Goal: Book appointment/travel/reservation

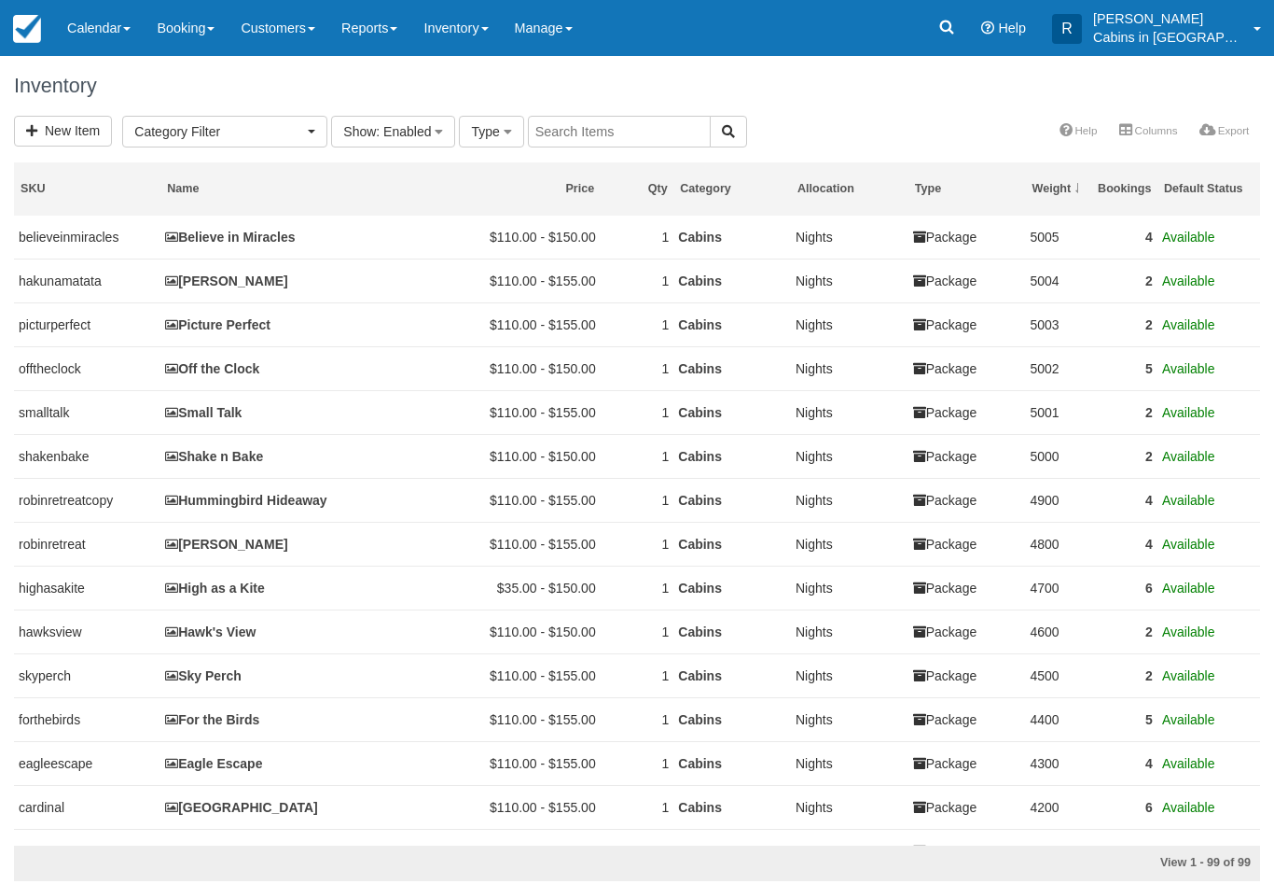
select select
click at [117, 35] on link "Calendar" at bounding box center [99, 28] width 90 height 56
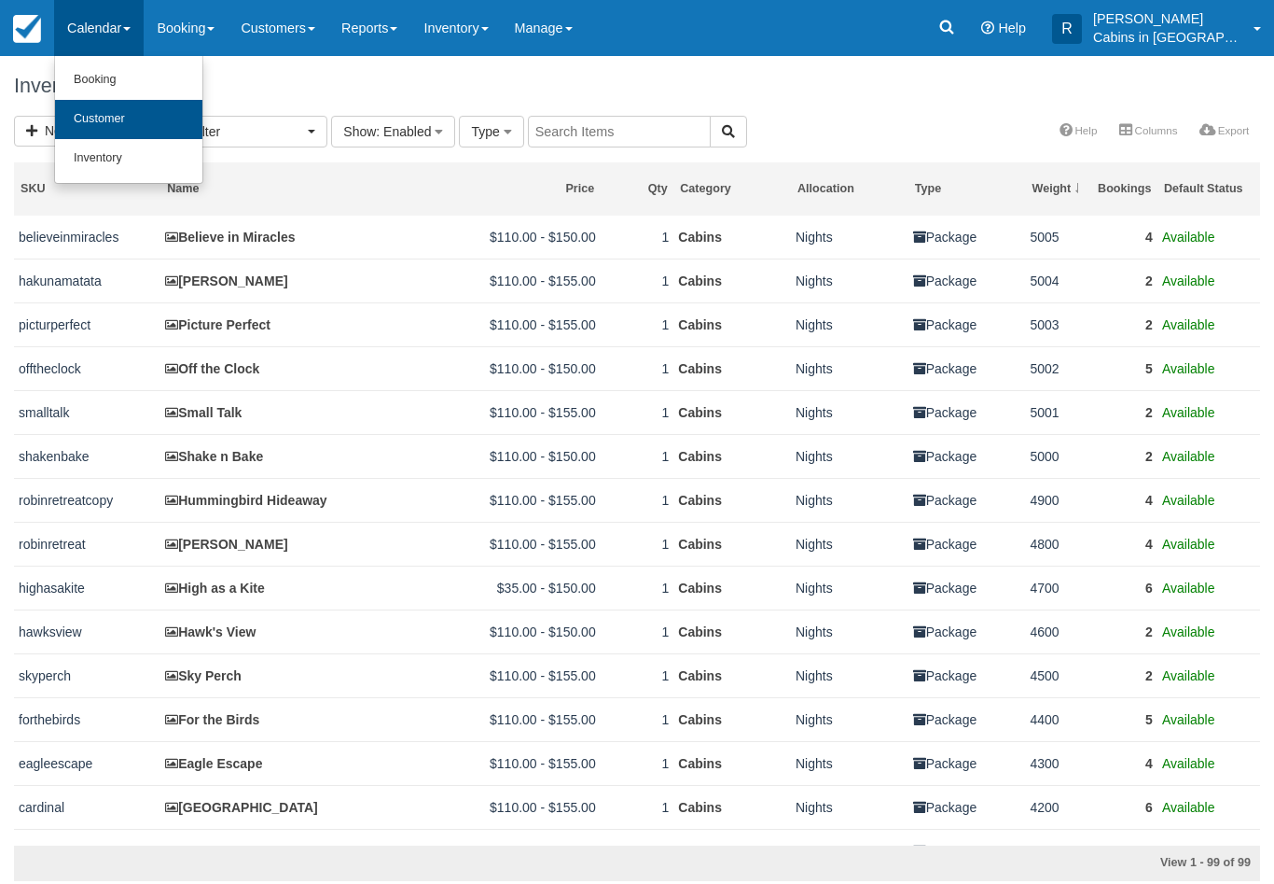
click at [107, 120] on link "Customer" at bounding box center [128, 119] width 147 height 39
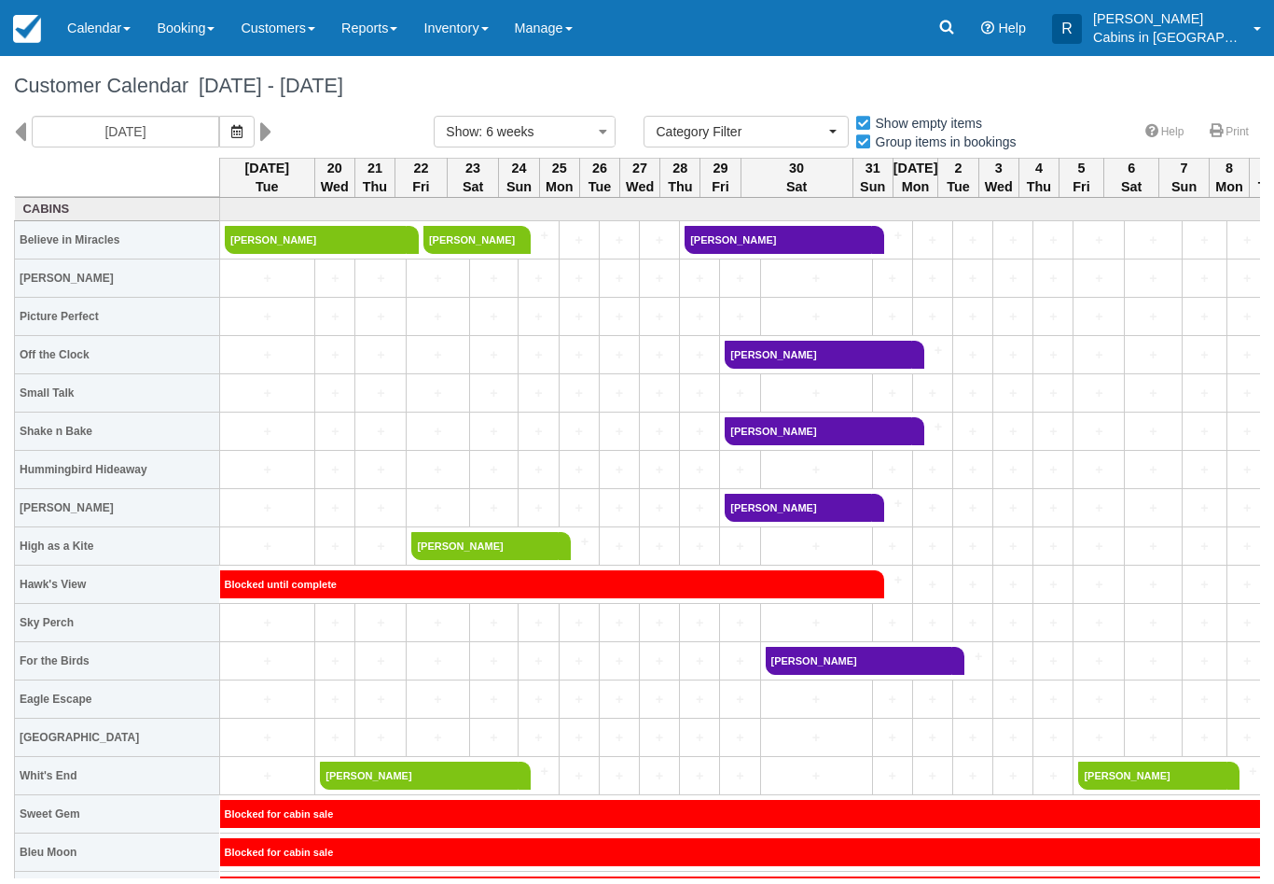
select select
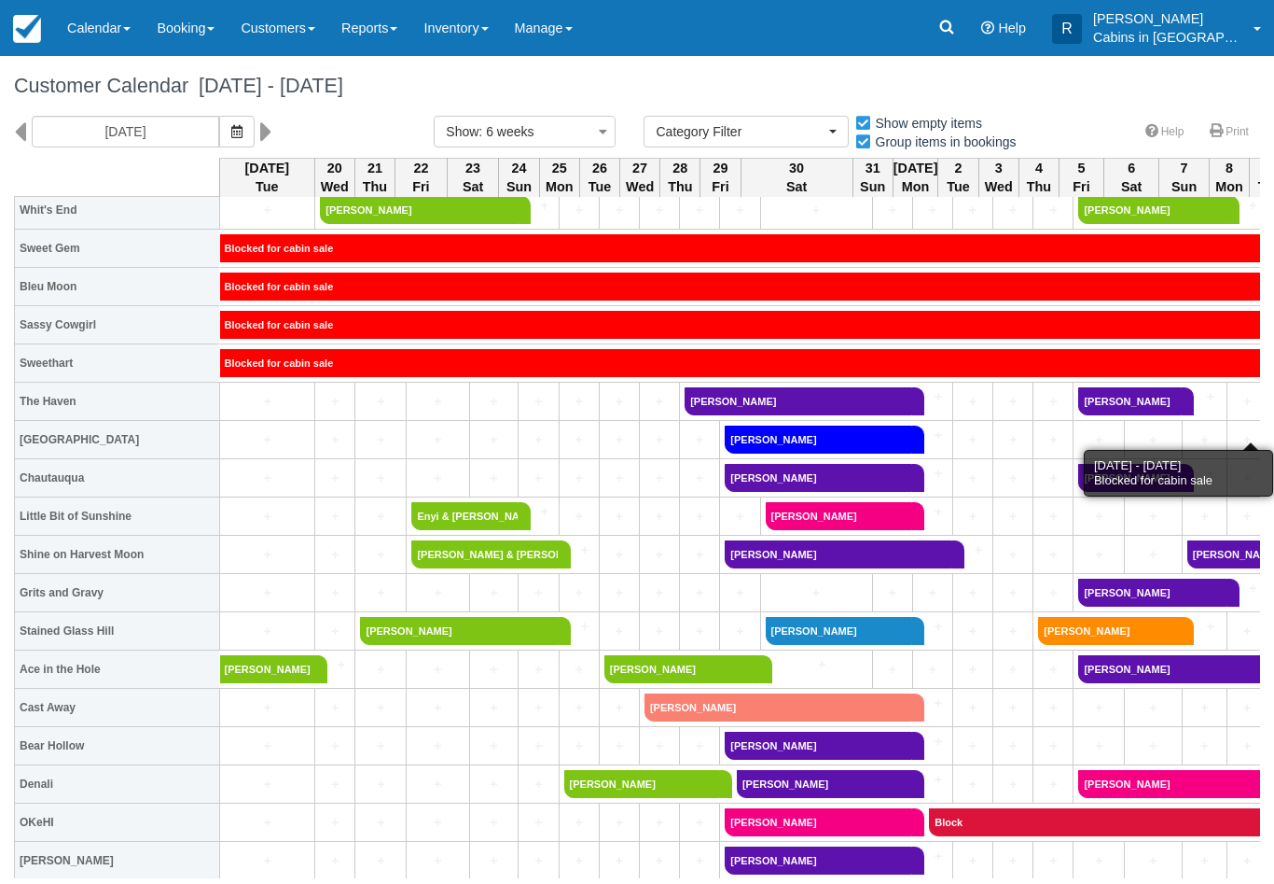
scroll to position [567, 0]
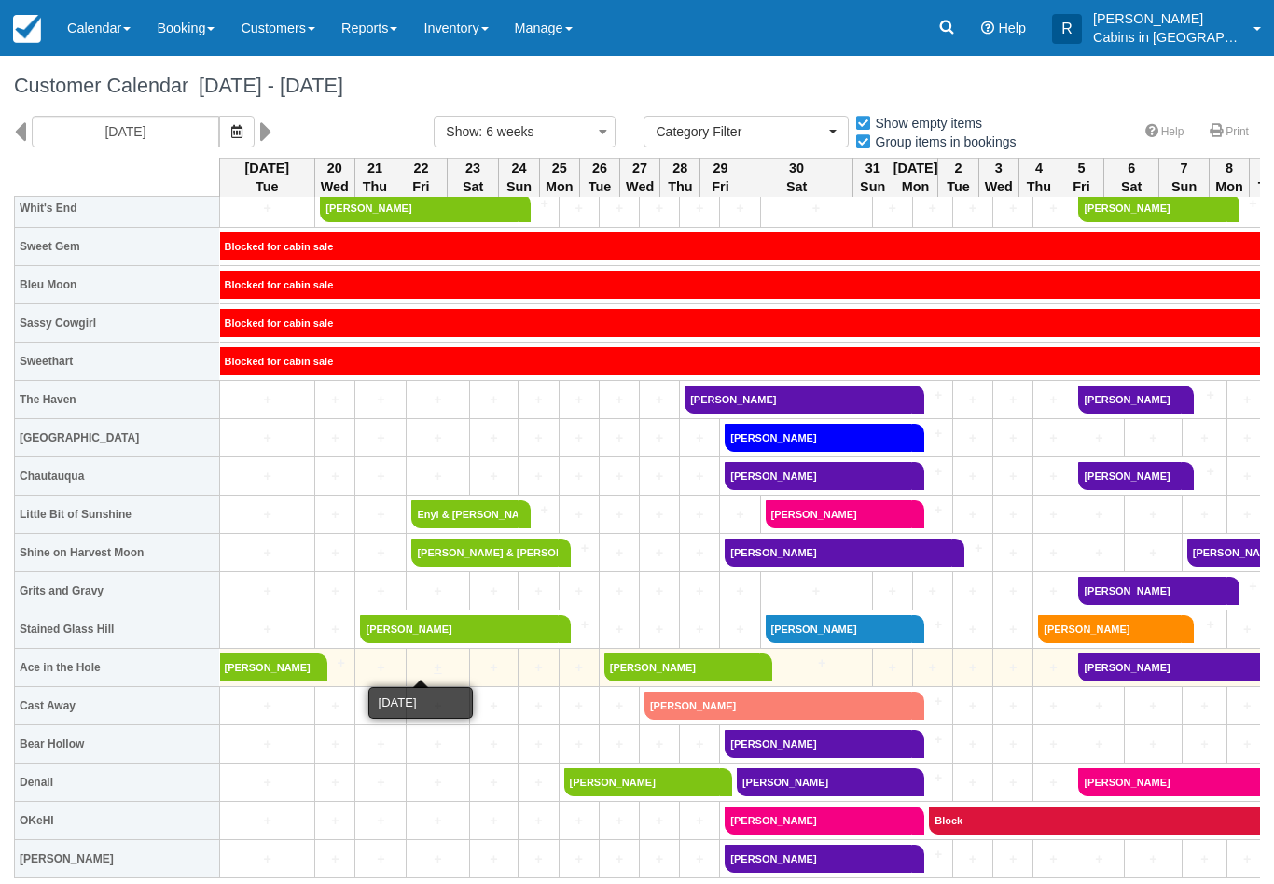
click at [425, 674] on link "+" at bounding box center [437, 668] width 52 height 20
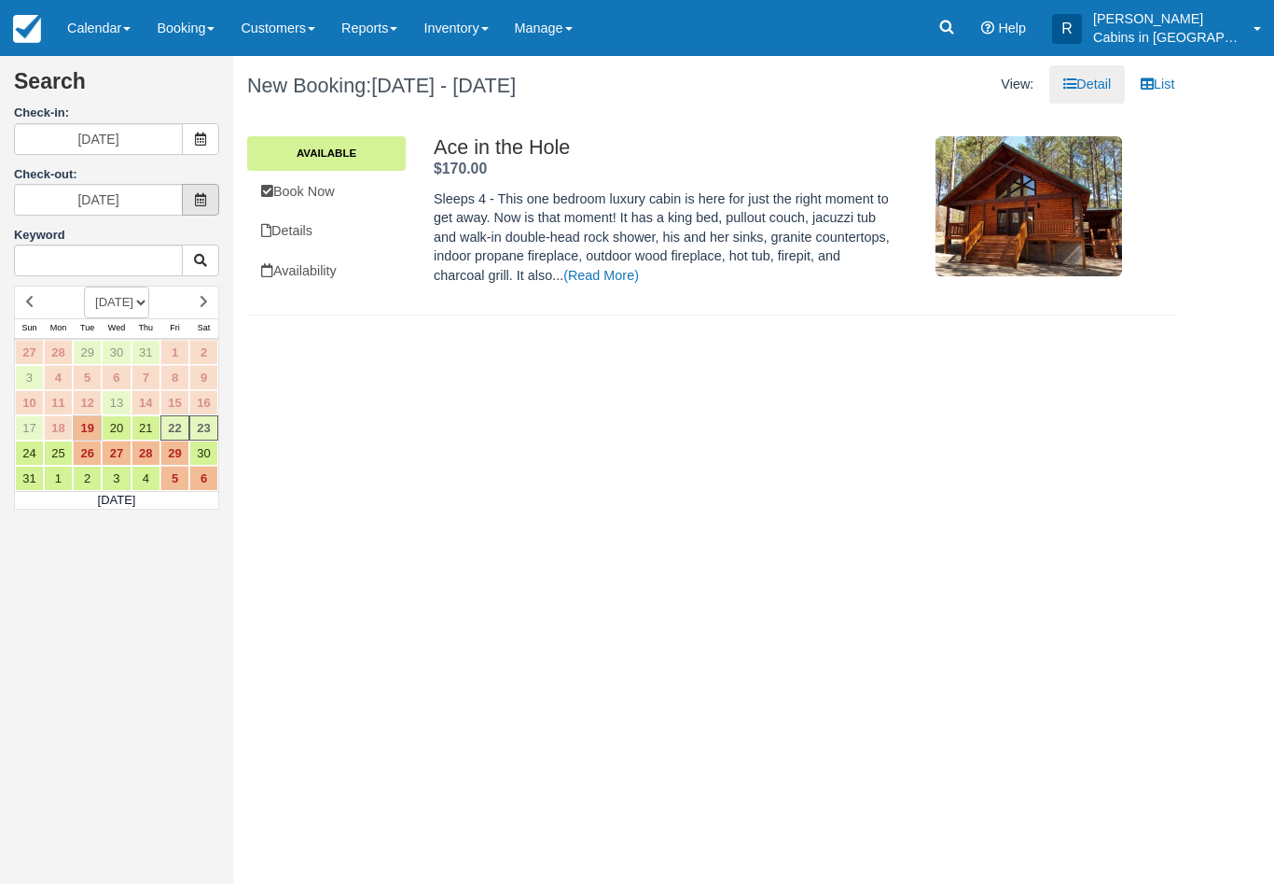
click at [212, 198] on span at bounding box center [200, 200] width 37 height 32
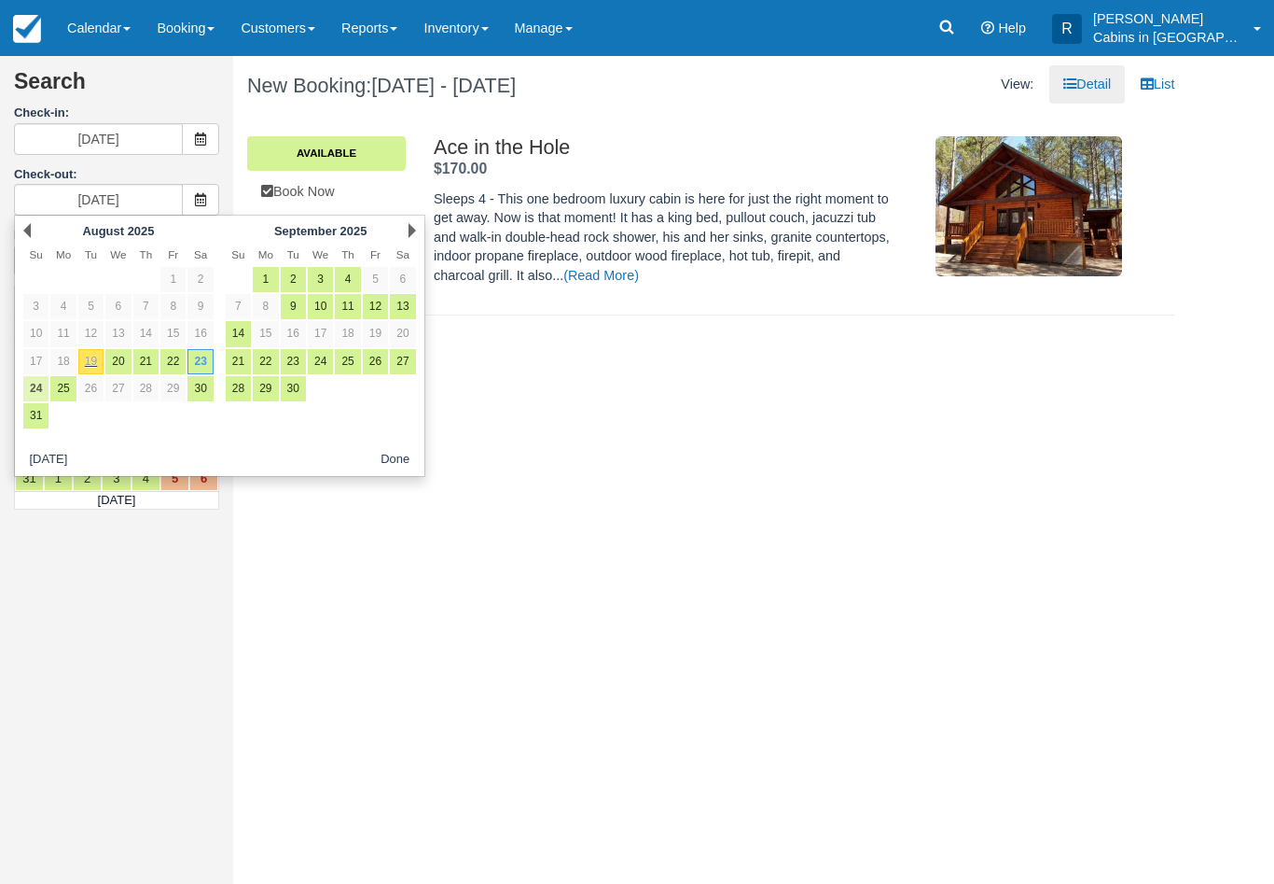
click at [36, 376] on link "24" at bounding box center [35, 388] width 25 height 25
type input "08/24/25"
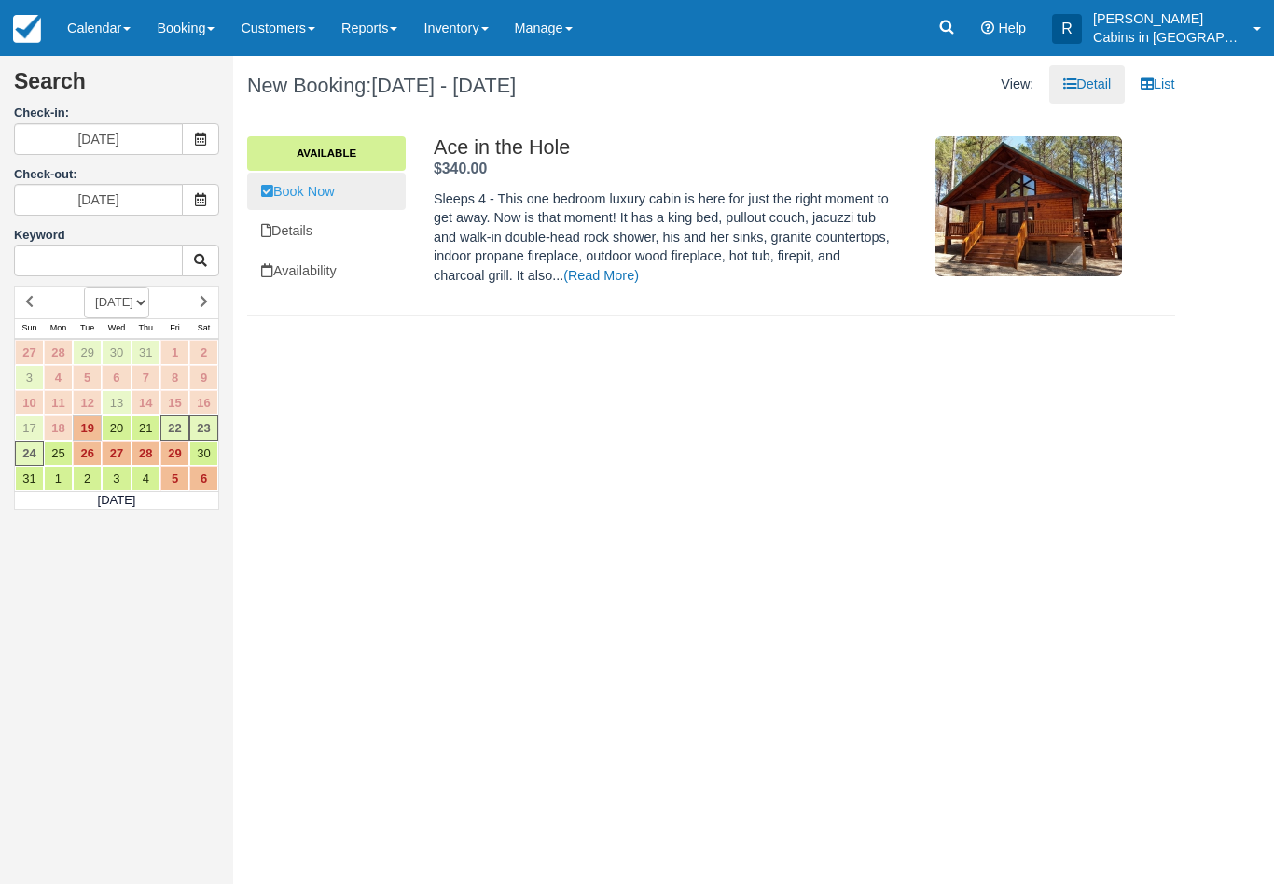
click at [308, 194] on link "Book Now" at bounding box center [326, 192] width 159 height 38
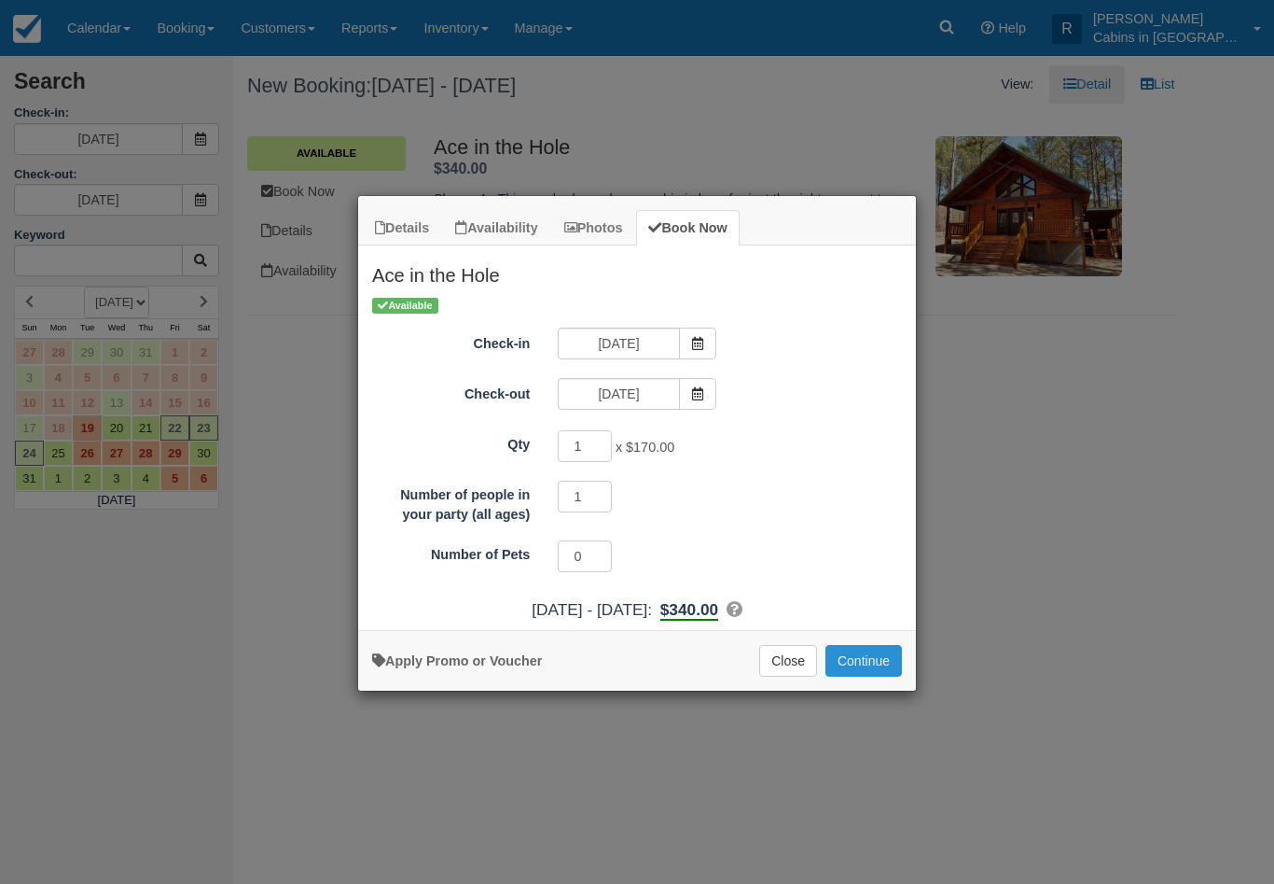
click at [871, 660] on button "Continue" at bounding box center [864, 661] width 77 height 32
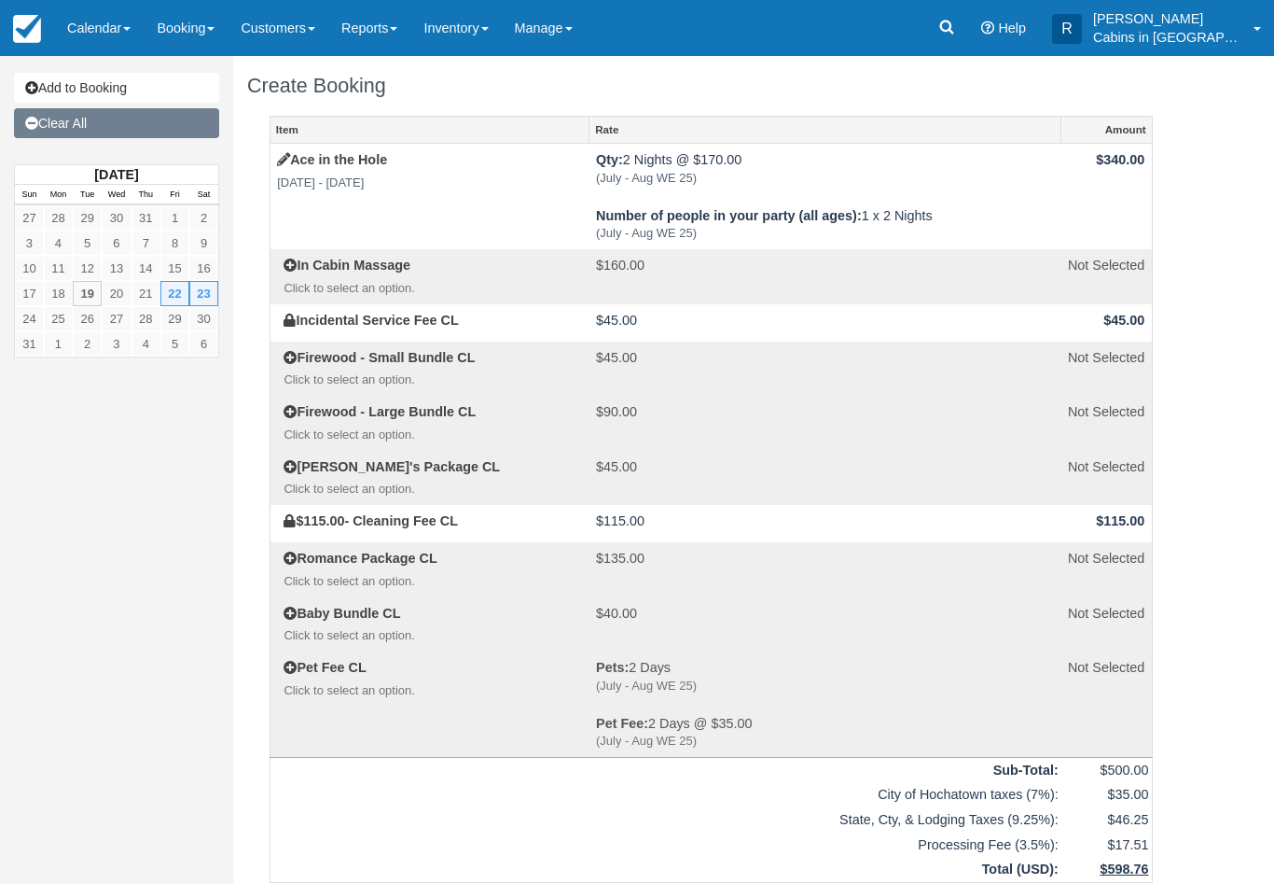
click at [91, 120] on link "Clear All" at bounding box center [116, 123] width 205 height 30
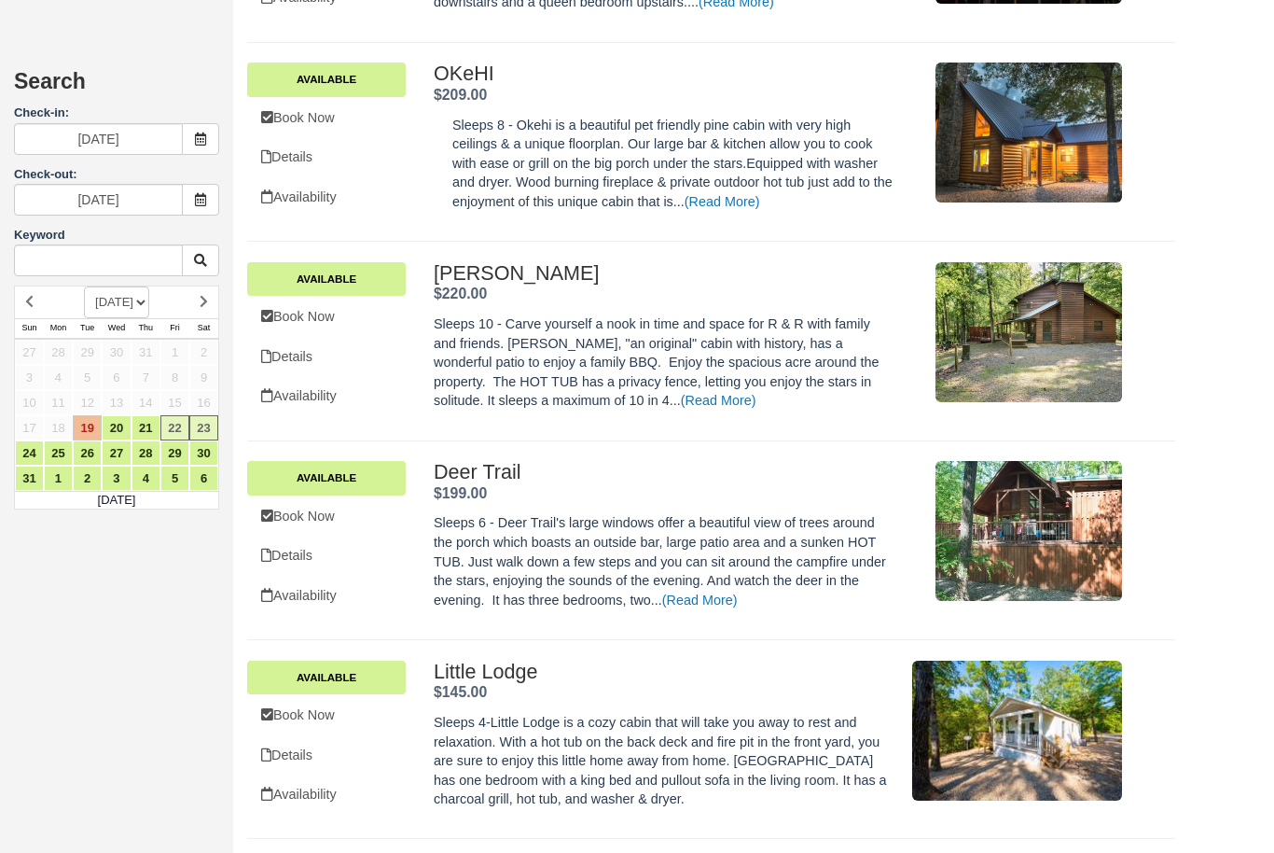
scroll to position [3990, 0]
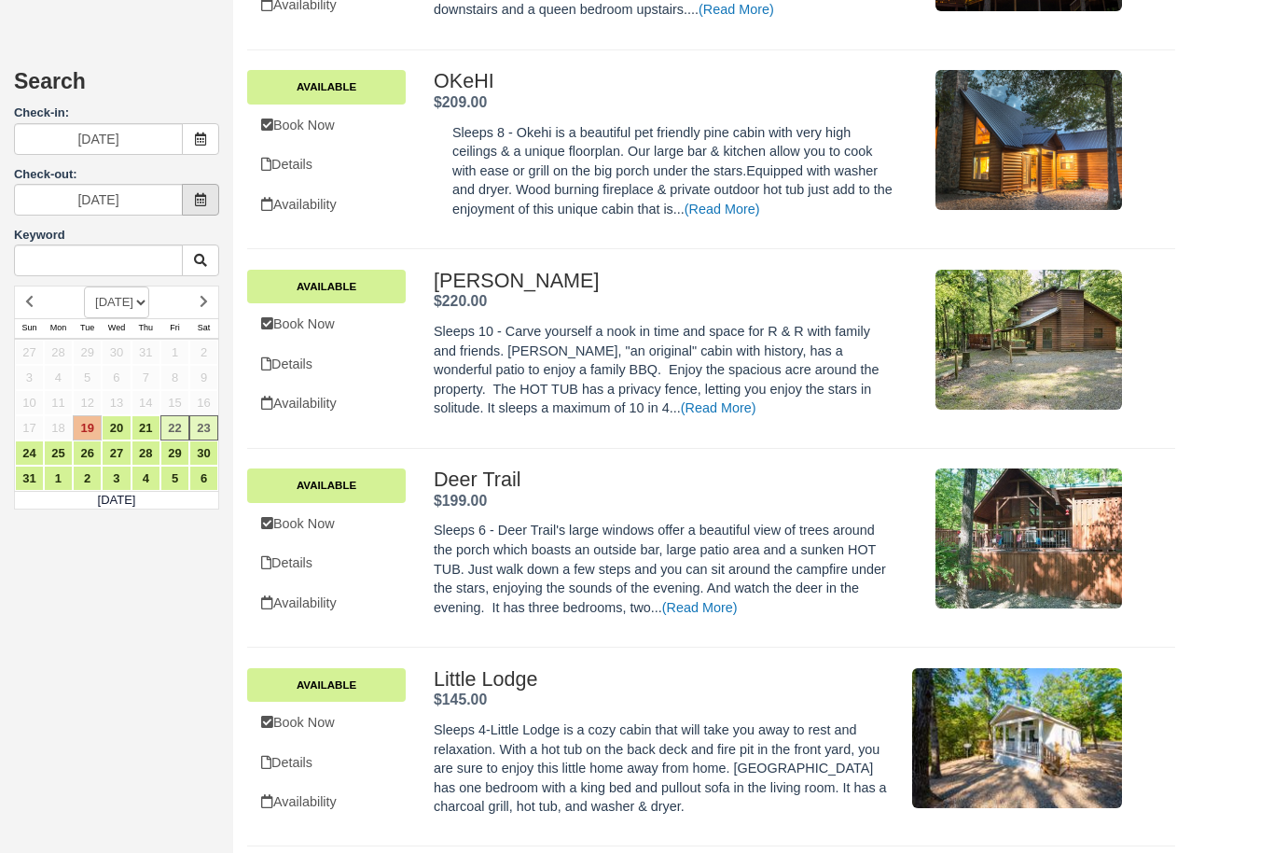
click at [207, 208] on span at bounding box center [200, 200] width 37 height 32
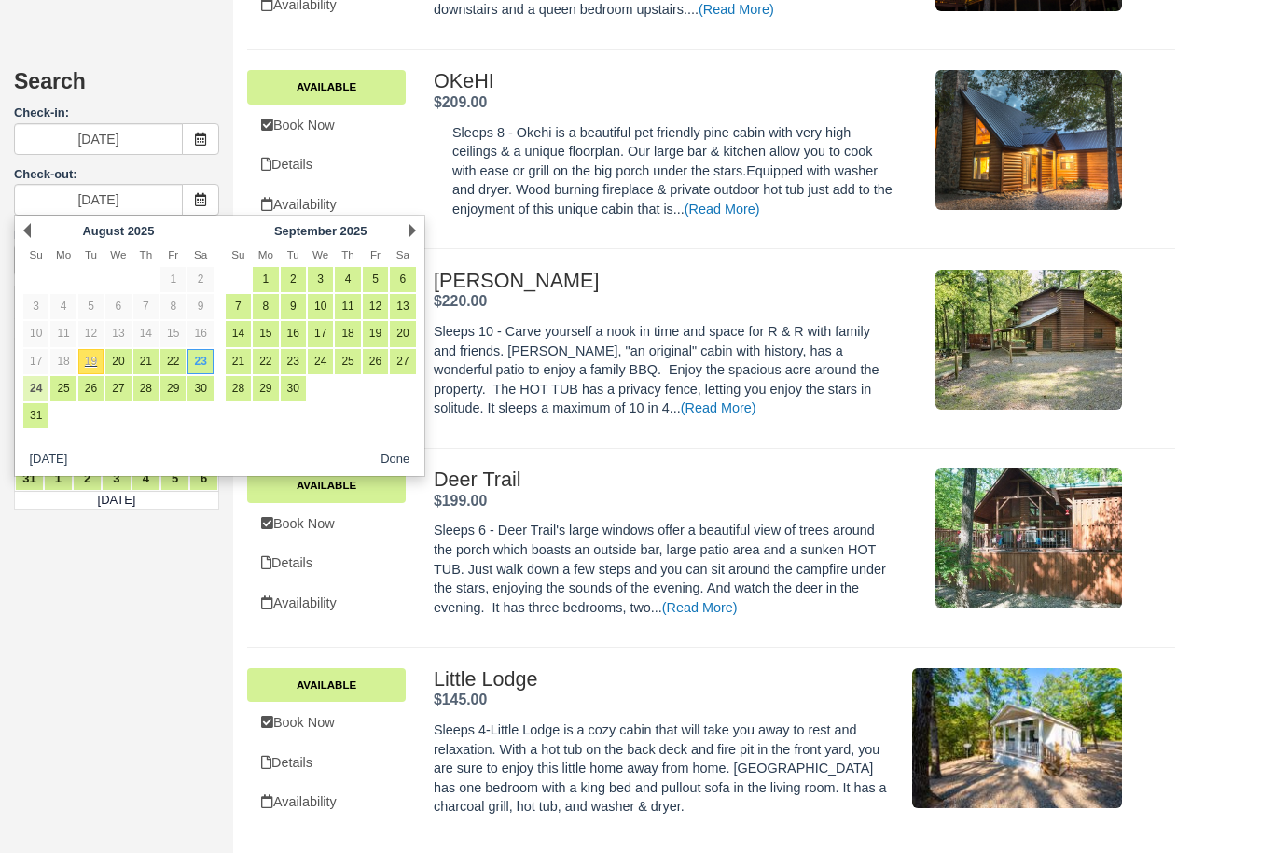
click at [37, 384] on link "24" at bounding box center [35, 388] width 25 height 25
type input "08/24/25"
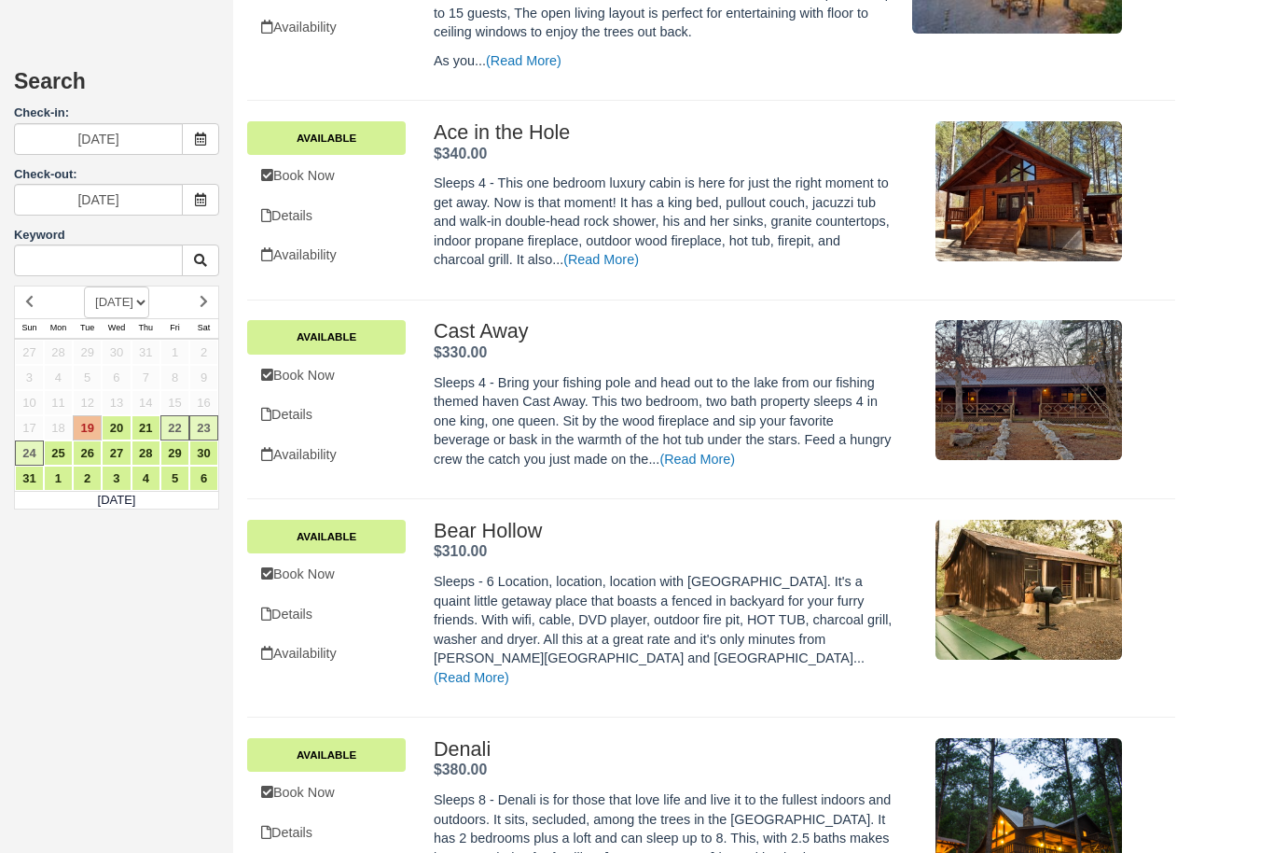
scroll to position [3088, 0]
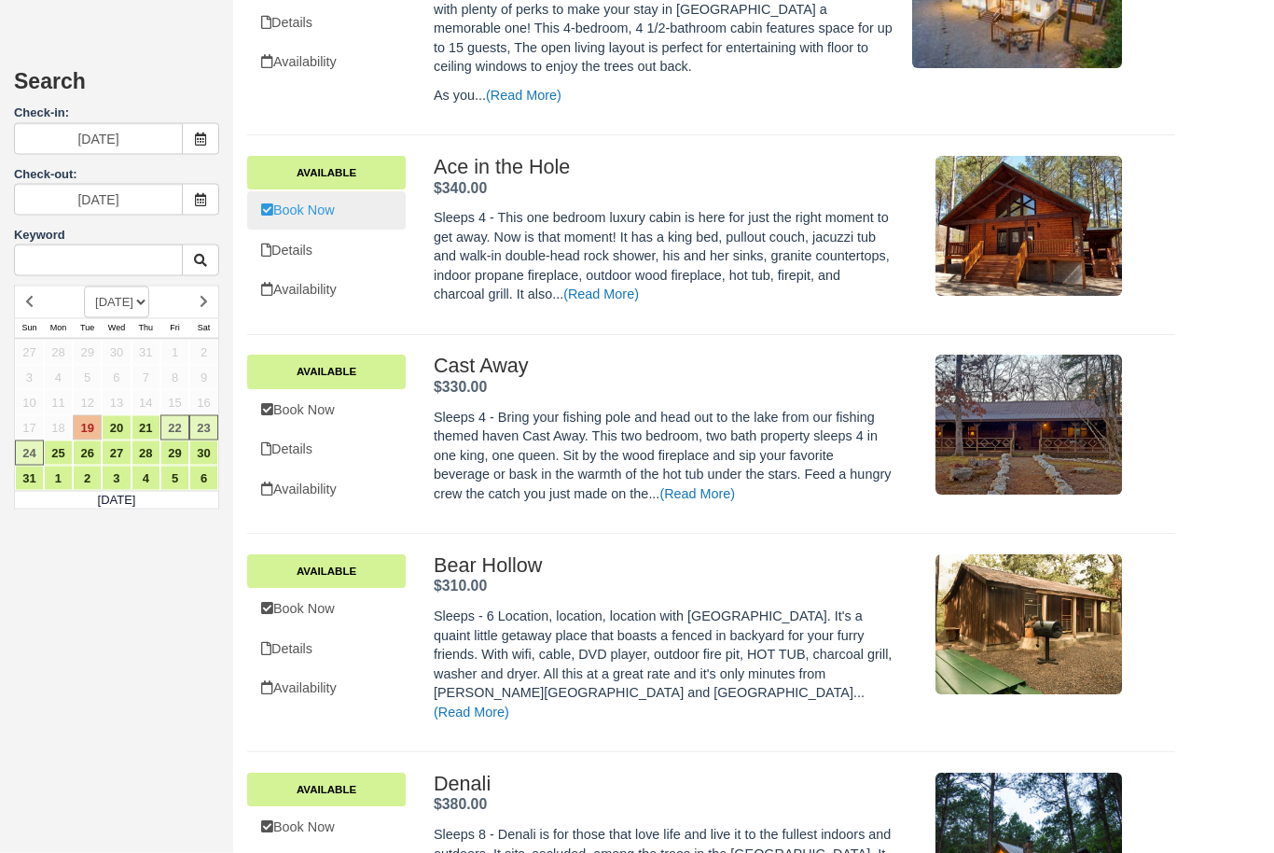
click at [315, 192] on link "Book Now" at bounding box center [326, 211] width 159 height 38
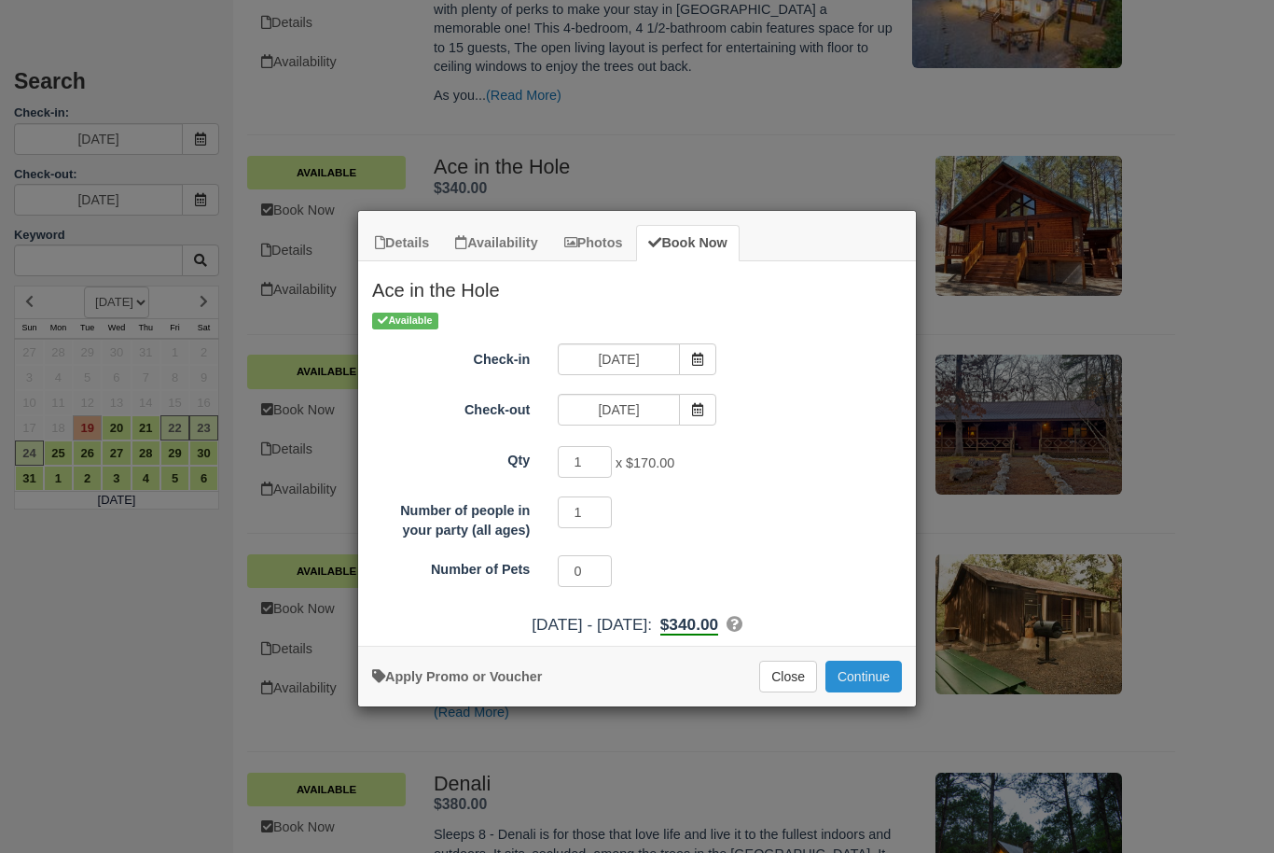
click at [880, 662] on button "Continue" at bounding box center [864, 677] width 77 height 32
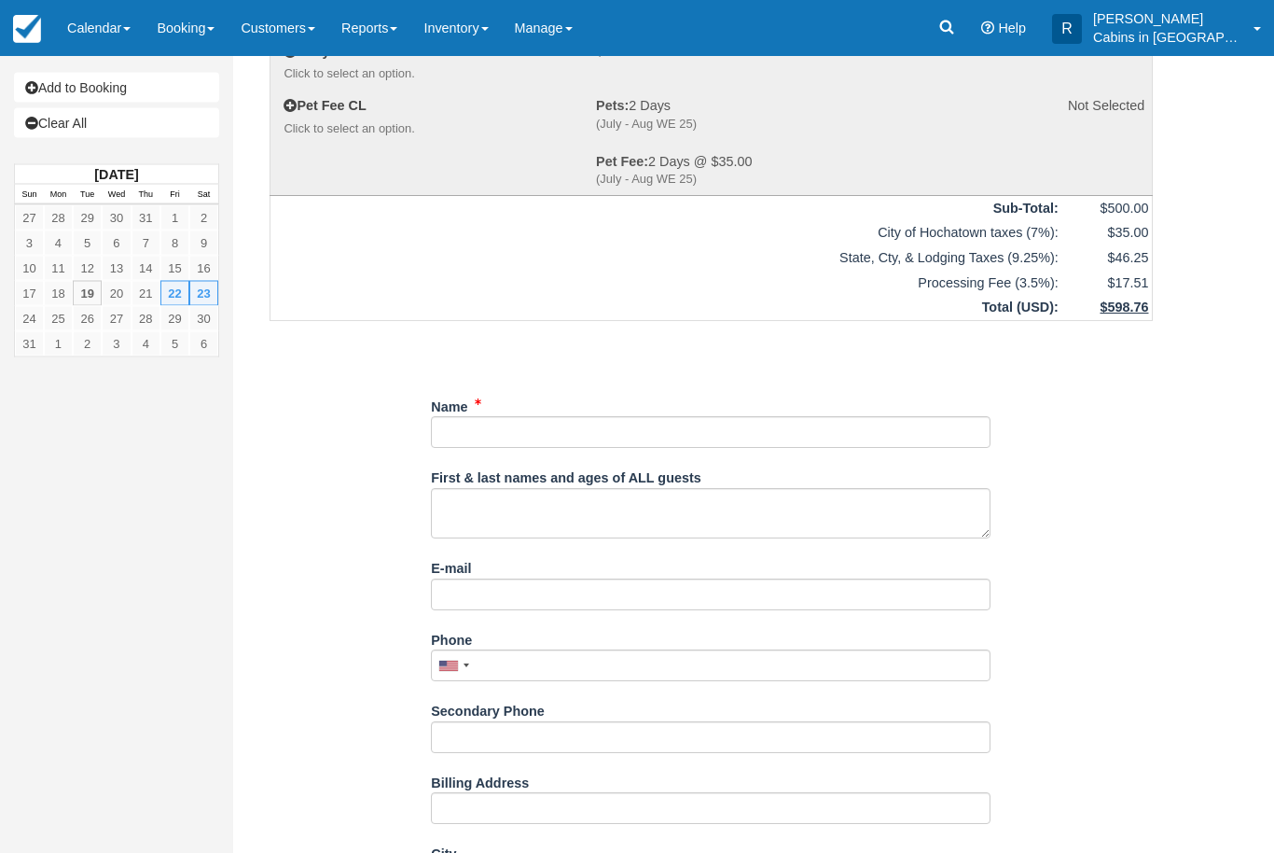
scroll to position [562, 0]
click at [37, 112] on link "Clear All" at bounding box center [116, 123] width 205 height 30
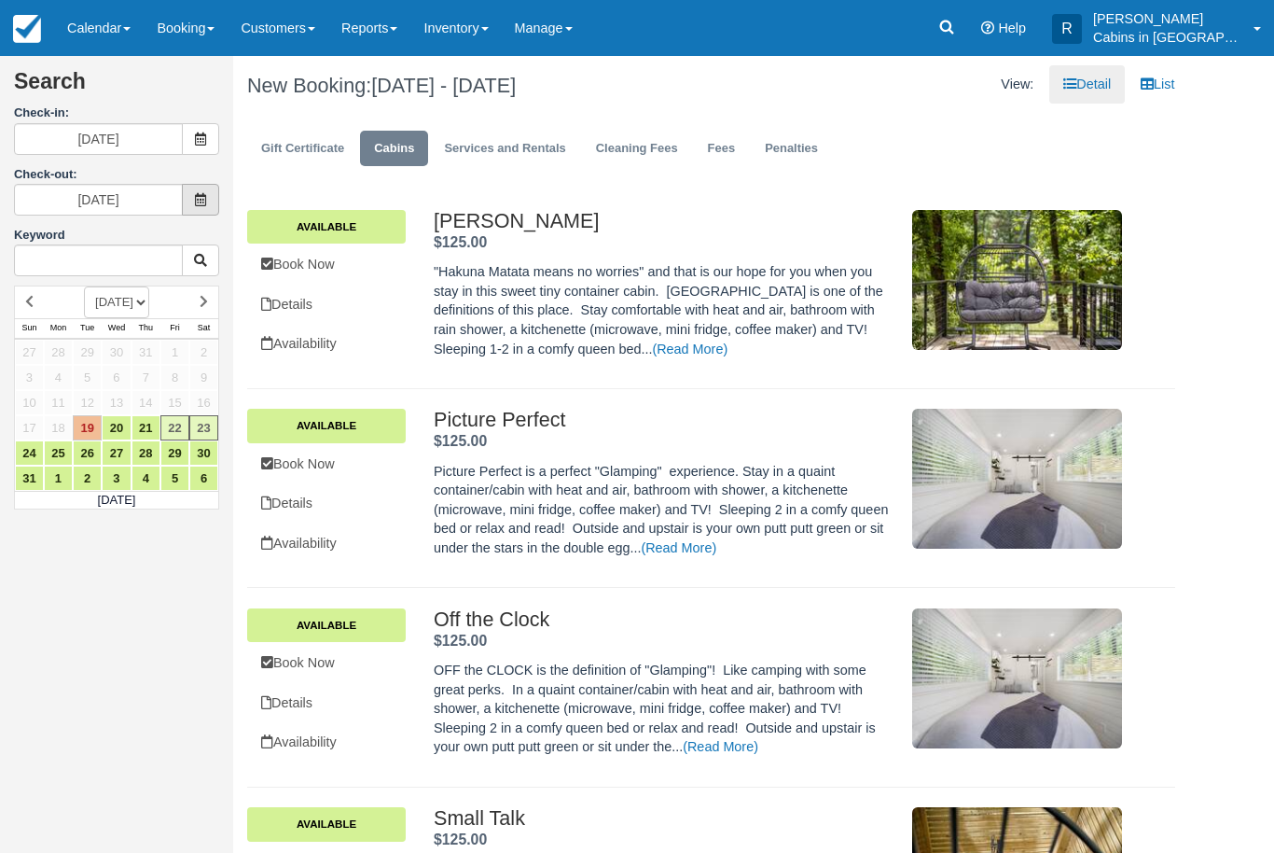
click at [197, 197] on icon at bounding box center [200, 199] width 13 height 13
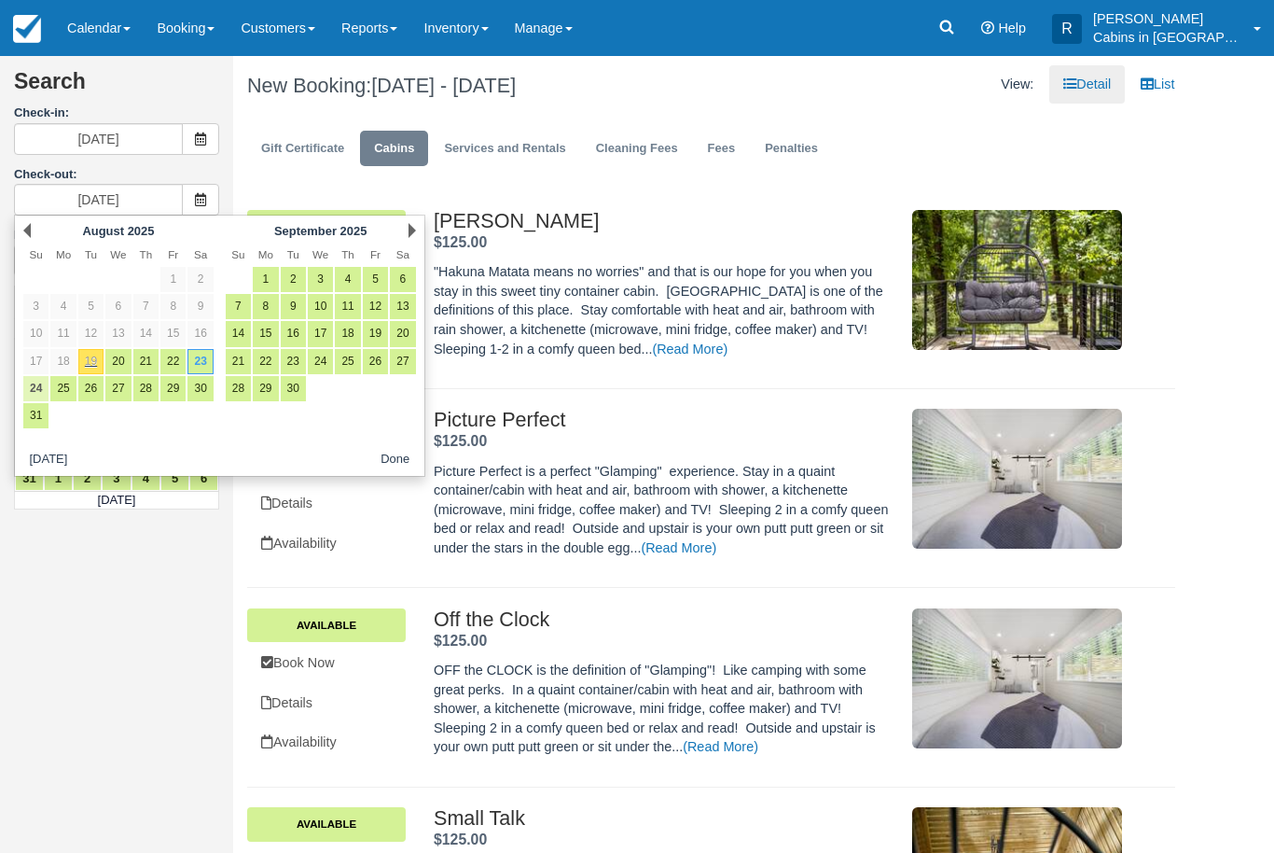
click at [35, 376] on link "24" at bounding box center [35, 388] width 25 height 25
type input "[DATE]"
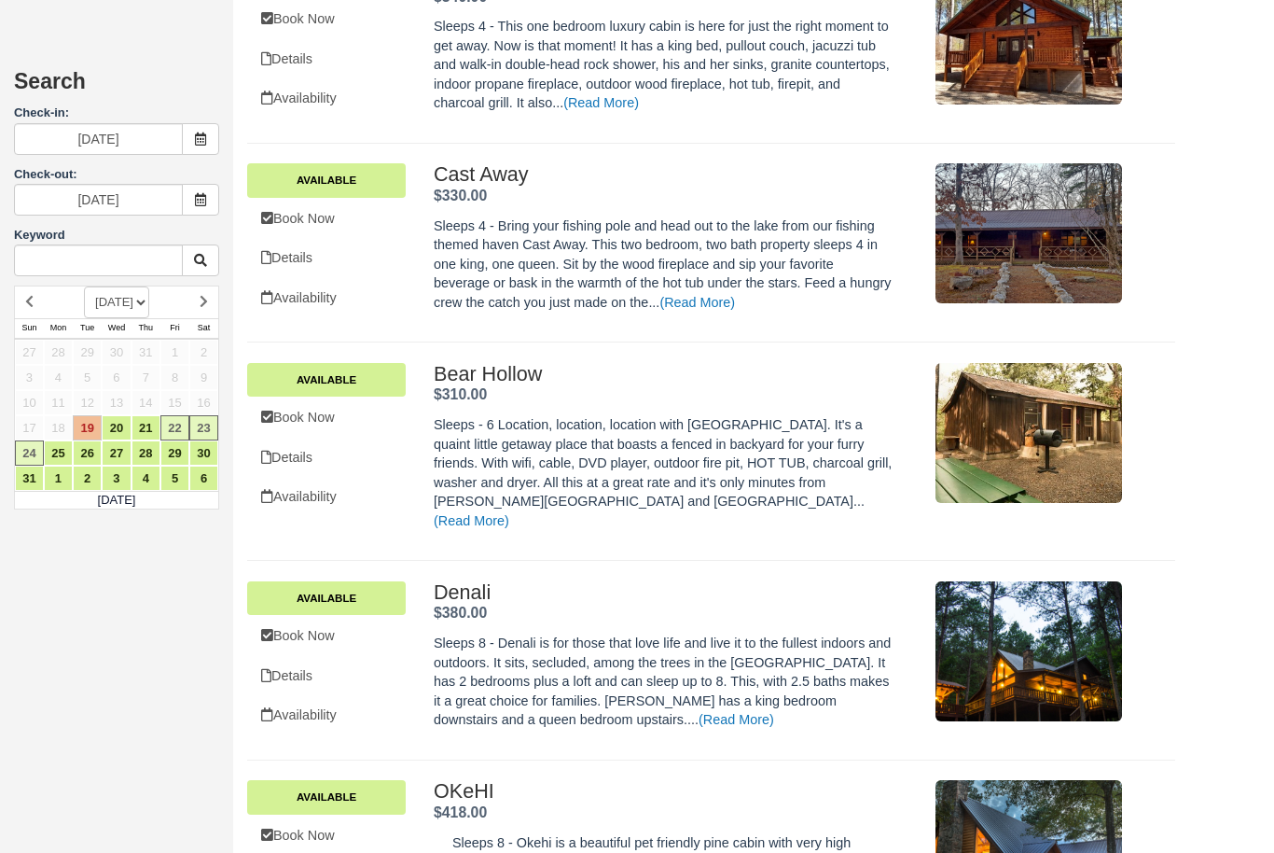
scroll to position [3281, 0]
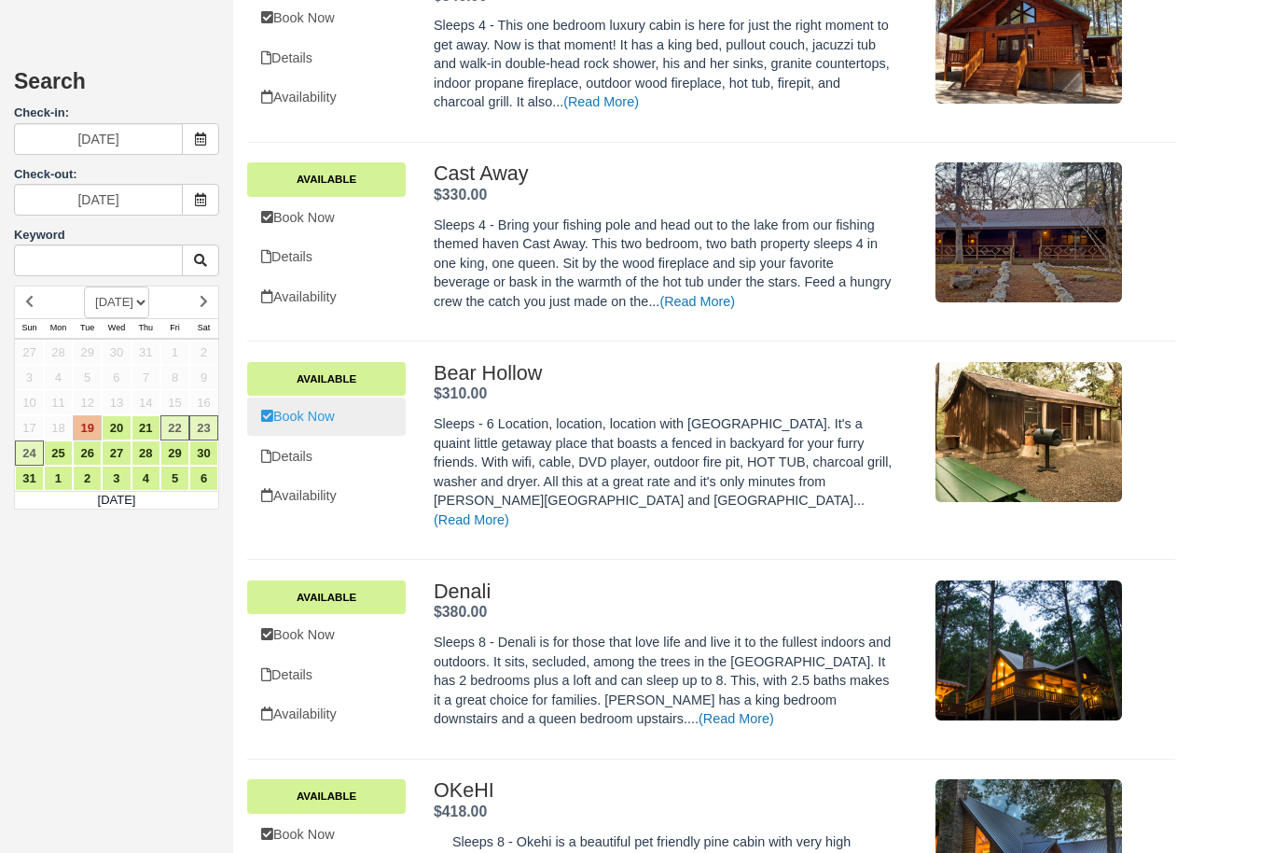
click at [327, 397] on link "Book Now" at bounding box center [326, 416] width 159 height 38
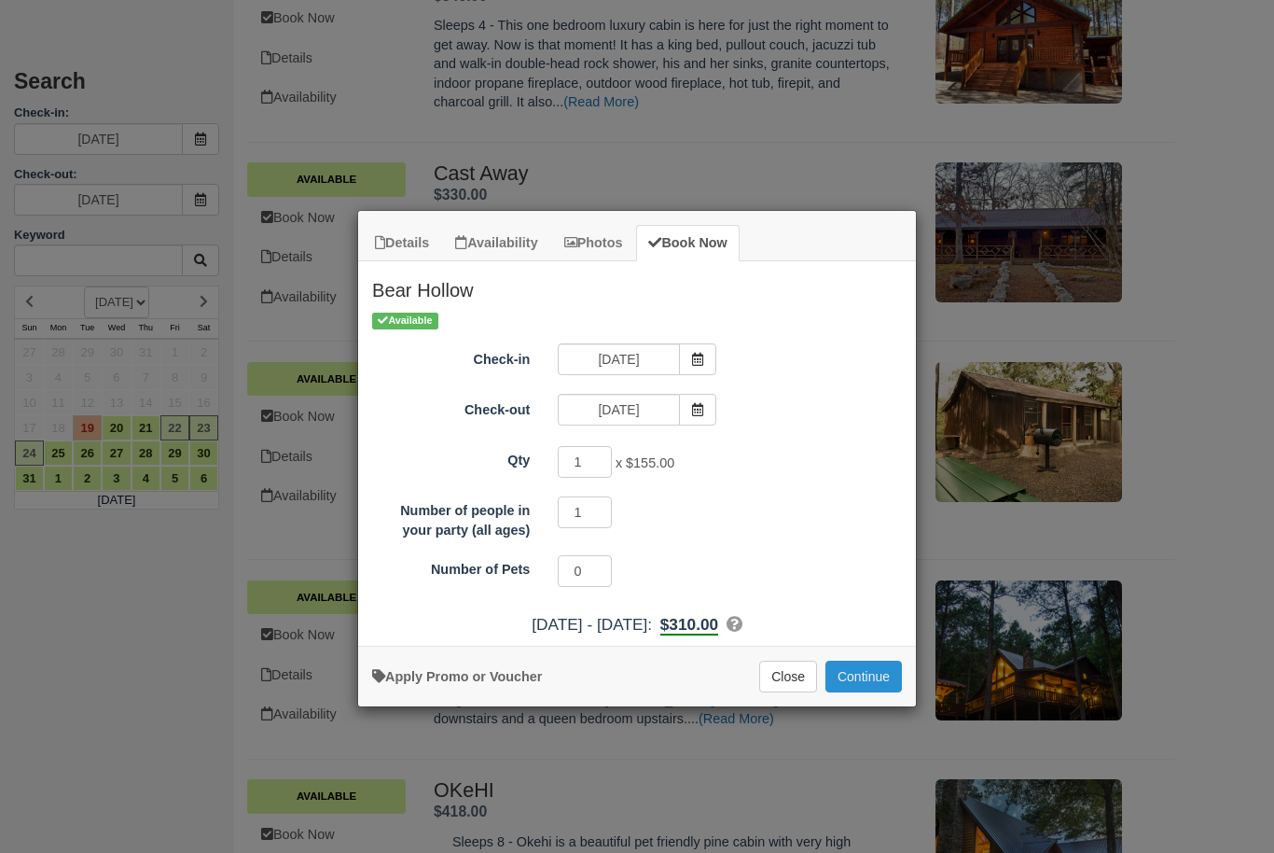
click at [871, 683] on button "Continue" at bounding box center [864, 677] width 77 height 32
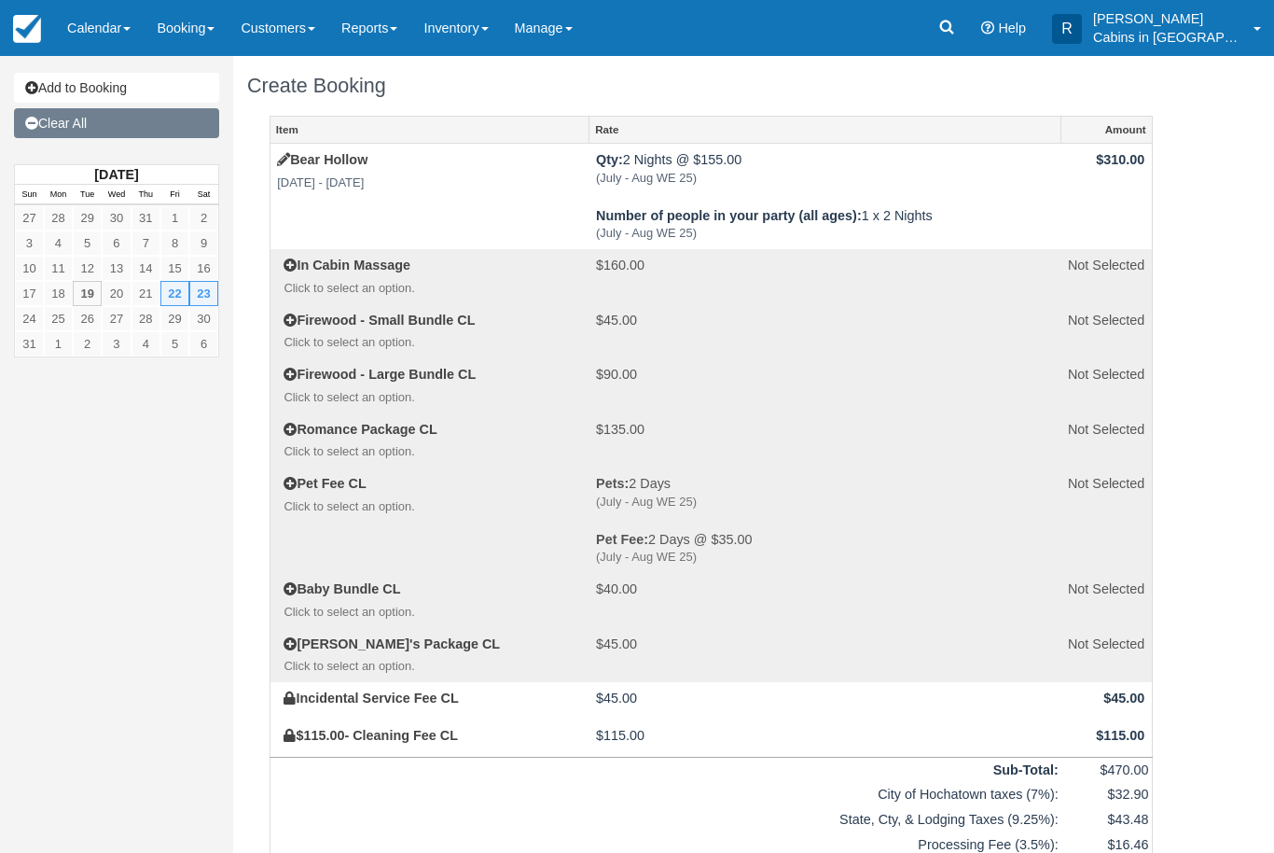
click at [80, 124] on link "Clear All" at bounding box center [116, 123] width 205 height 30
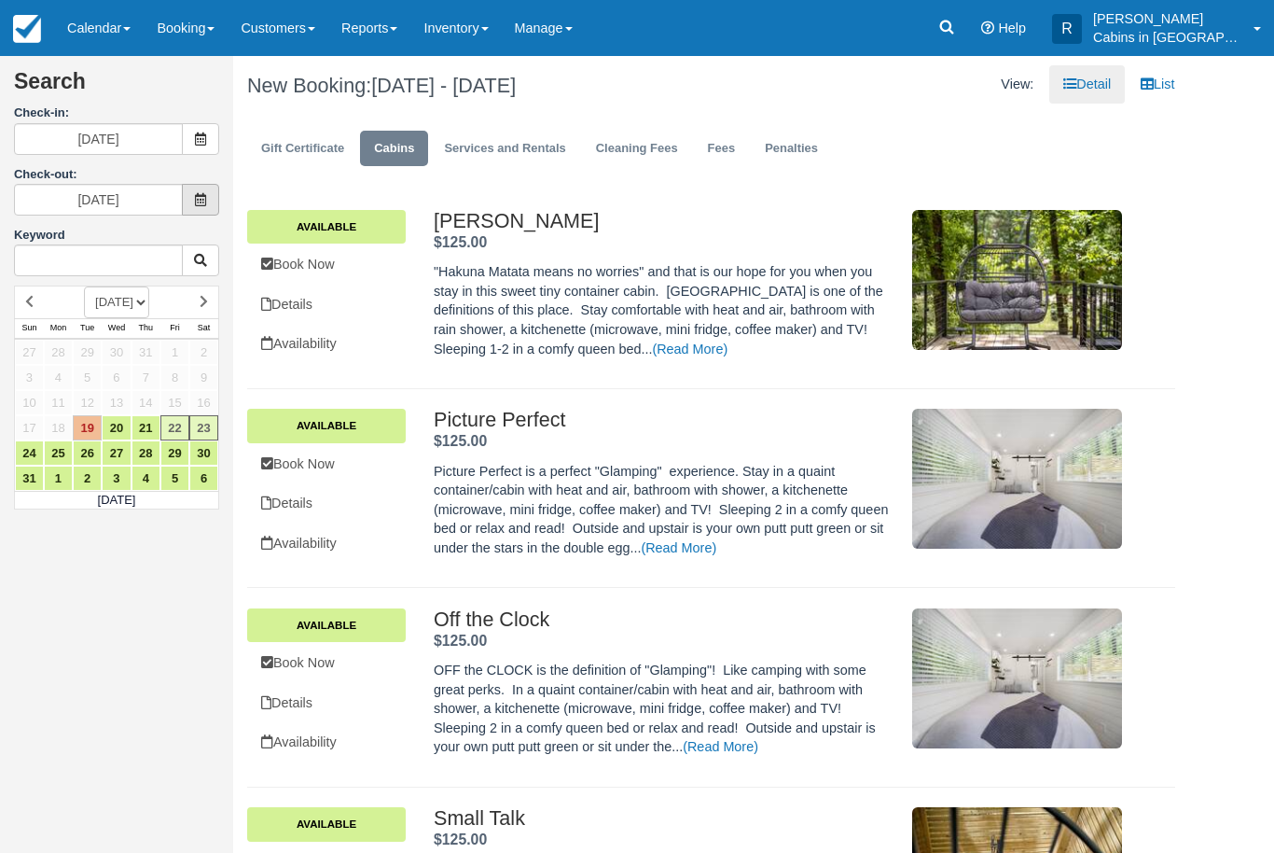
click at [202, 193] on icon at bounding box center [200, 199] width 13 height 13
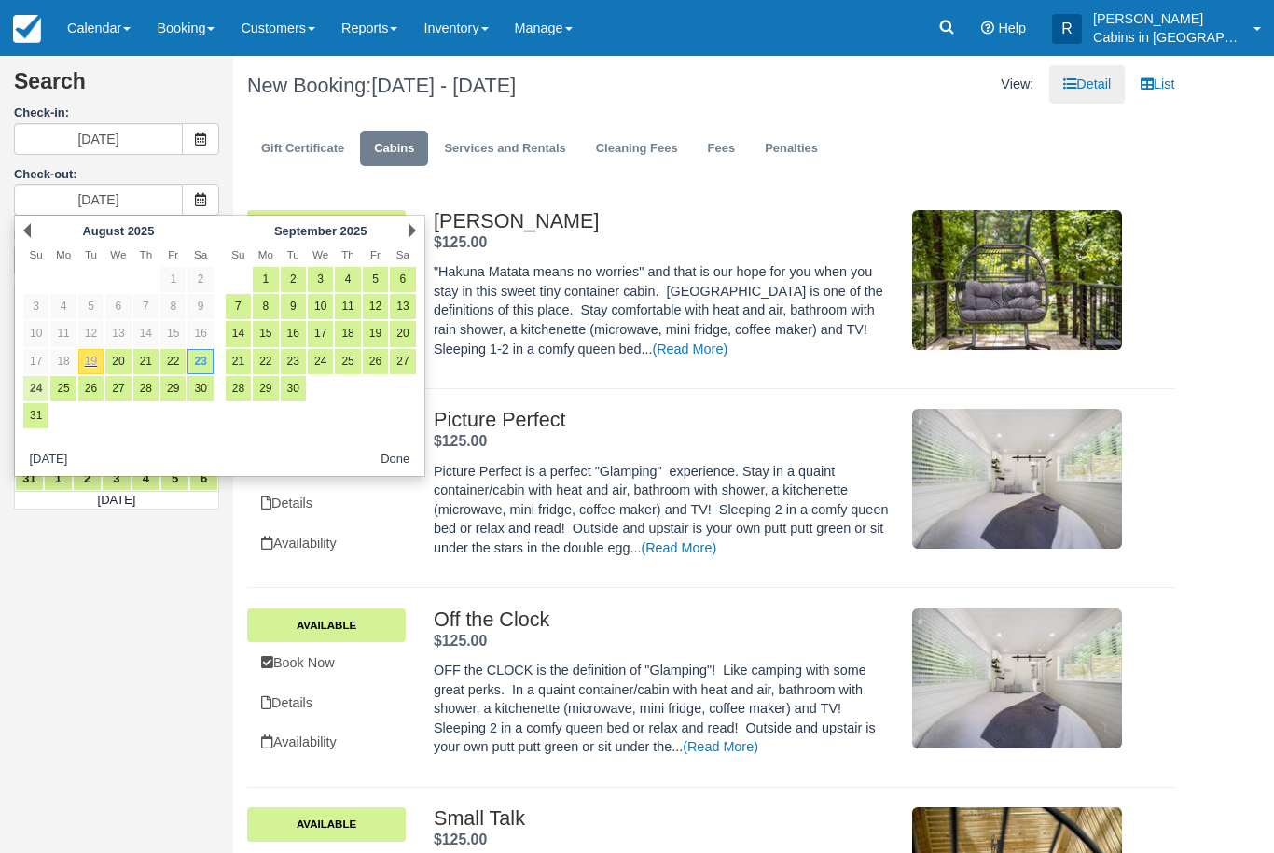
click at [38, 376] on link "24" at bounding box center [35, 388] width 25 height 25
type input "[DATE]"
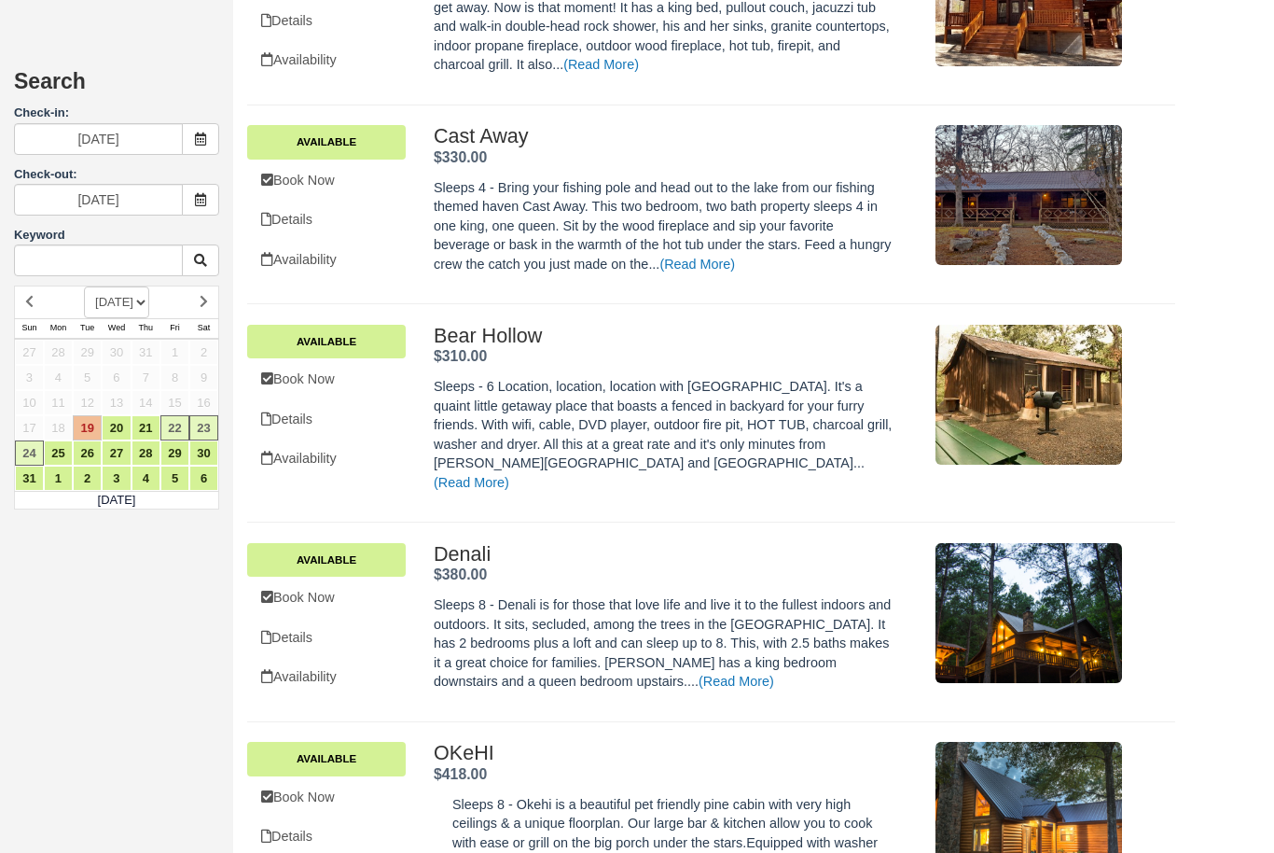
scroll to position [3318, 0]
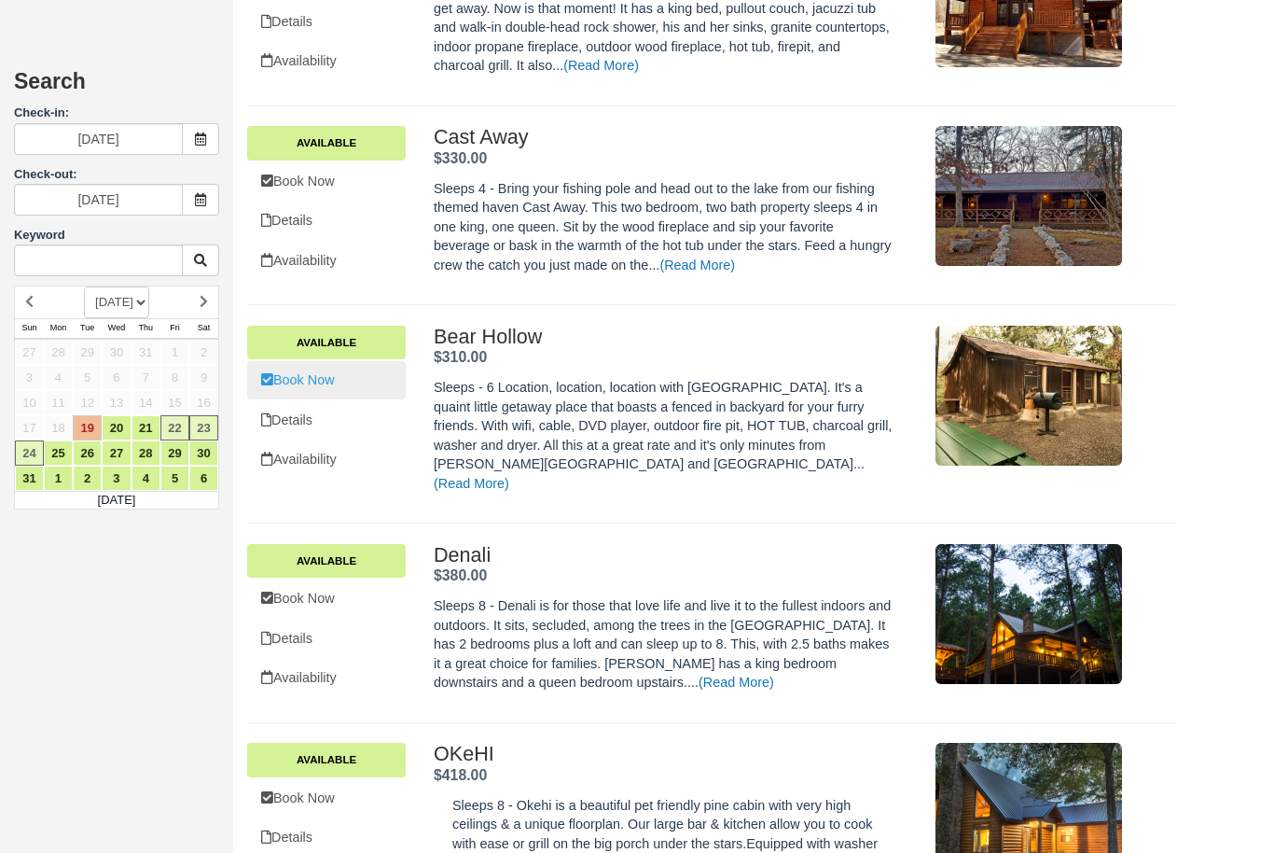
click at [313, 361] on link "Book Now" at bounding box center [326, 380] width 159 height 38
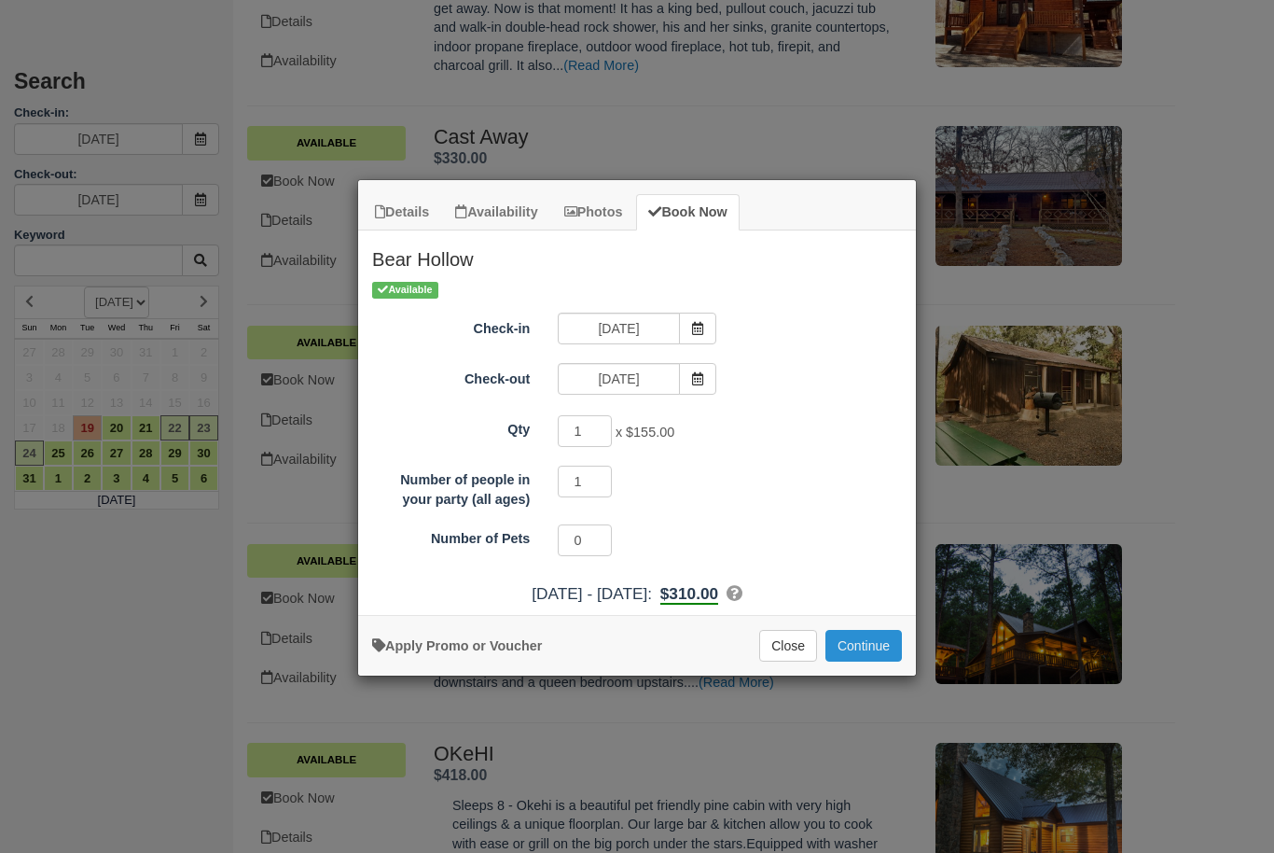
click at [874, 646] on button "Continue" at bounding box center [864, 646] width 77 height 32
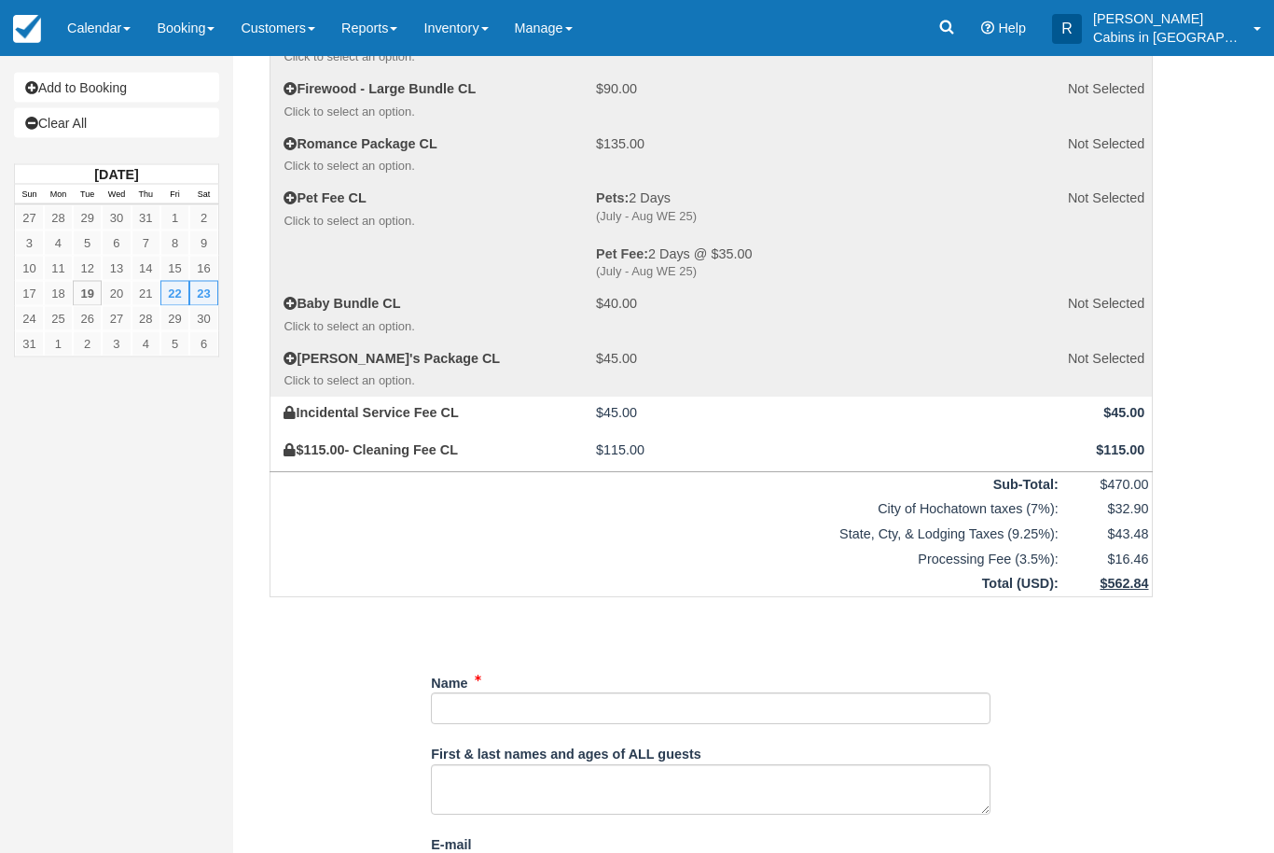
scroll to position [285, 0]
click at [89, 126] on link "Clear All" at bounding box center [116, 123] width 205 height 30
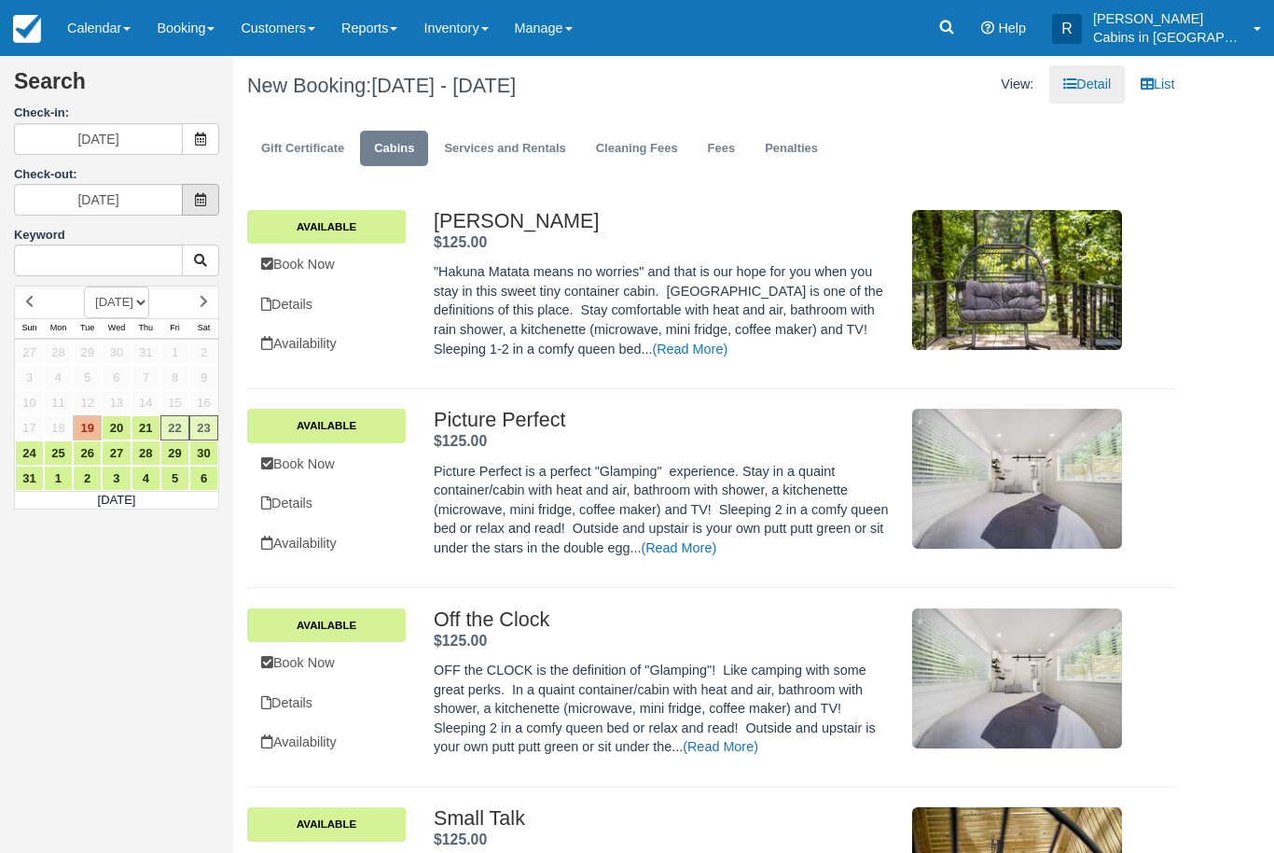
click at [210, 202] on span at bounding box center [200, 200] width 37 height 32
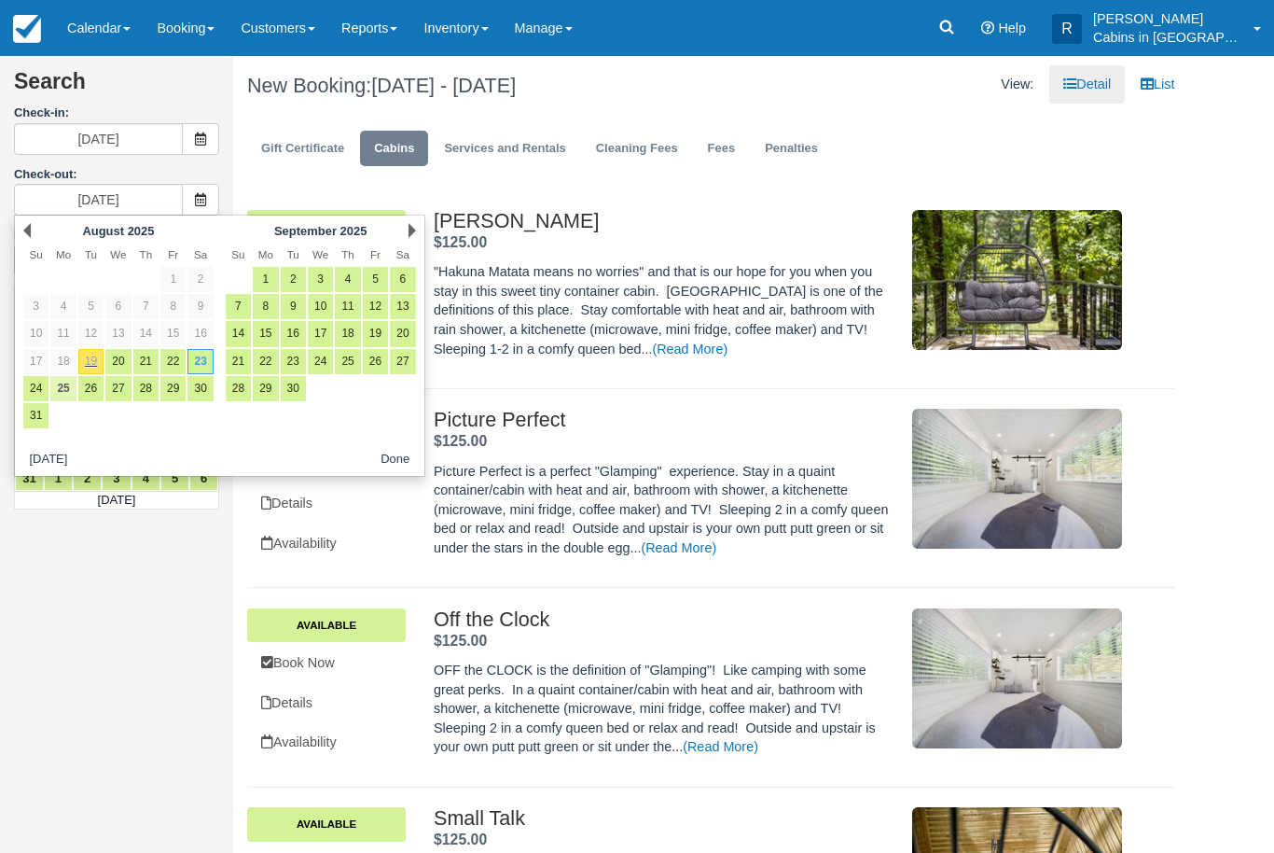
click at [53, 385] on link "25" at bounding box center [62, 388] width 25 height 25
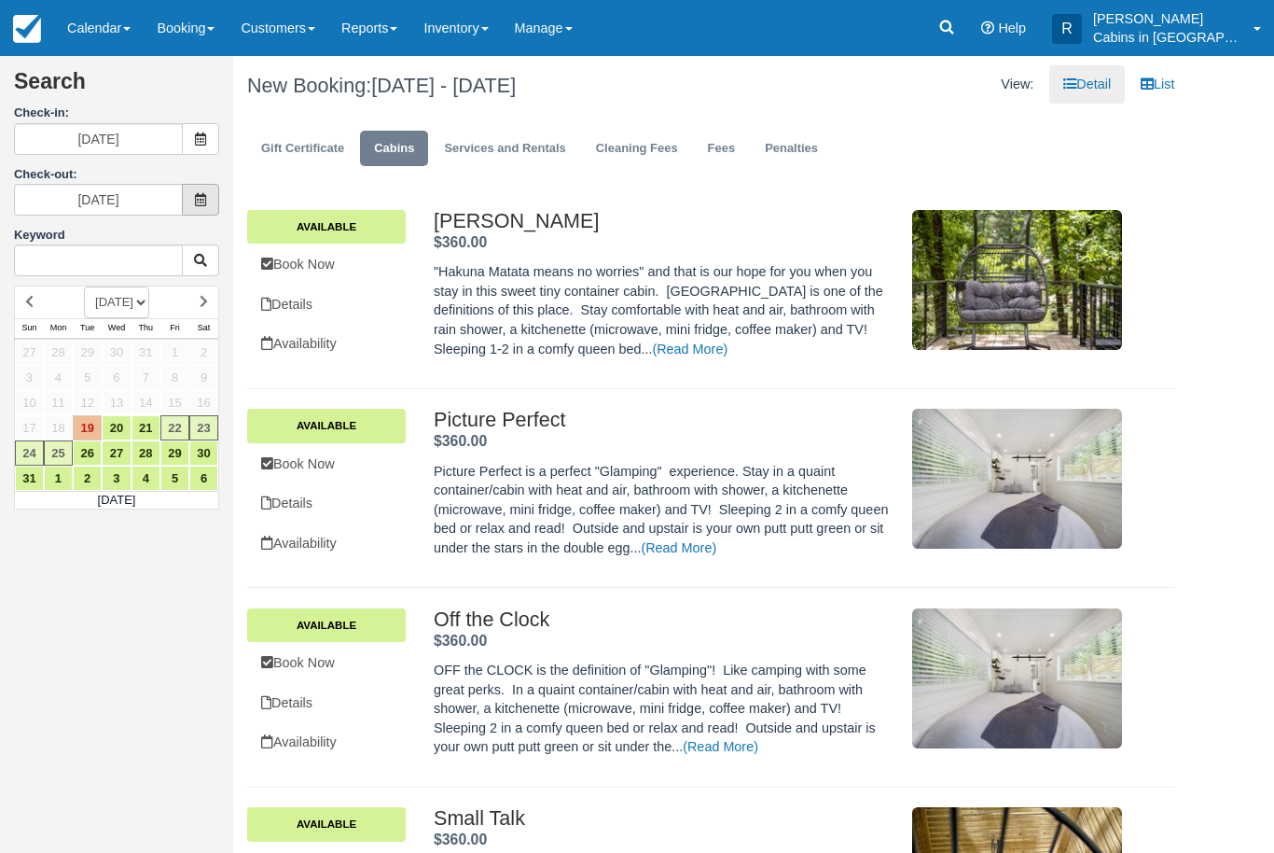
click at [191, 195] on span at bounding box center [200, 200] width 37 height 32
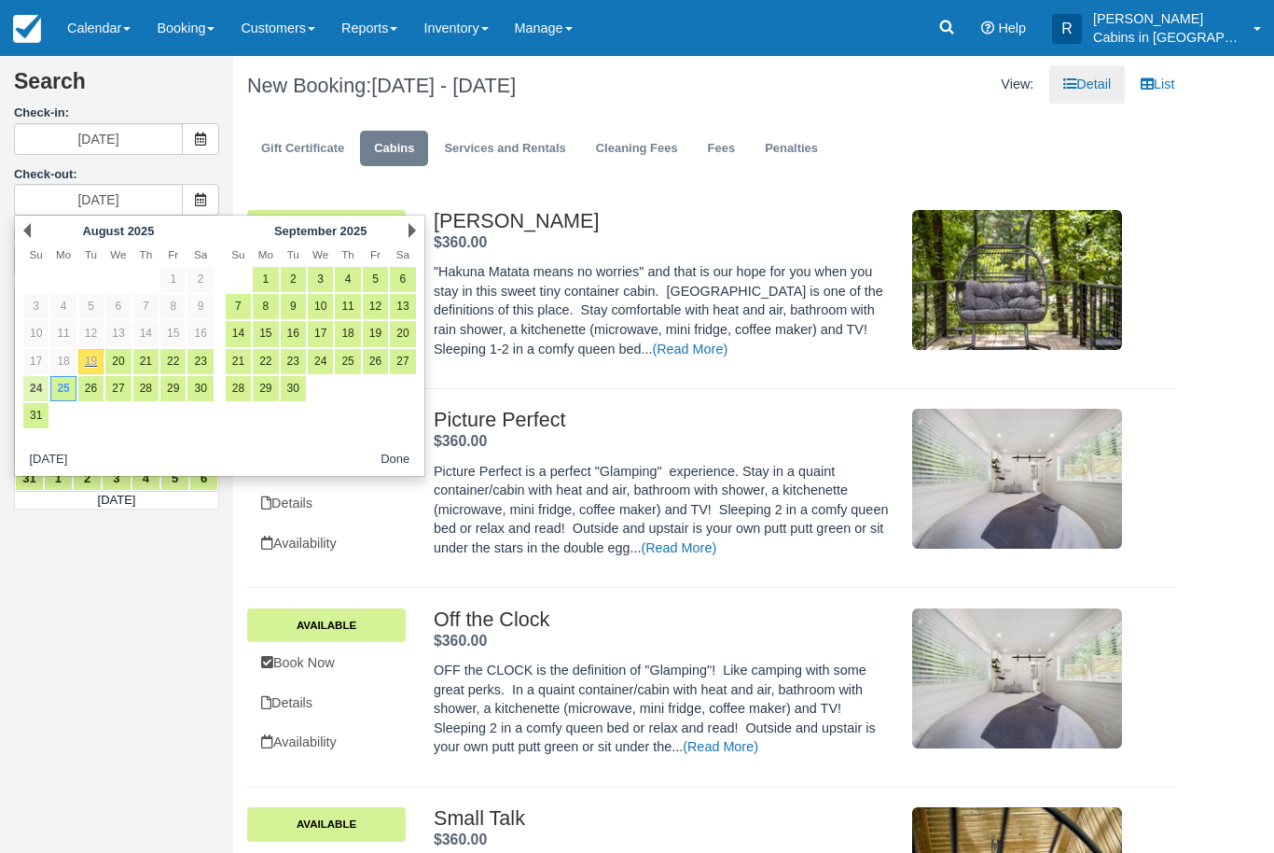
click at [39, 382] on link "24" at bounding box center [35, 388] width 25 height 25
type input "[DATE]"
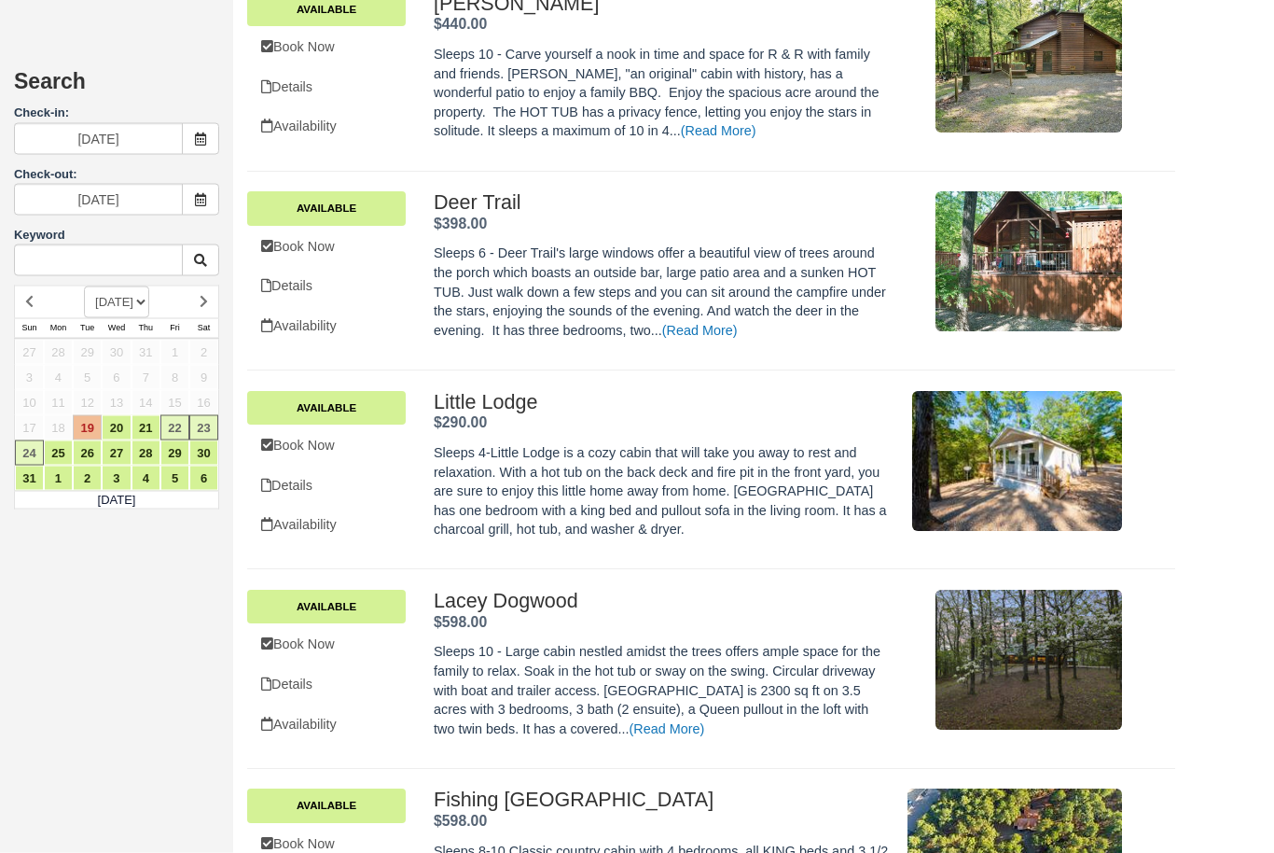
scroll to position [4299, 0]
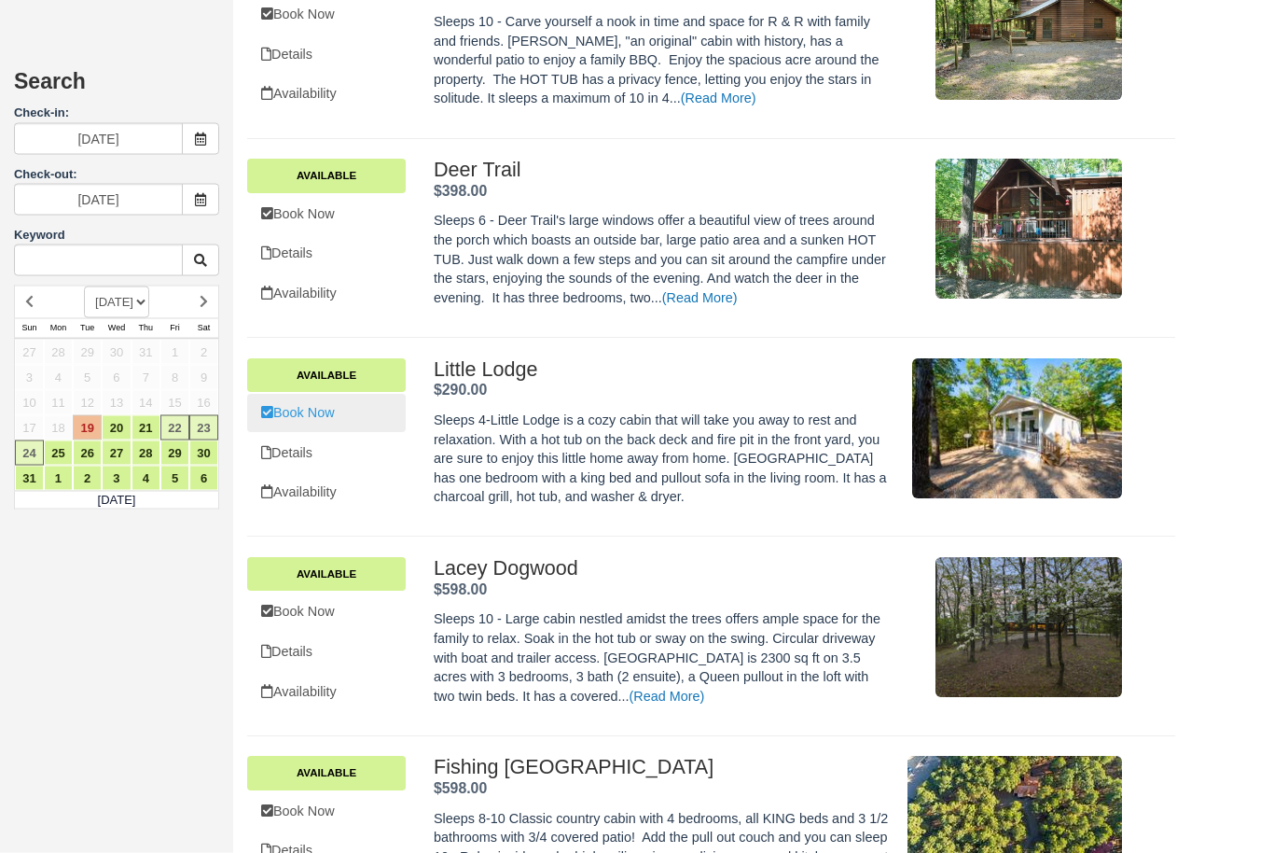
click at [314, 395] on link "Book Now" at bounding box center [326, 414] width 159 height 38
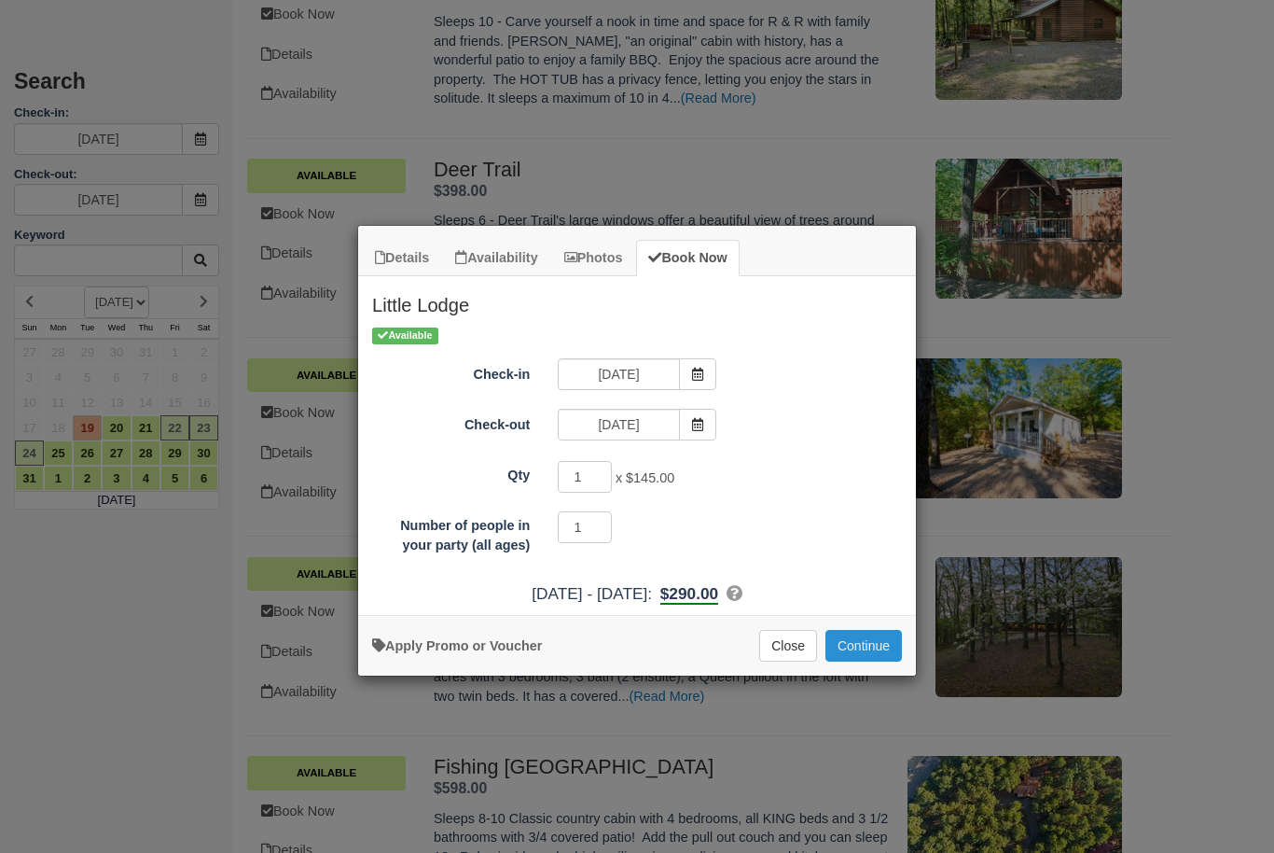
click at [869, 645] on button "Continue" at bounding box center [864, 646] width 77 height 32
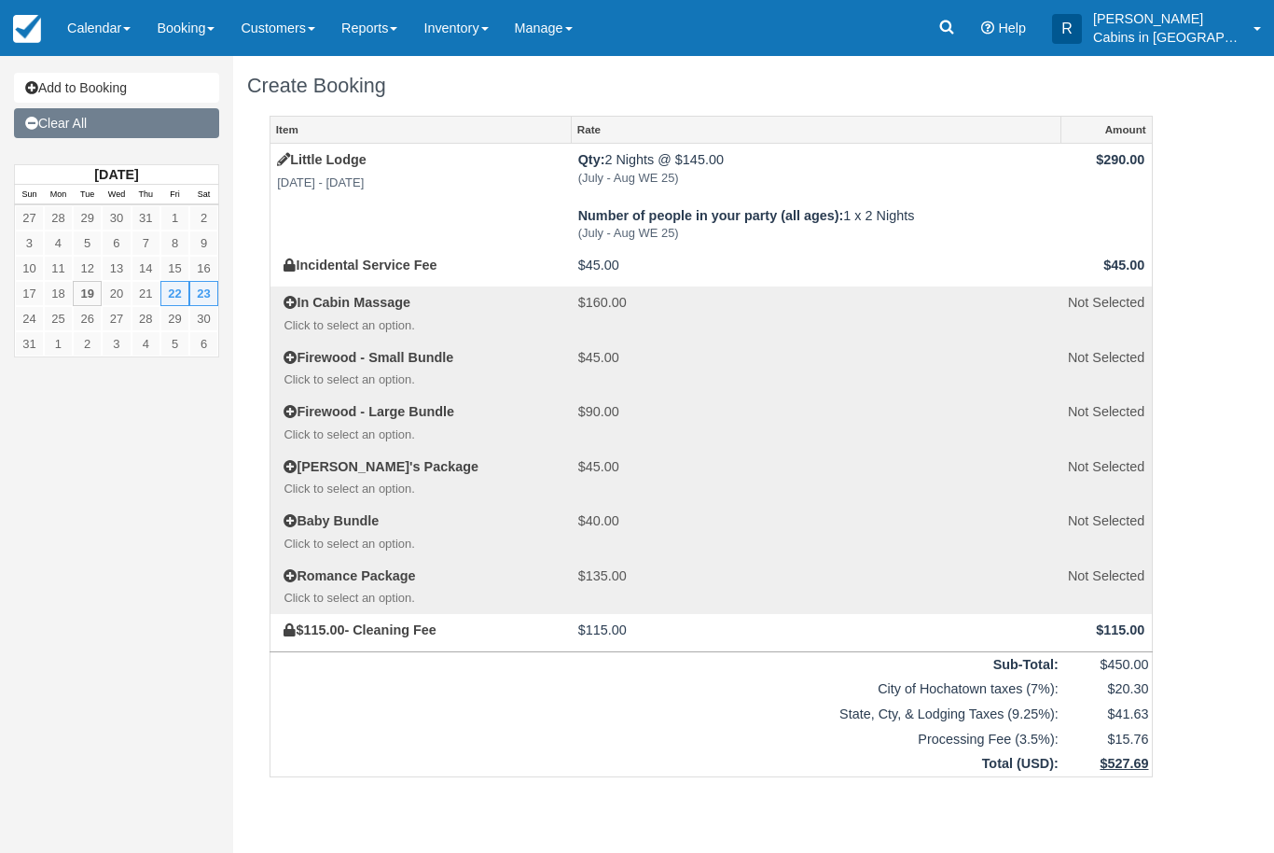
click at [62, 124] on link "Clear All" at bounding box center [116, 123] width 205 height 30
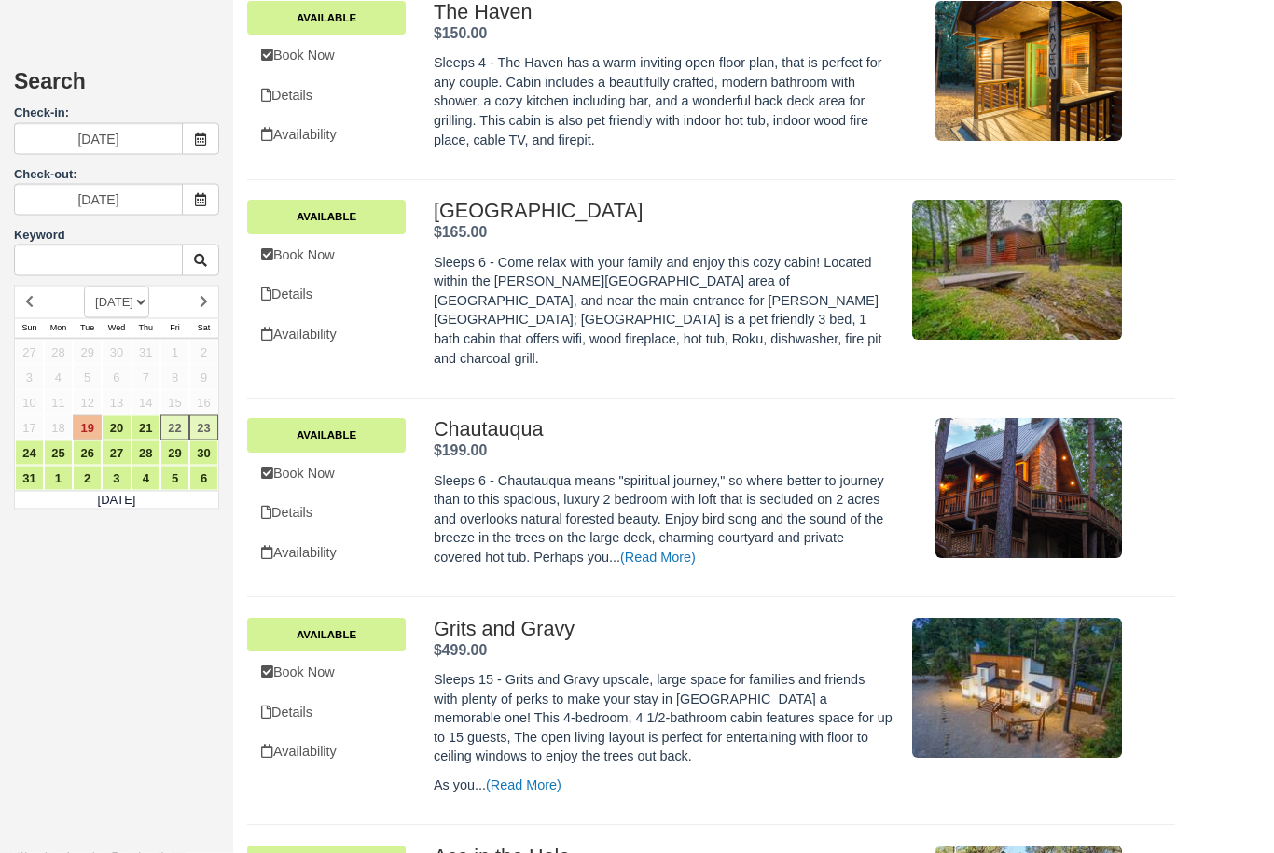
scroll to position [2400, 0]
click at [212, 199] on span at bounding box center [200, 200] width 37 height 32
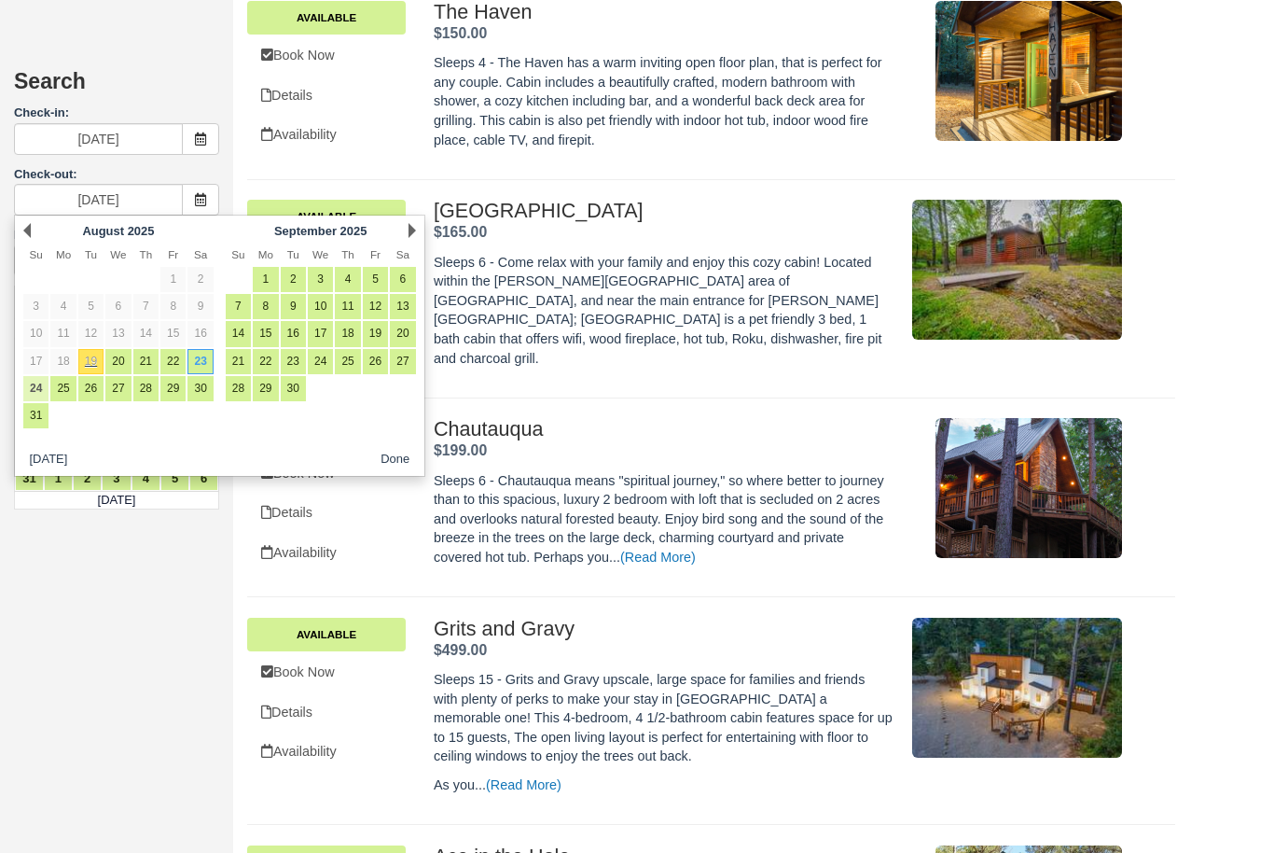
click at [35, 387] on link "24" at bounding box center [35, 388] width 25 height 25
type input "[DATE]"
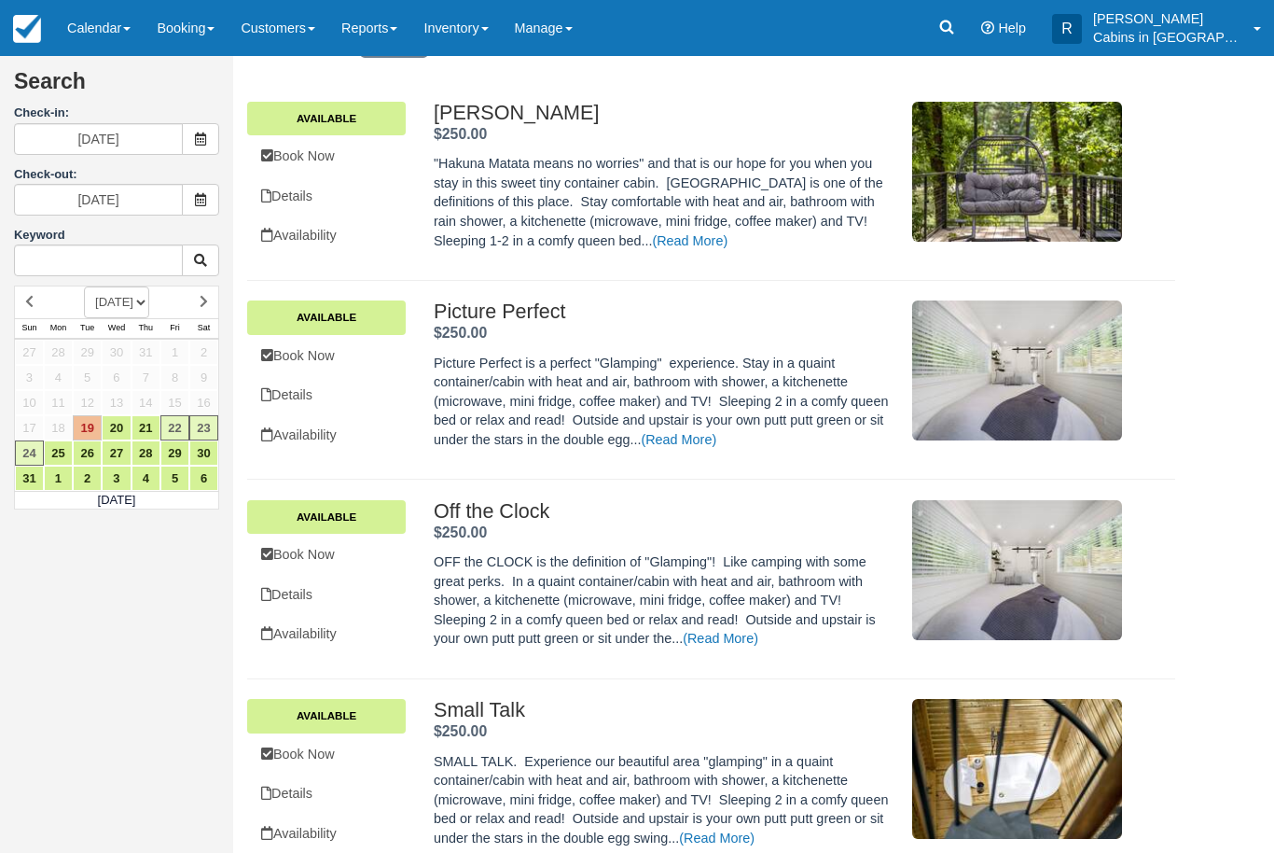
scroll to position [0, 0]
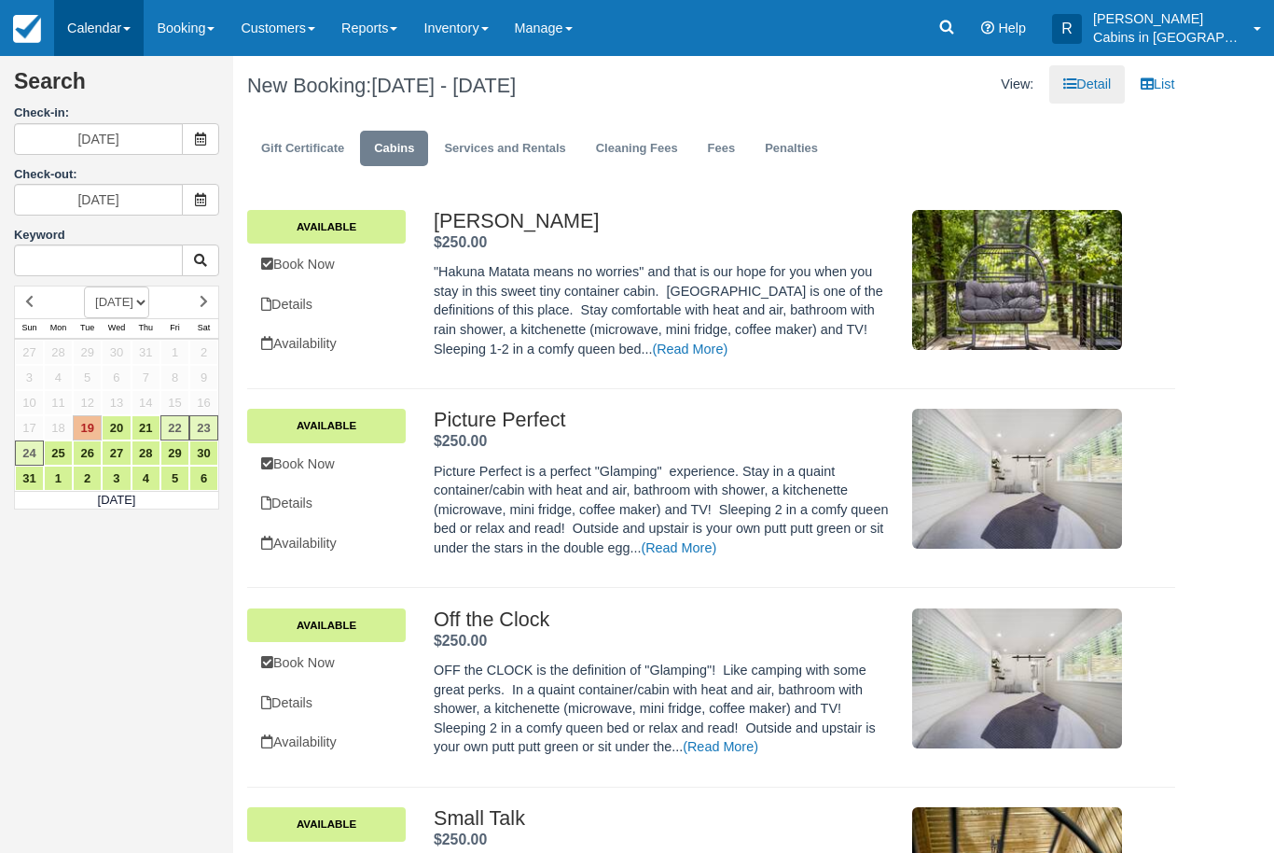
click at [102, 18] on link "Calendar" at bounding box center [99, 28] width 90 height 56
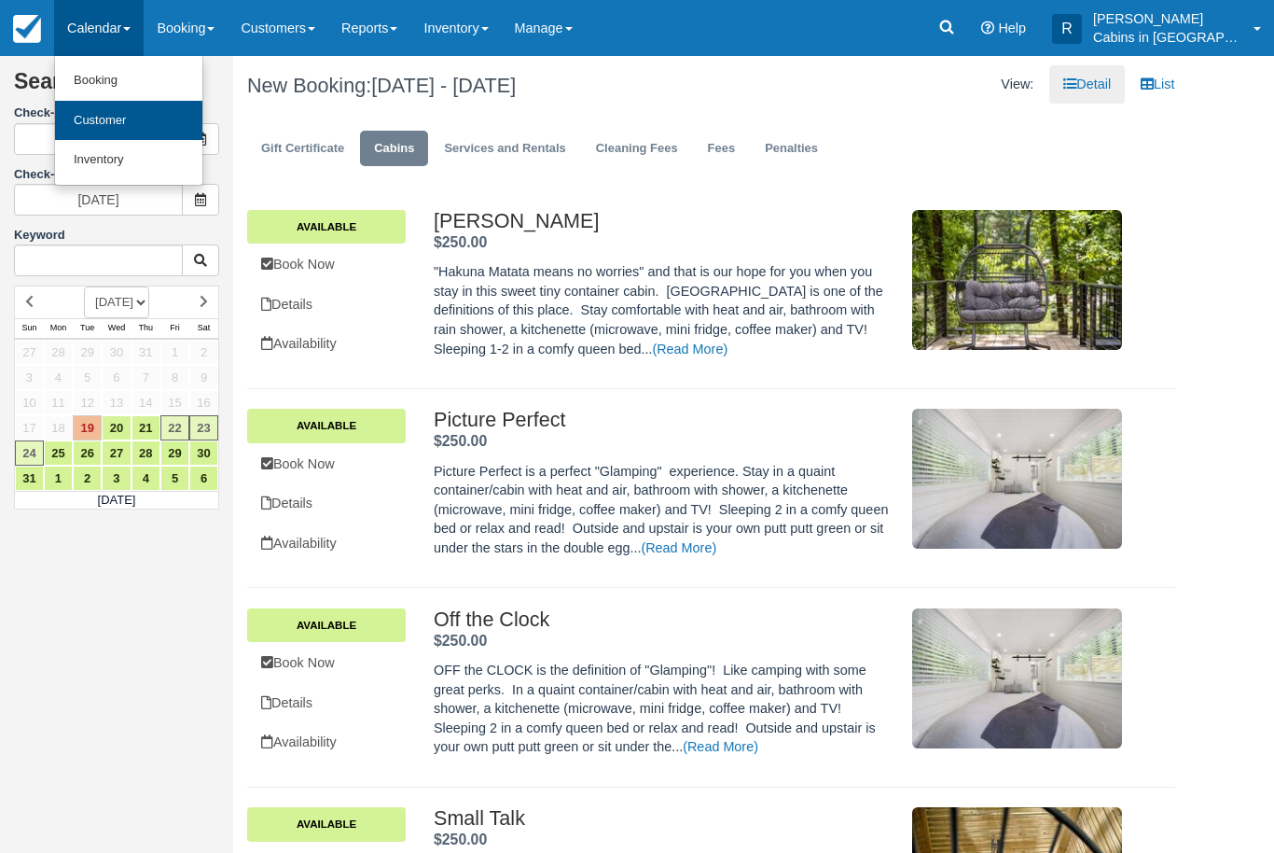
click at [111, 120] on link "Customer" at bounding box center [128, 121] width 147 height 40
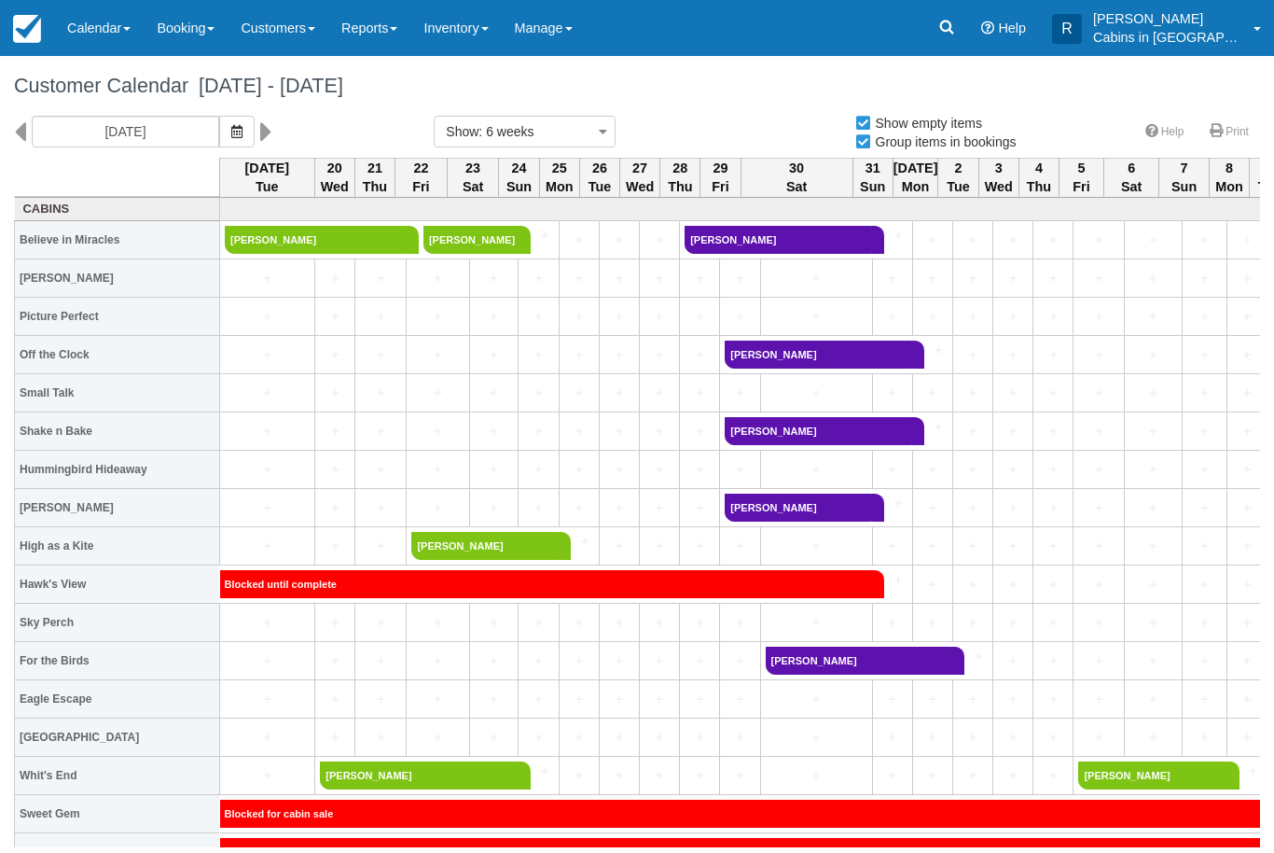
select select
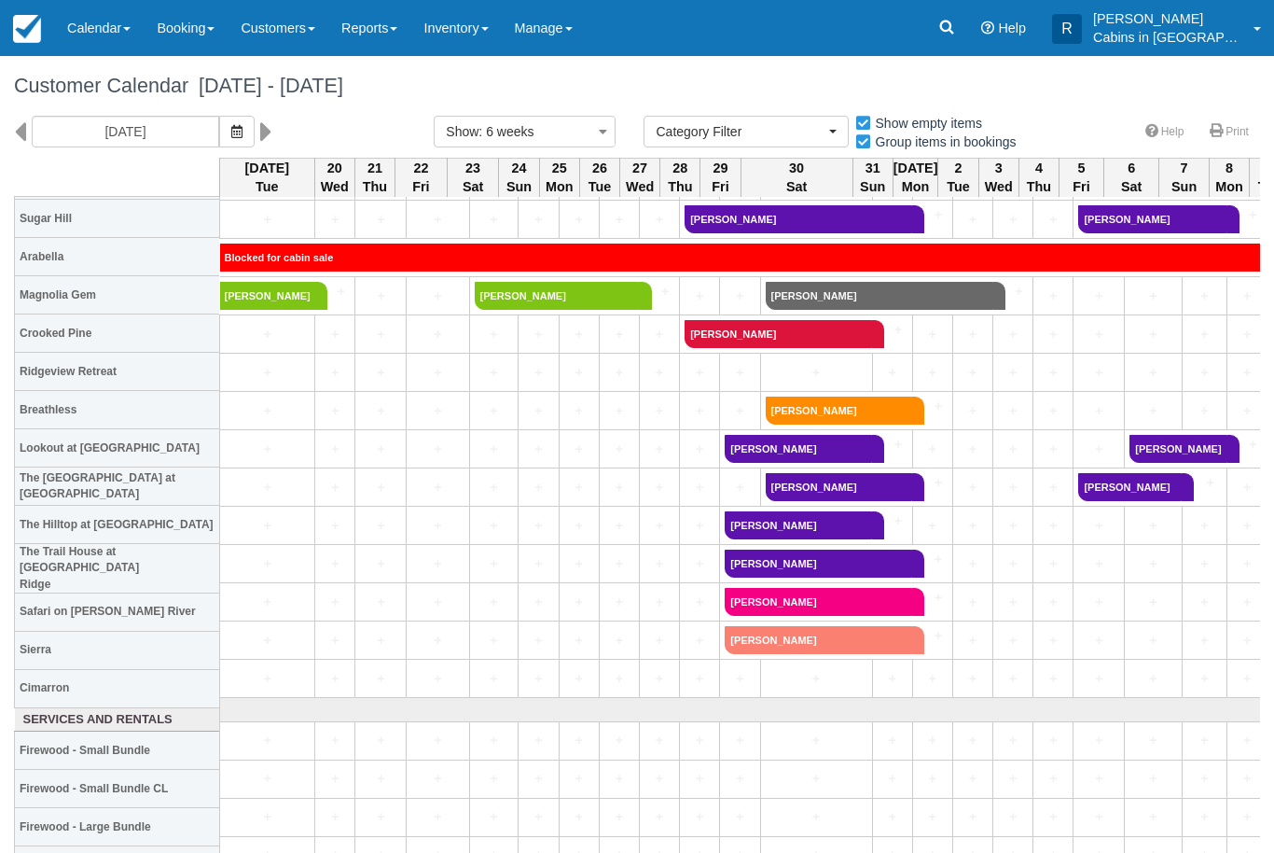
scroll to position [1436, 0]
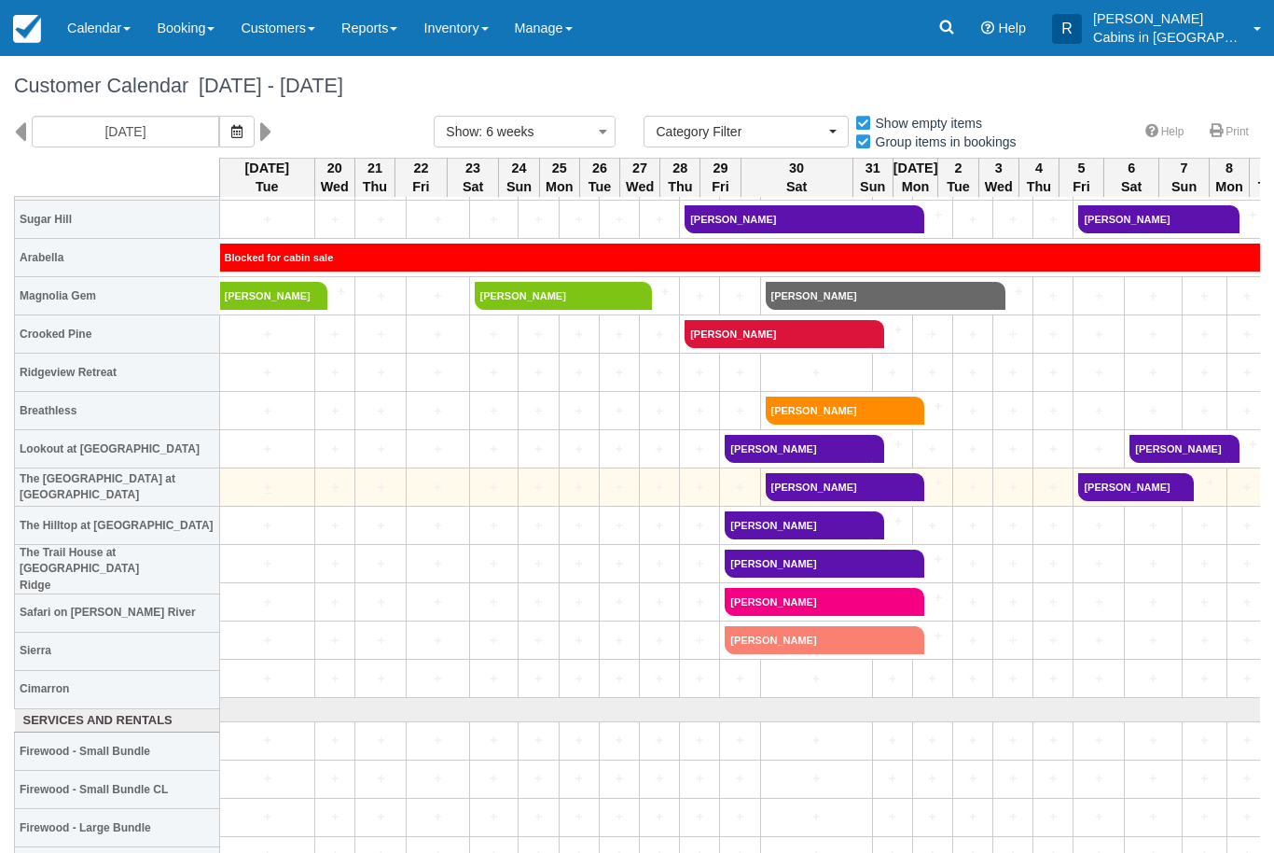
click at [285, 480] on link "+" at bounding box center [267, 488] width 85 height 20
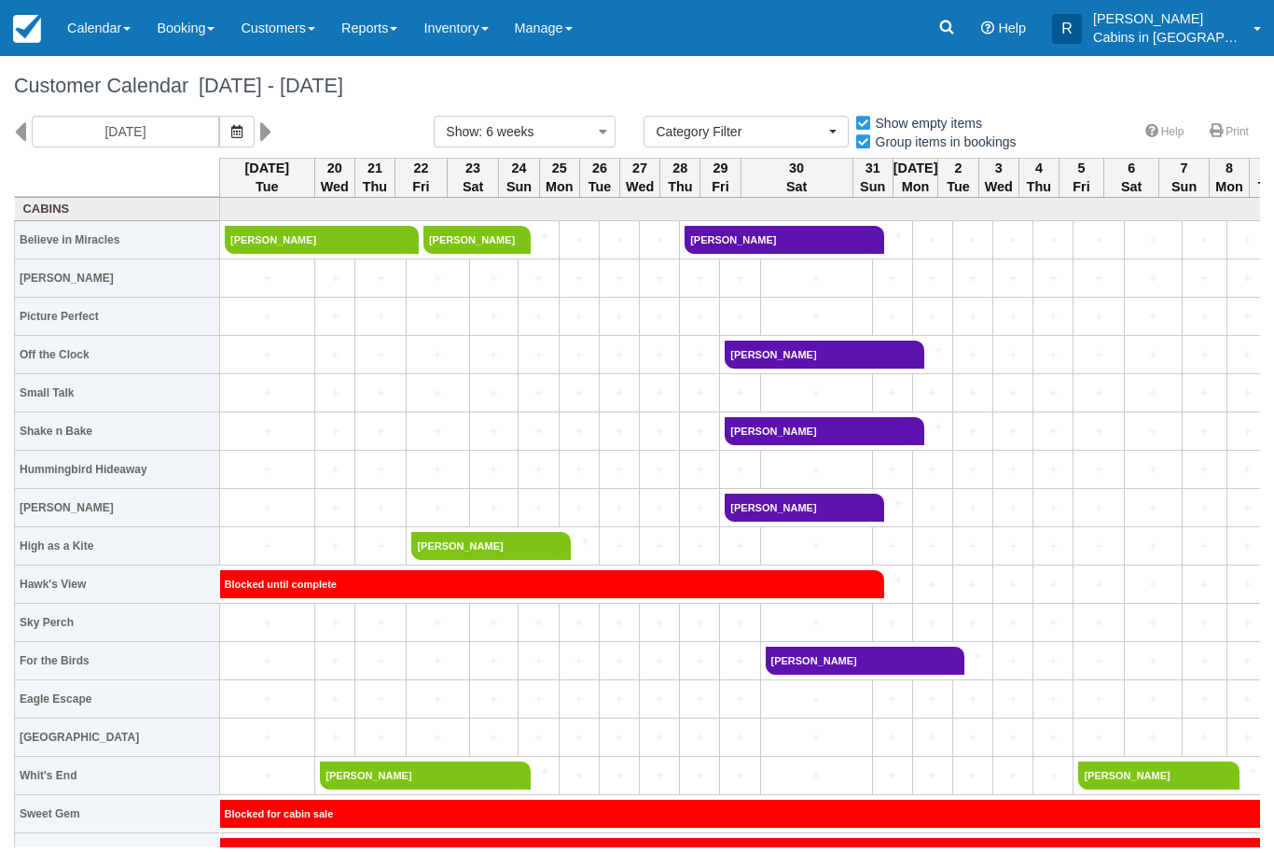
select select
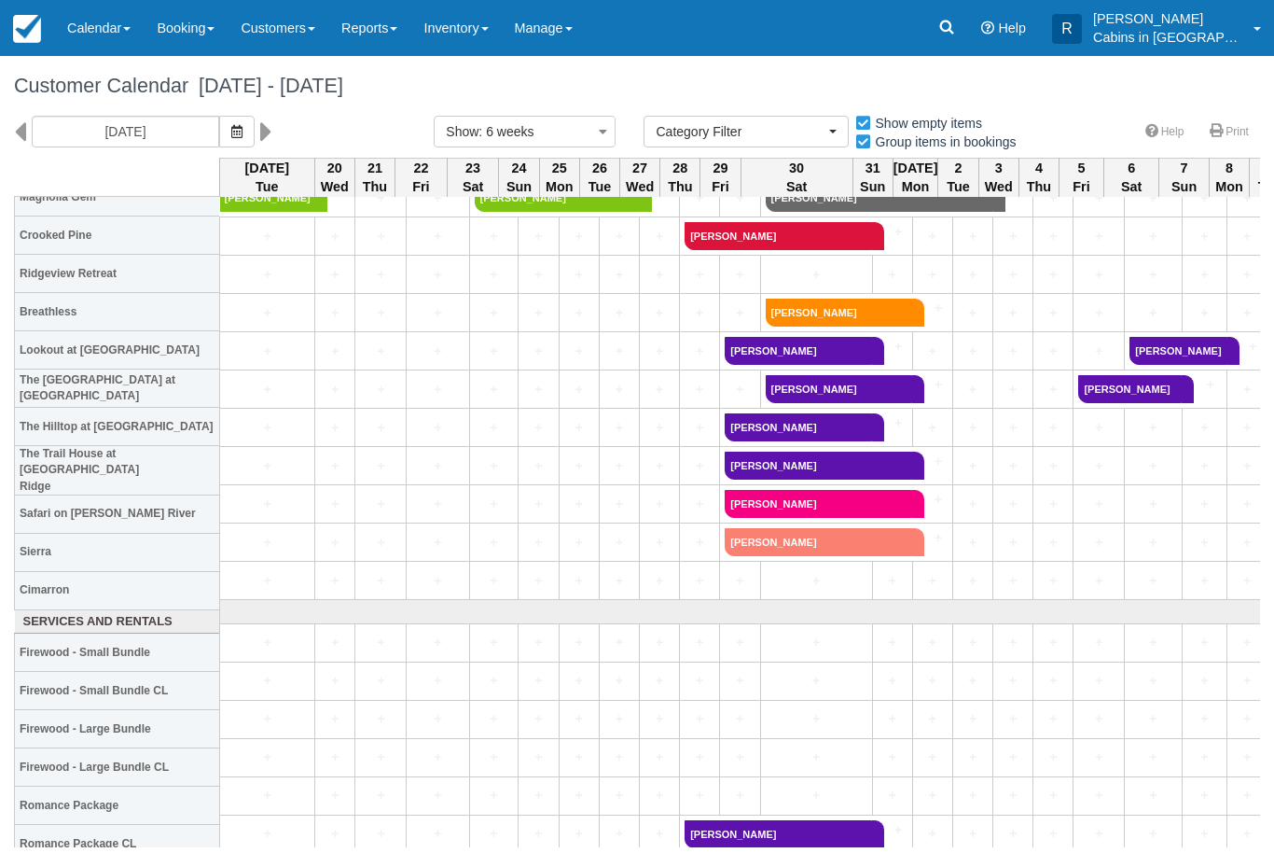
scroll to position [1533, 0]
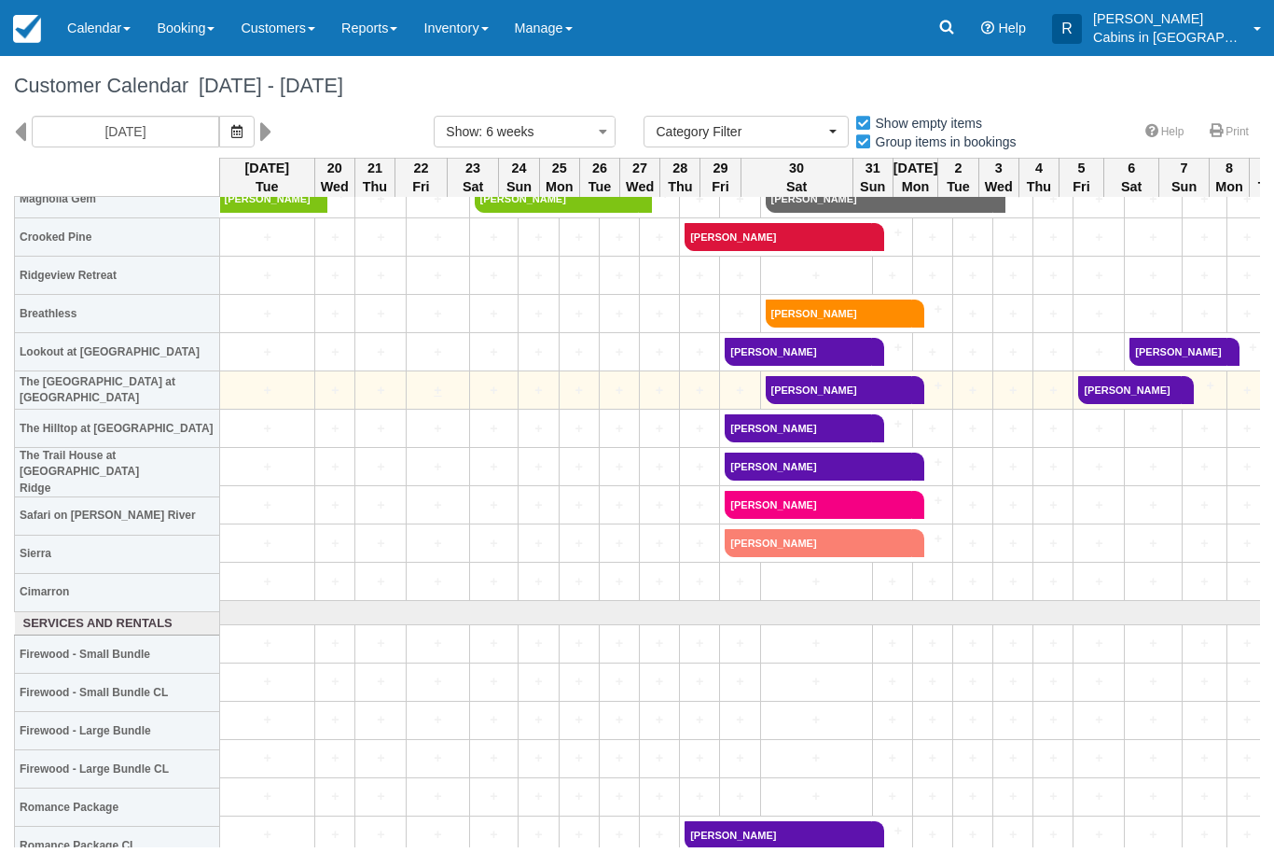
click at [430, 391] on link "+" at bounding box center [437, 391] width 52 height 20
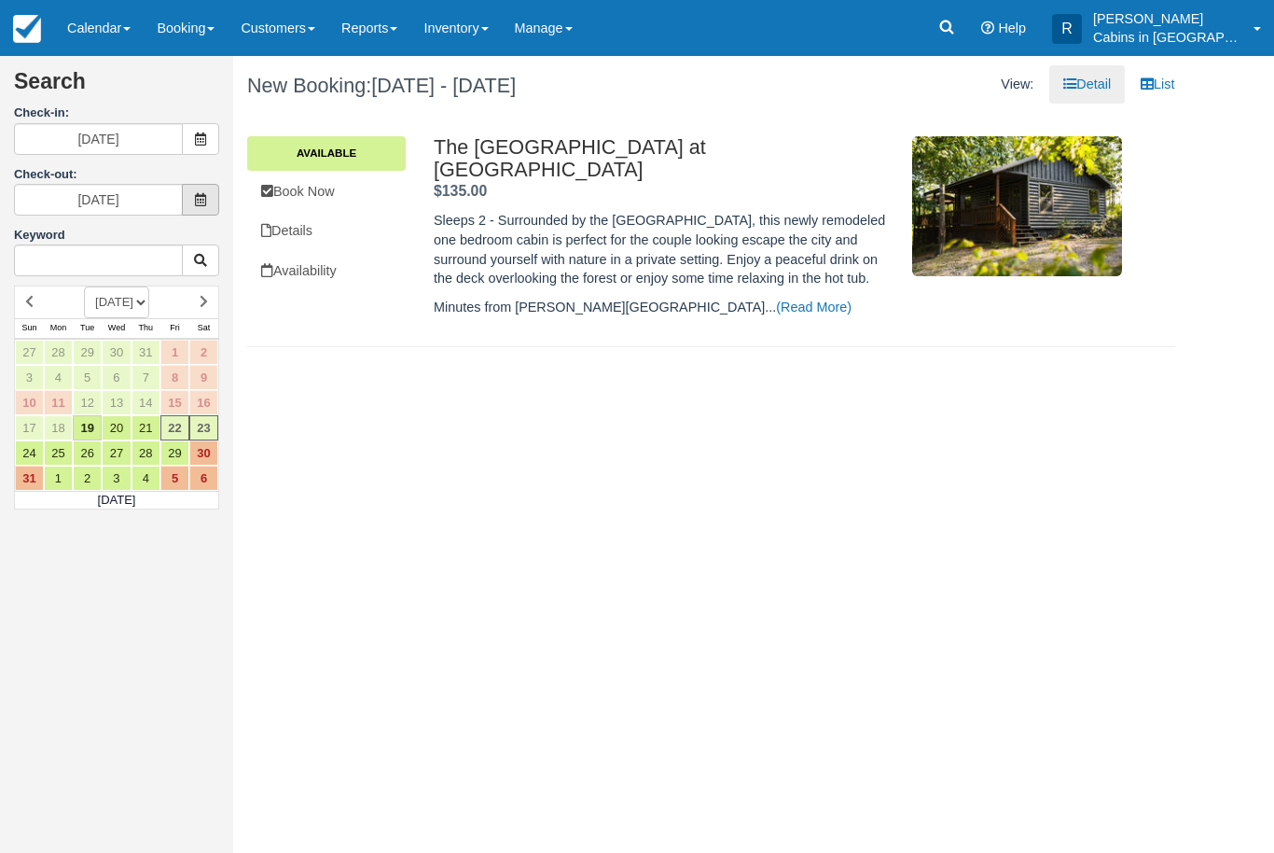
click at [197, 198] on icon at bounding box center [200, 199] width 13 height 13
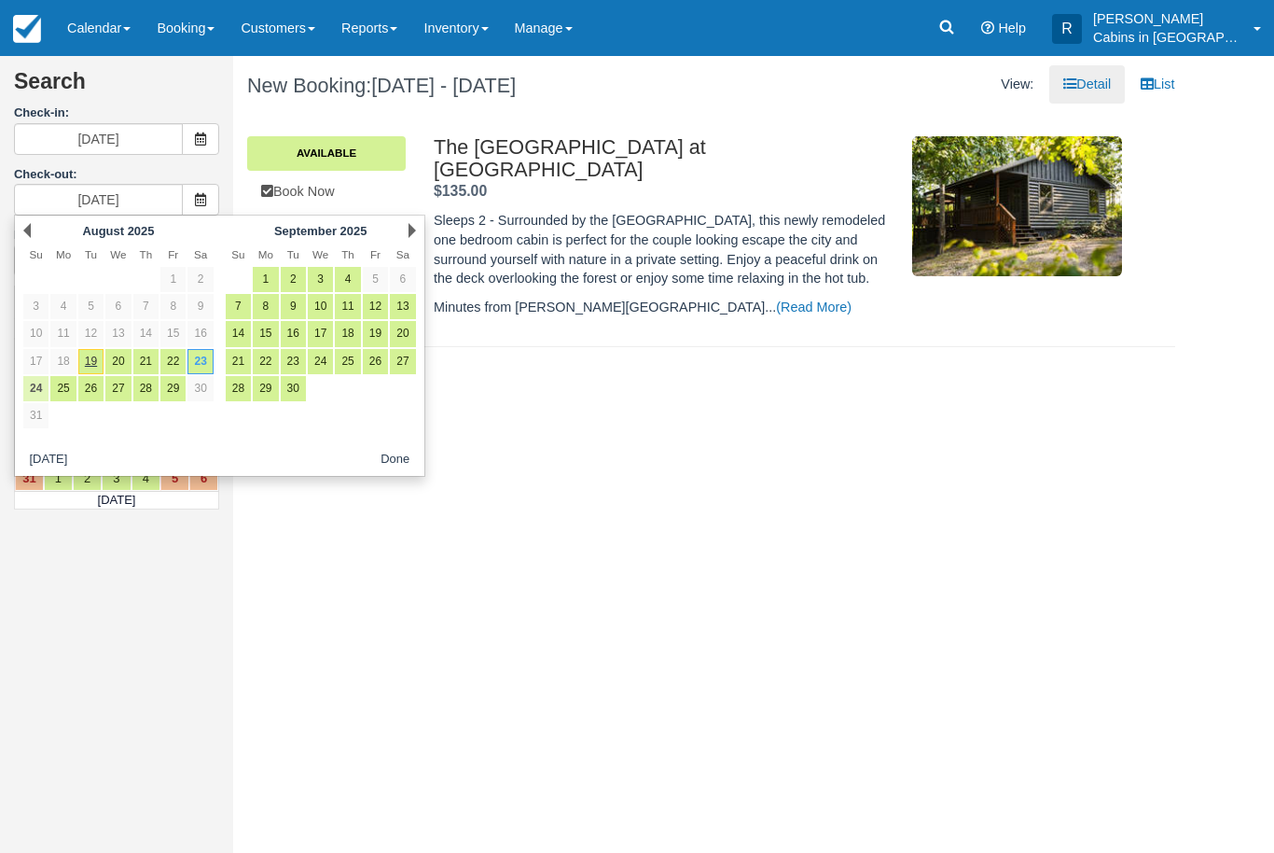
click at [45, 391] on link "24" at bounding box center [35, 388] width 25 height 25
type input "08/24/25"
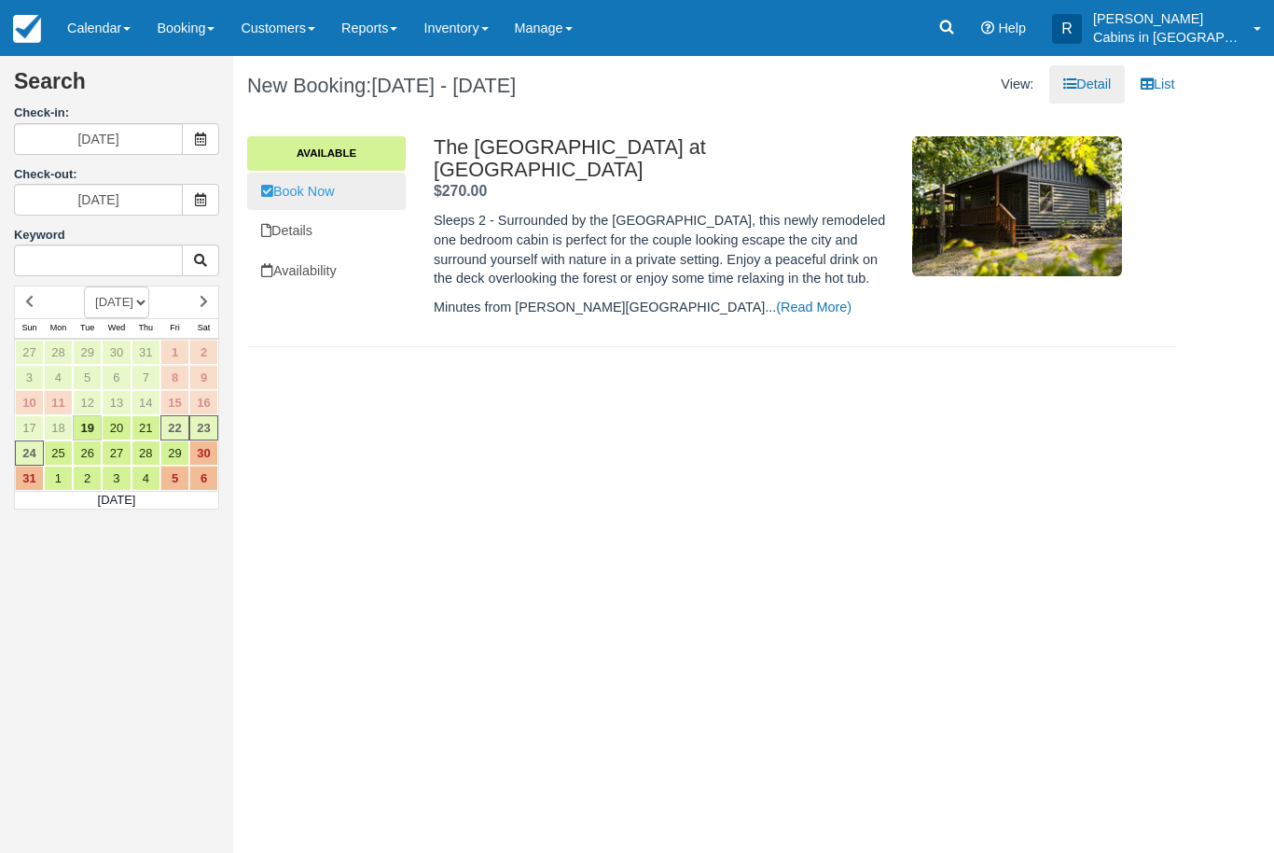
click at [311, 184] on link "Book Now" at bounding box center [326, 192] width 159 height 38
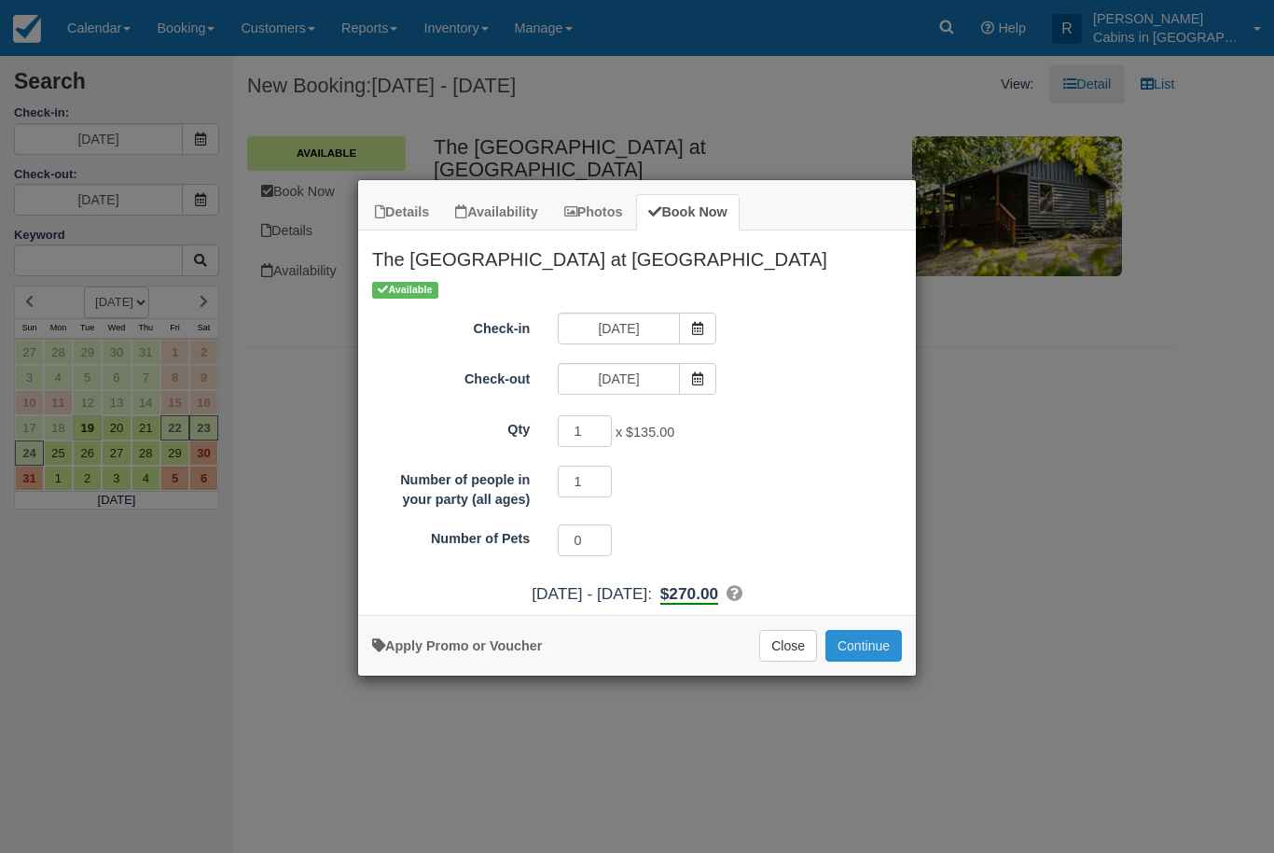
click at [861, 638] on button "Continue" at bounding box center [864, 646] width 77 height 32
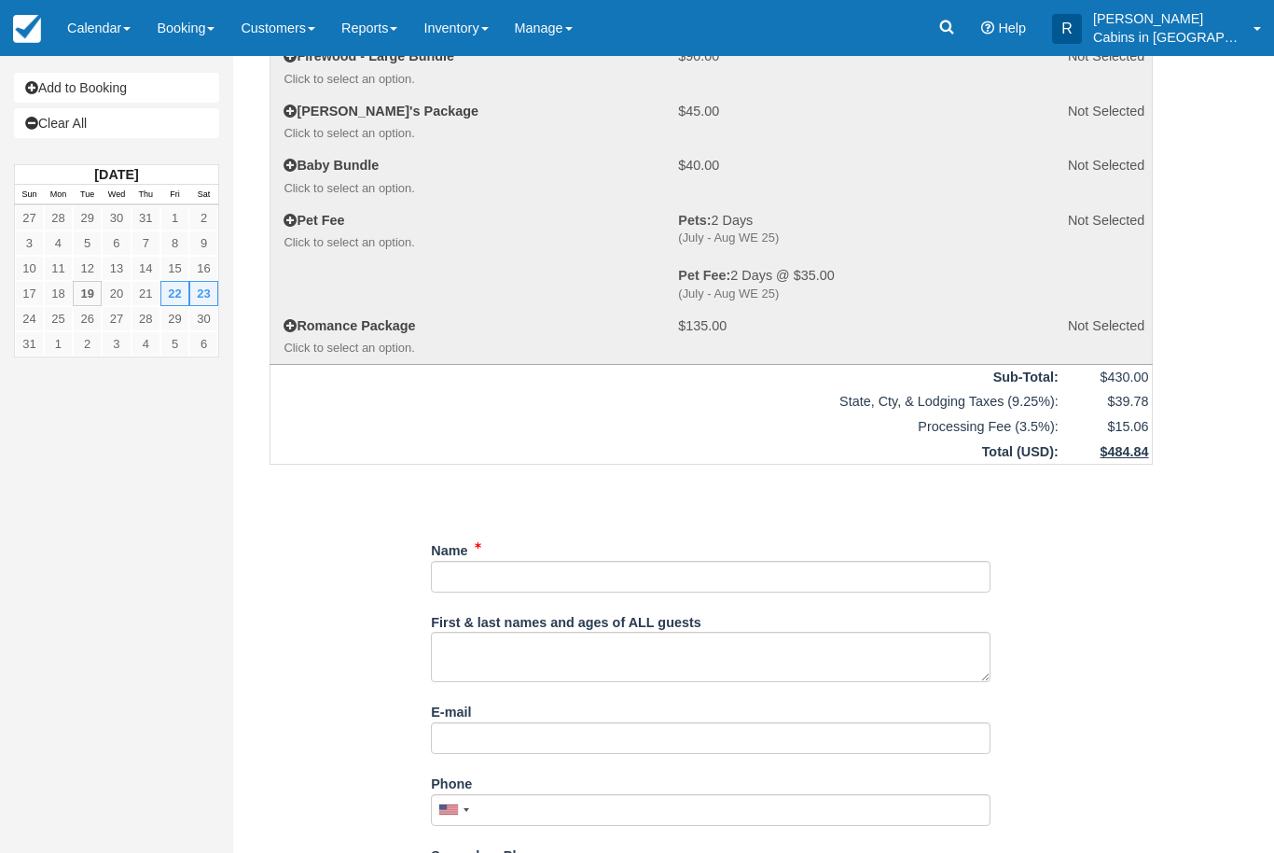
scroll to position [406, 0]
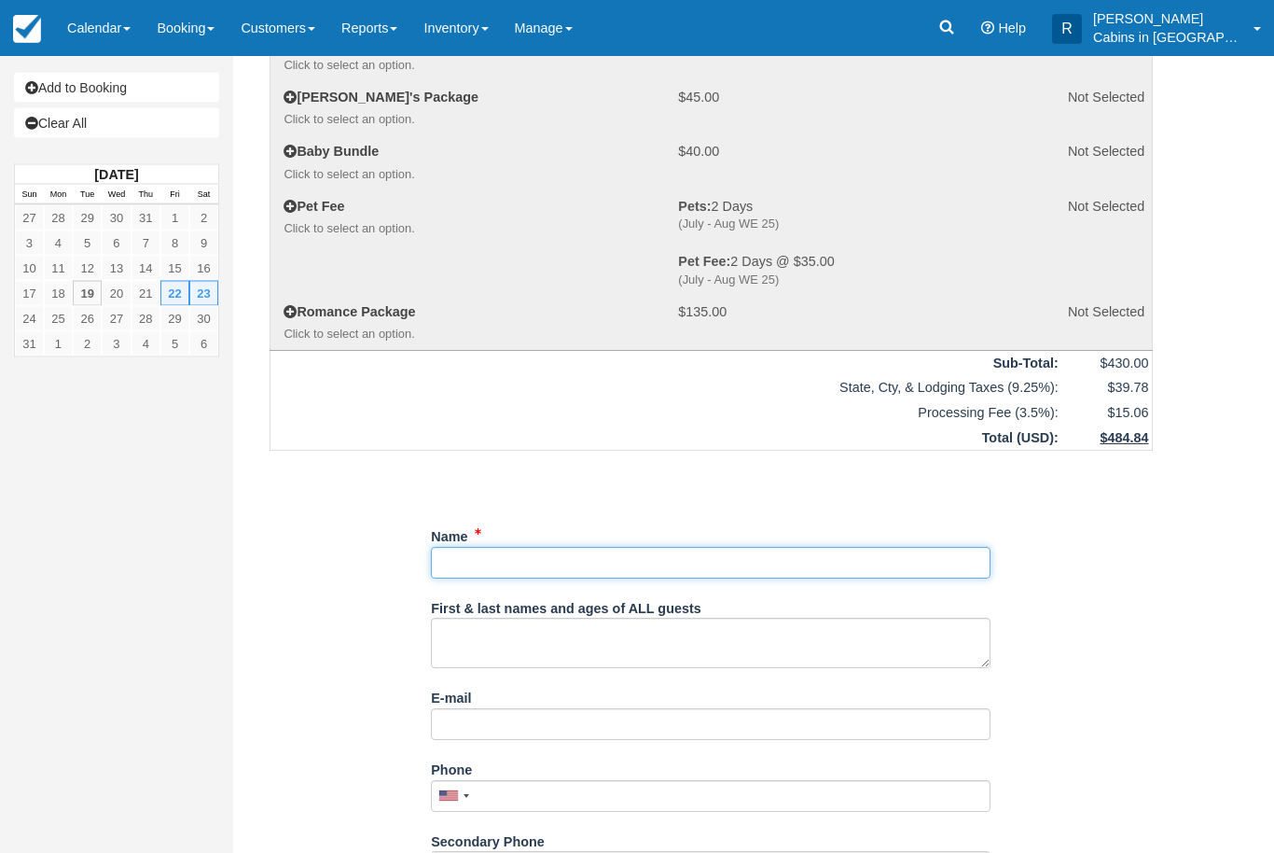
click at [773, 548] on input "Name" at bounding box center [711, 564] width 560 height 32
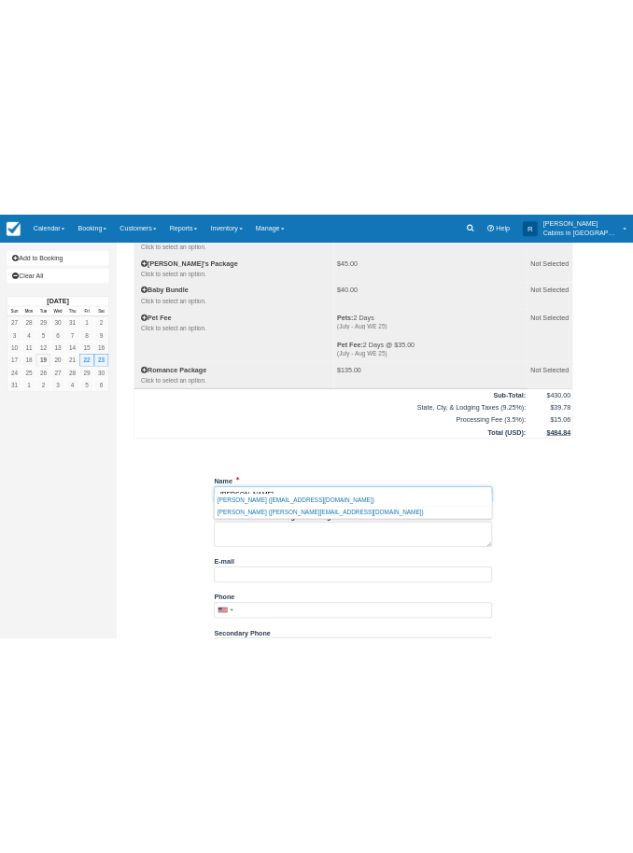
scroll to position [0, 0]
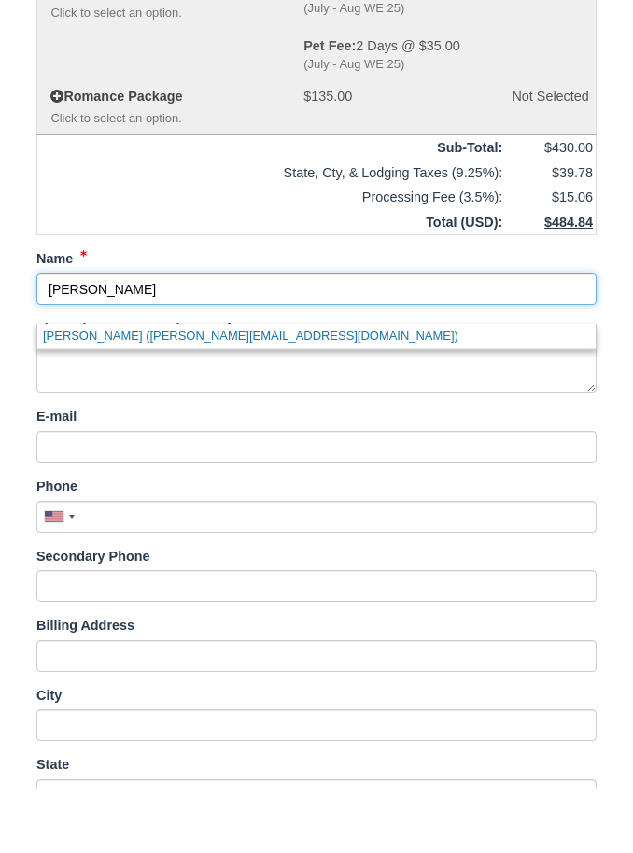
scroll to position [877, 0]
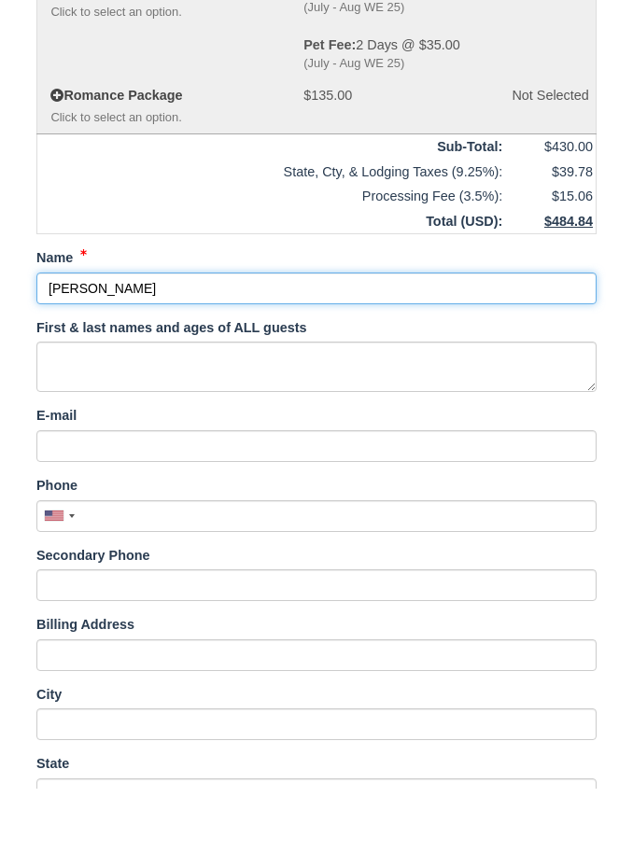
type input "[PERSON_NAME]"
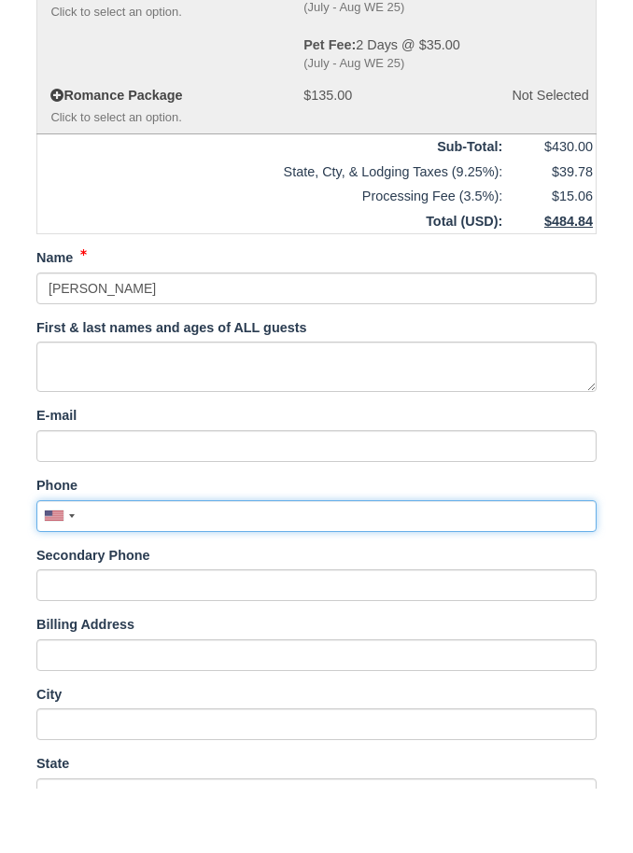
click at [159, 564] on input "Phone" at bounding box center [316, 580] width 560 height 32
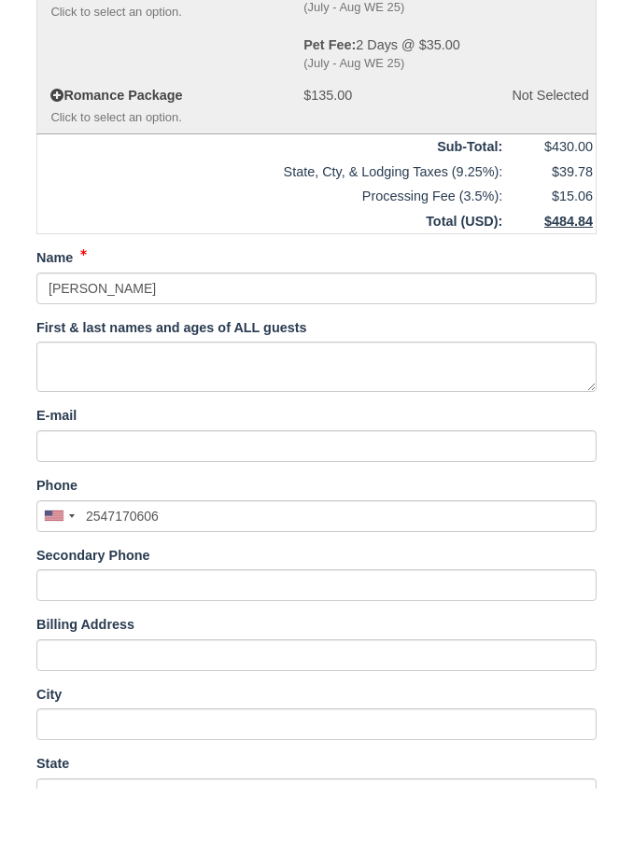
type input "(254) 717-0606"
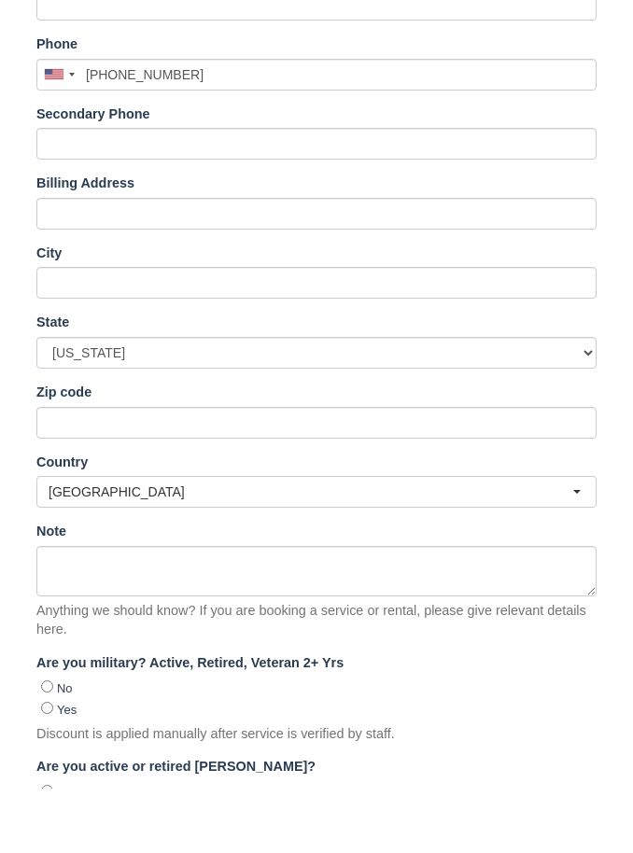
scroll to position [1326, 0]
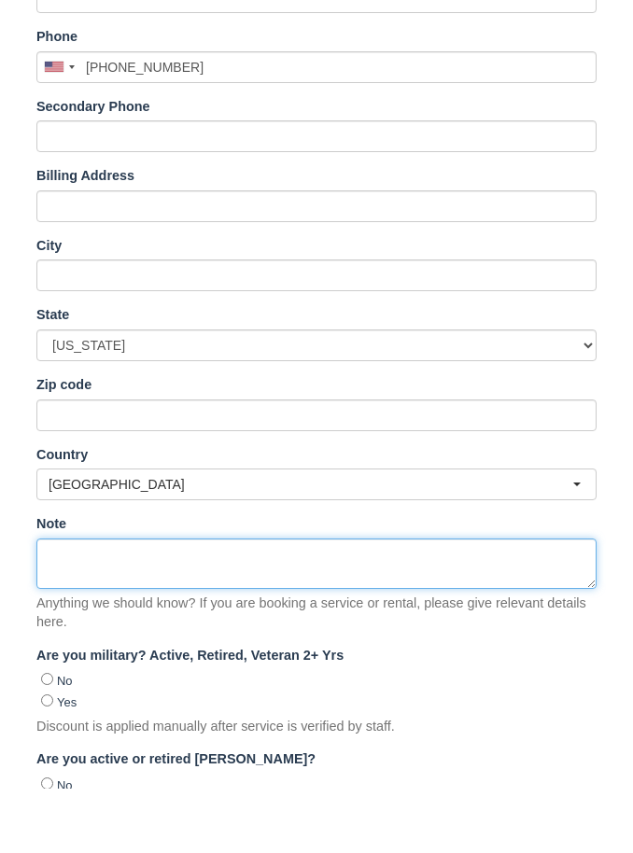
click at [176, 603] on textarea "Note" at bounding box center [316, 628] width 560 height 50
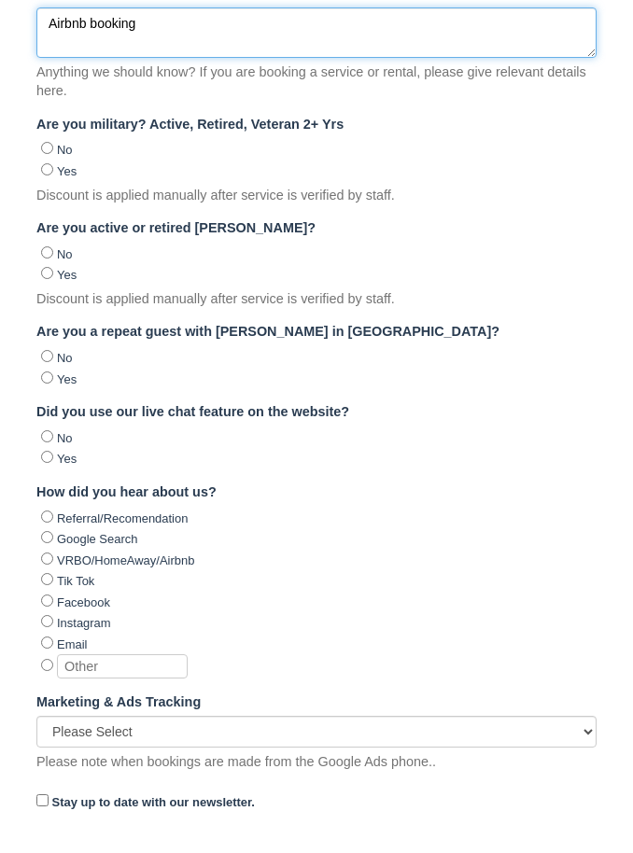
scroll to position [1956, 0]
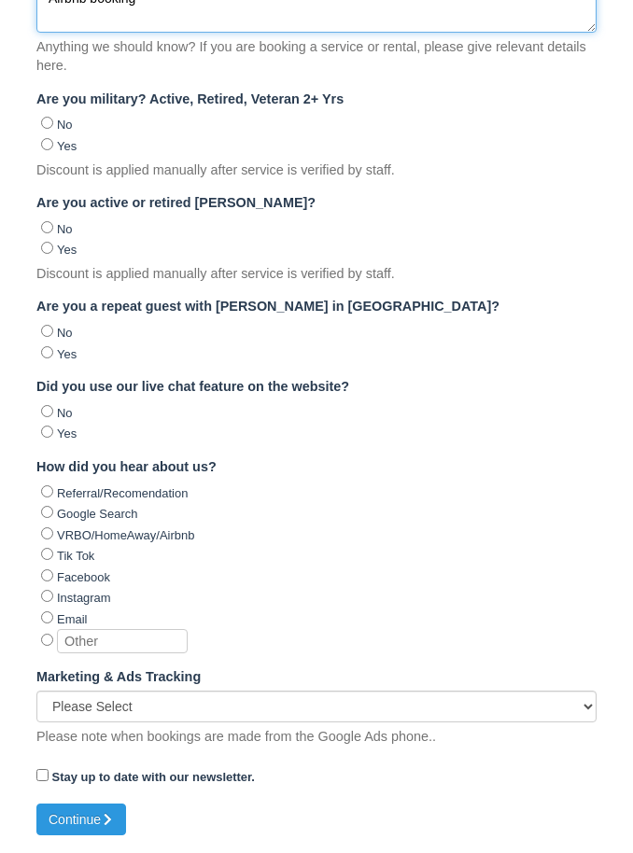
type textarea "Airbnb booking"
click at [49, 536] on input "VRBO/HomeAway/Airbnb" at bounding box center [47, 537] width 12 height 12
radio input "true"
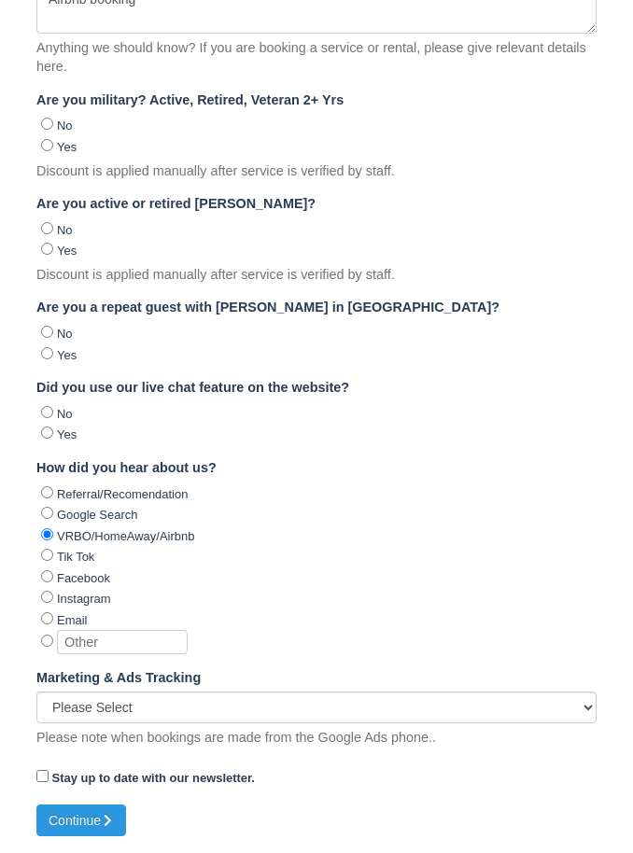
scroll to position [1895, 0]
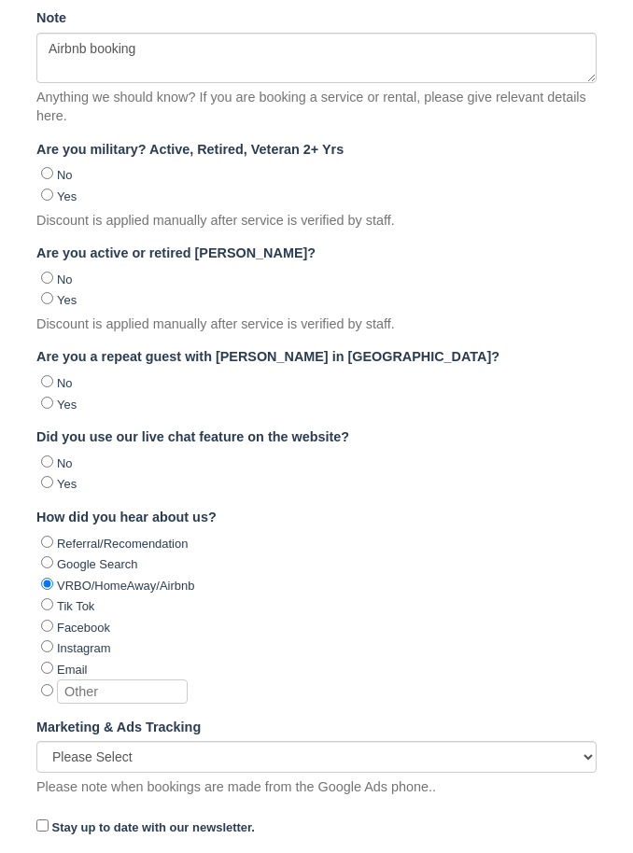
click at [90, 852] on button "Continue" at bounding box center [81, 871] width 90 height 32
type input "+12547170606"
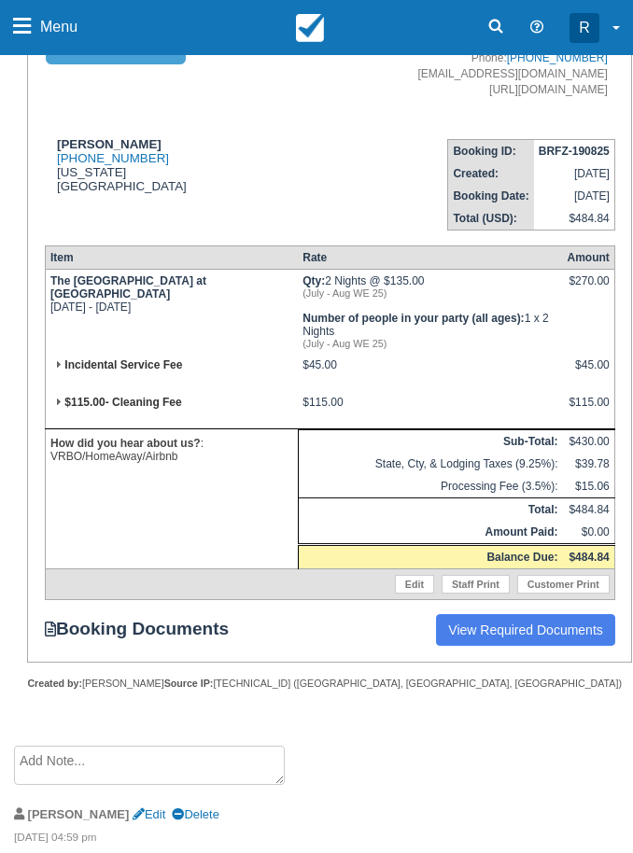
click at [237, 786] on textarea at bounding box center [149, 765] width 271 height 39
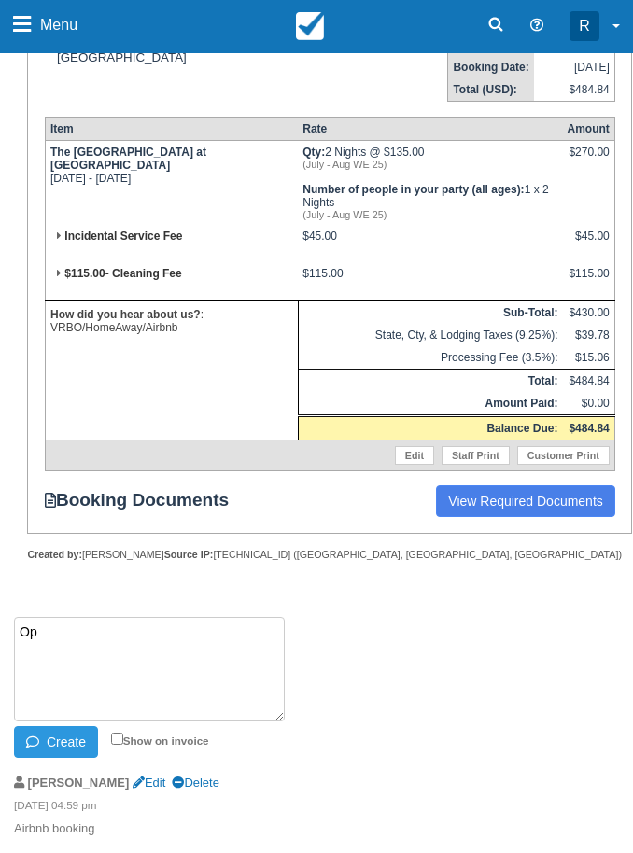
scroll to position [772, 0]
click at [60, 740] on button "Create" at bounding box center [56, 745] width 84 height 32
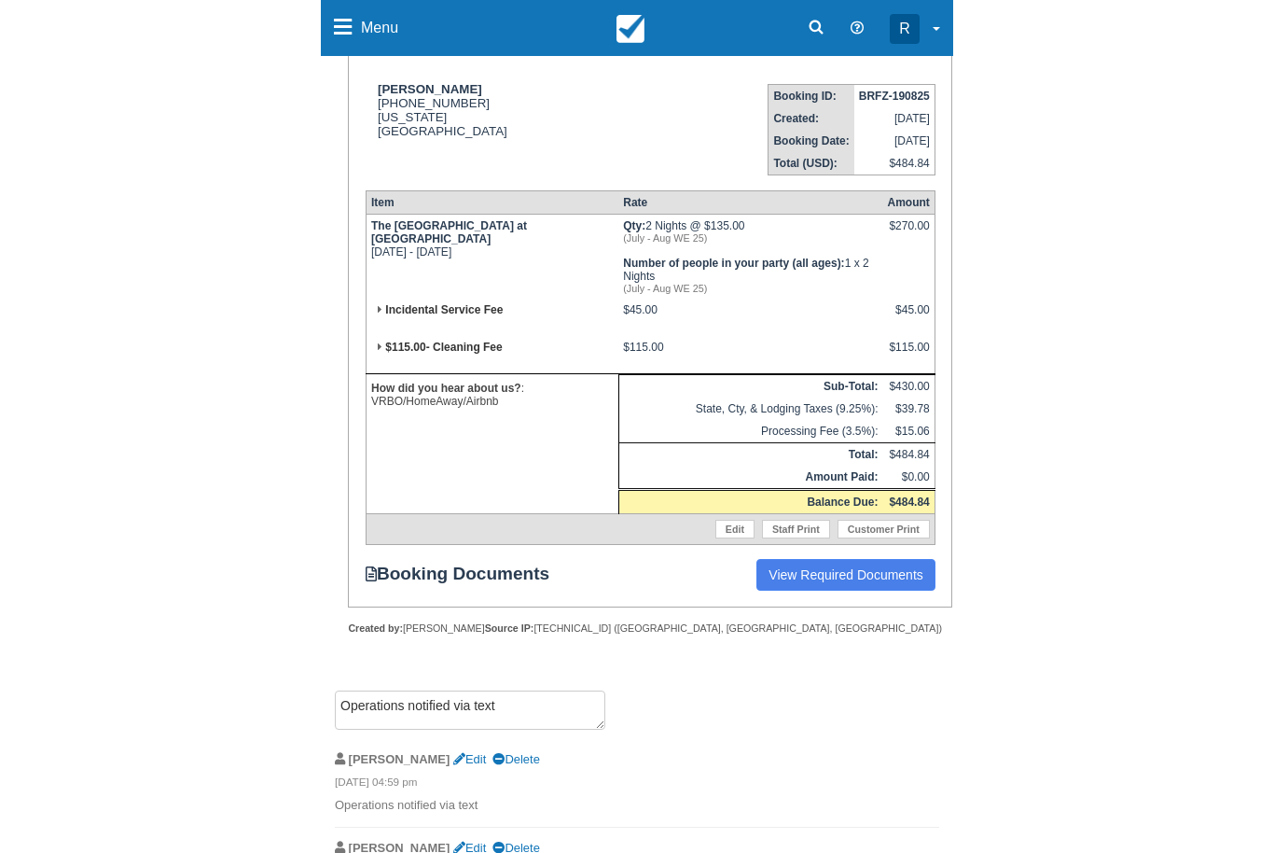
scroll to position [48, 0]
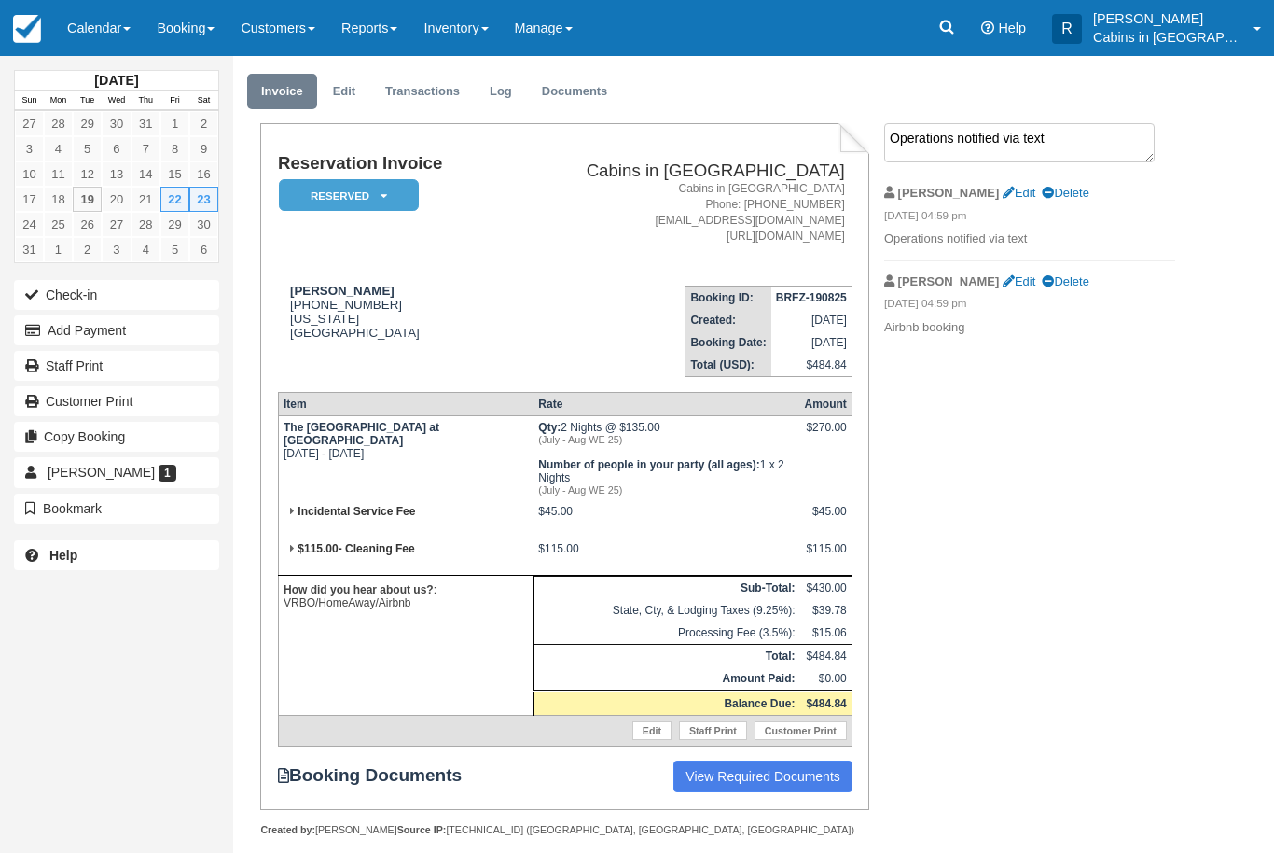
click at [632, 147] on textarea "Operations notified via text" at bounding box center [1019, 142] width 271 height 39
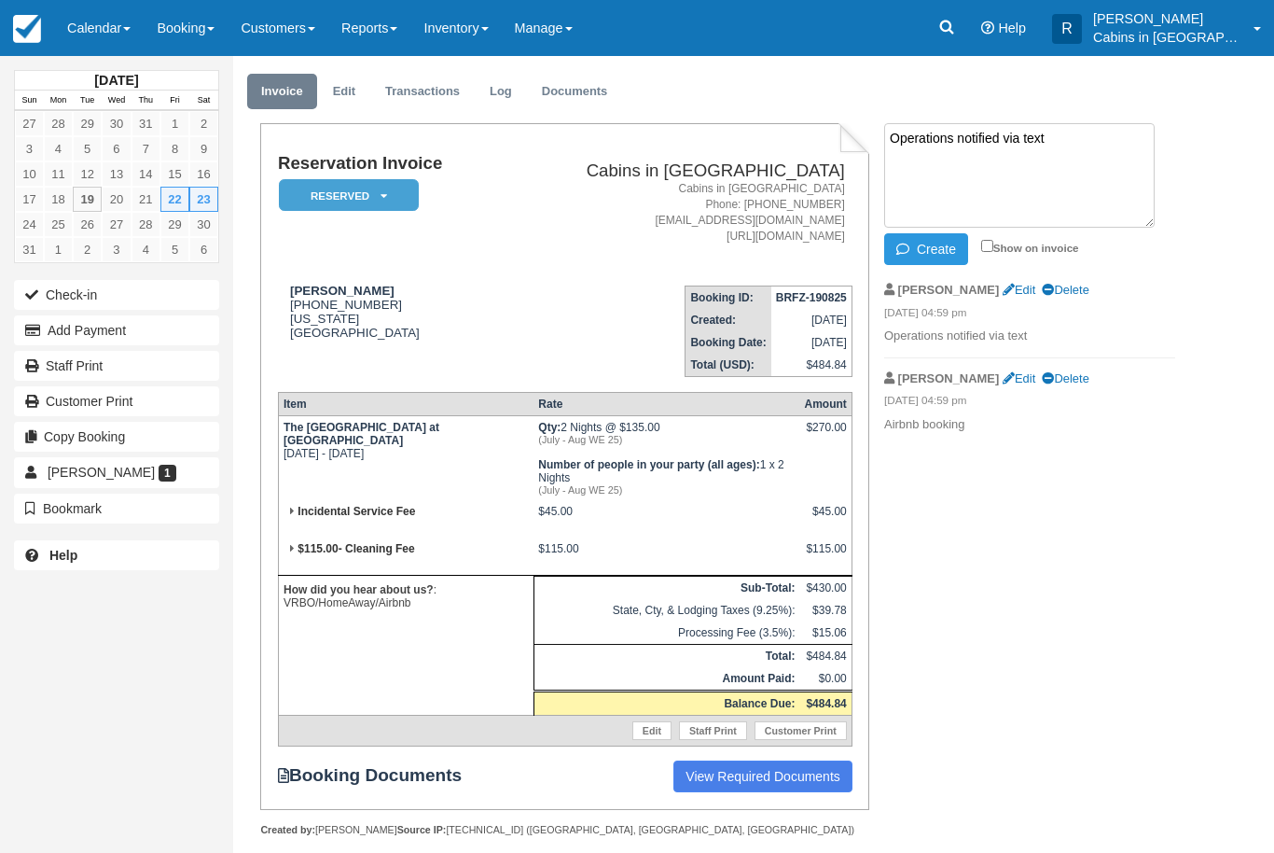
click at [632, 153] on textarea "Operations notified via text" at bounding box center [1019, 175] width 271 height 104
paste textarea "Guest paid $177.50 x 2 nights $355.00 Cleaning fee $115.00 Guest service fee $6…"
type textarea "Guest paid $177.50 x 2 nights $355.00 Cleaning fee $115.00 Guest service fee $6…"
click at [632, 243] on button "Create" at bounding box center [926, 249] width 84 height 32
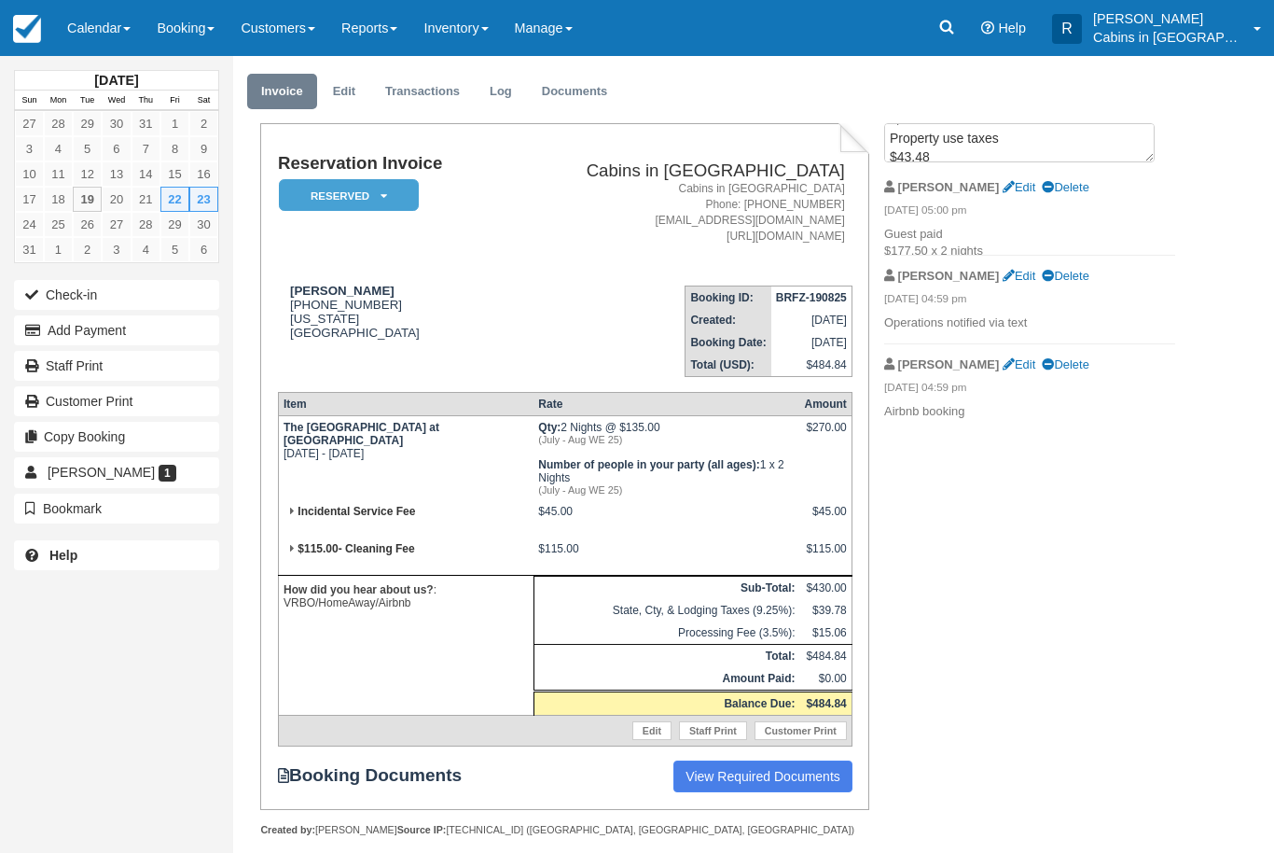
scroll to position [0, 0]
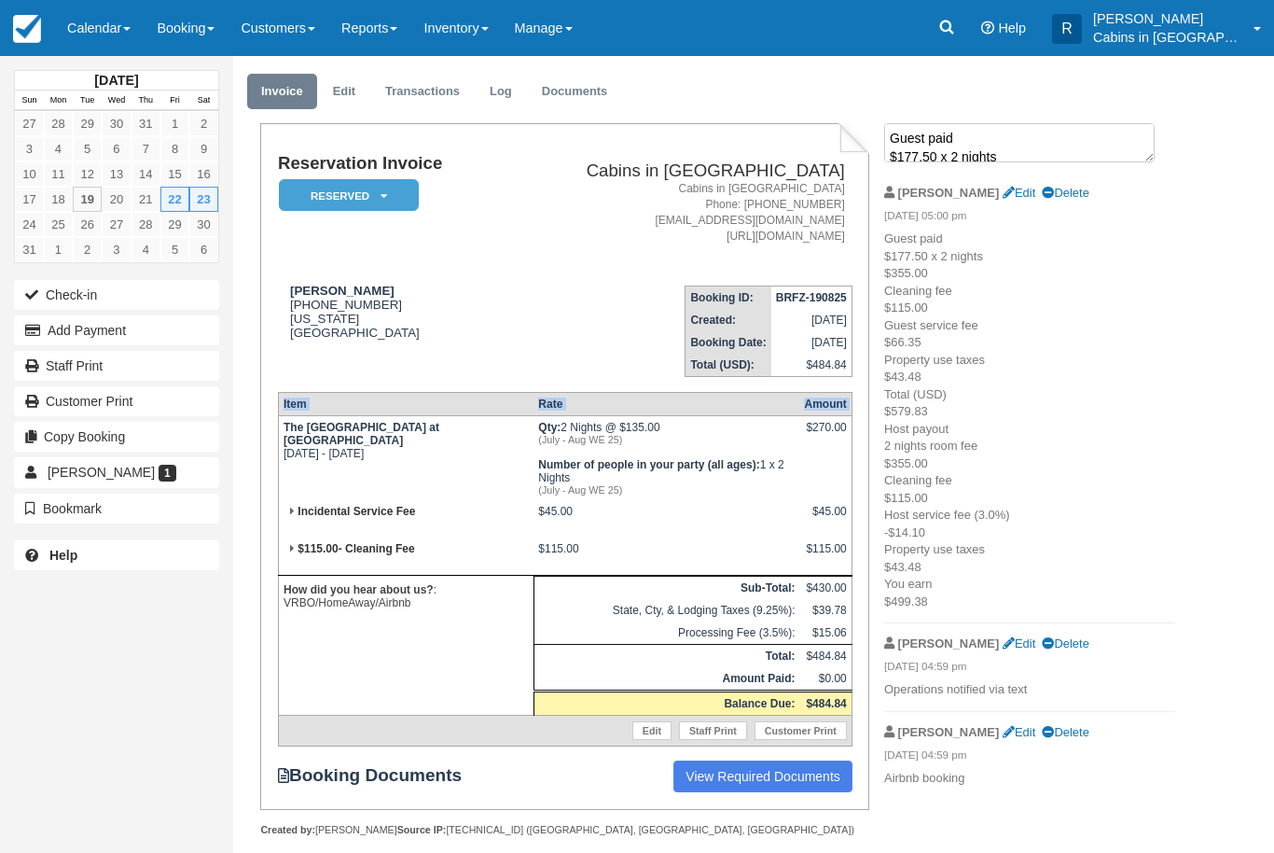
click at [632, 148] on textarea "Guest paid $177.50 x 2 nights $355.00 Cleaning fee $115.00 Guest service fee $6…" at bounding box center [1019, 142] width 271 height 39
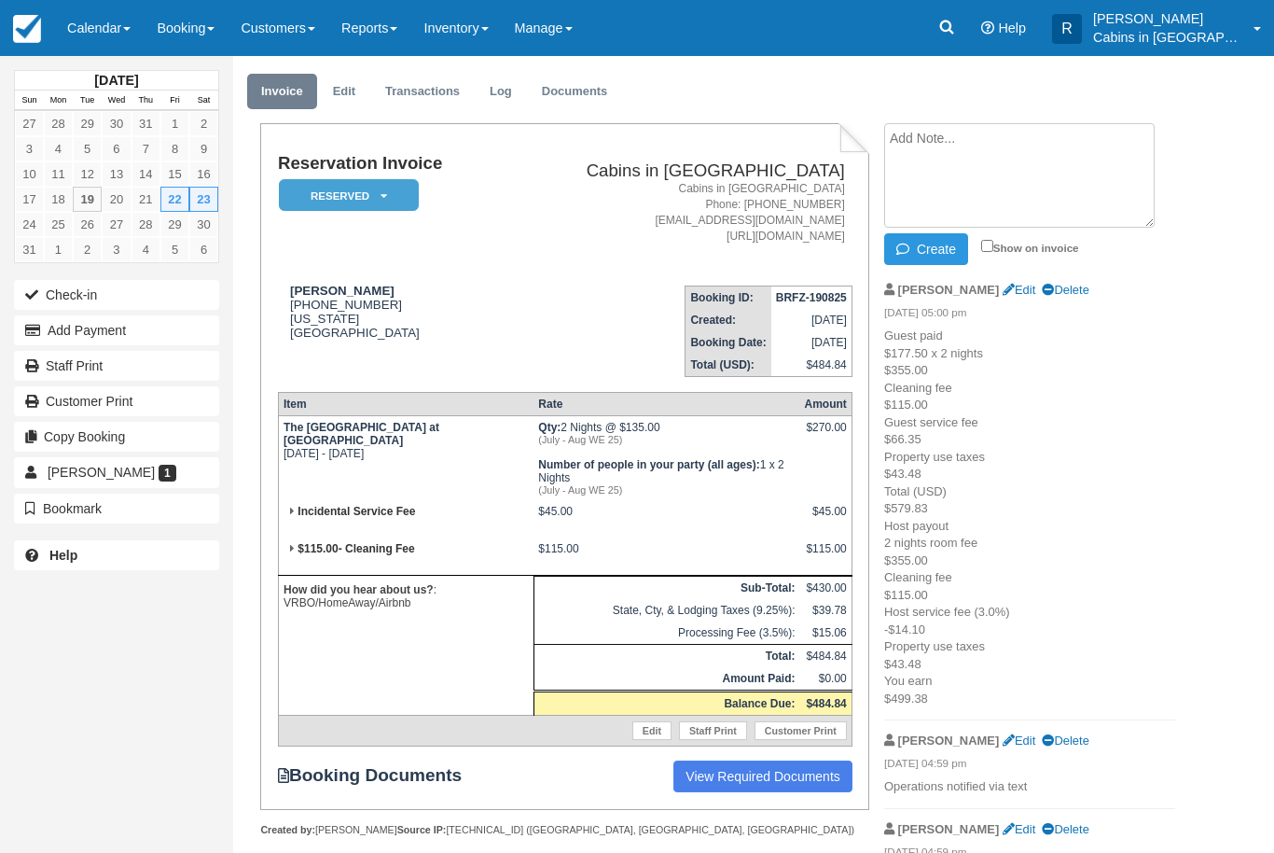
paste textarea "The [GEOGRAPHIC_DATA] at [GEOGRAPHIC_DATA] [DATE] - [DATE] Qty: 2 Nights @ $135…"
type textarea "The [GEOGRAPHIC_DATA] at [GEOGRAPHIC_DATA] [DATE] - [DATE] Qty: 2 Nights @ $135…"
click at [632, 233] on button "Create" at bounding box center [926, 249] width 84 height 32
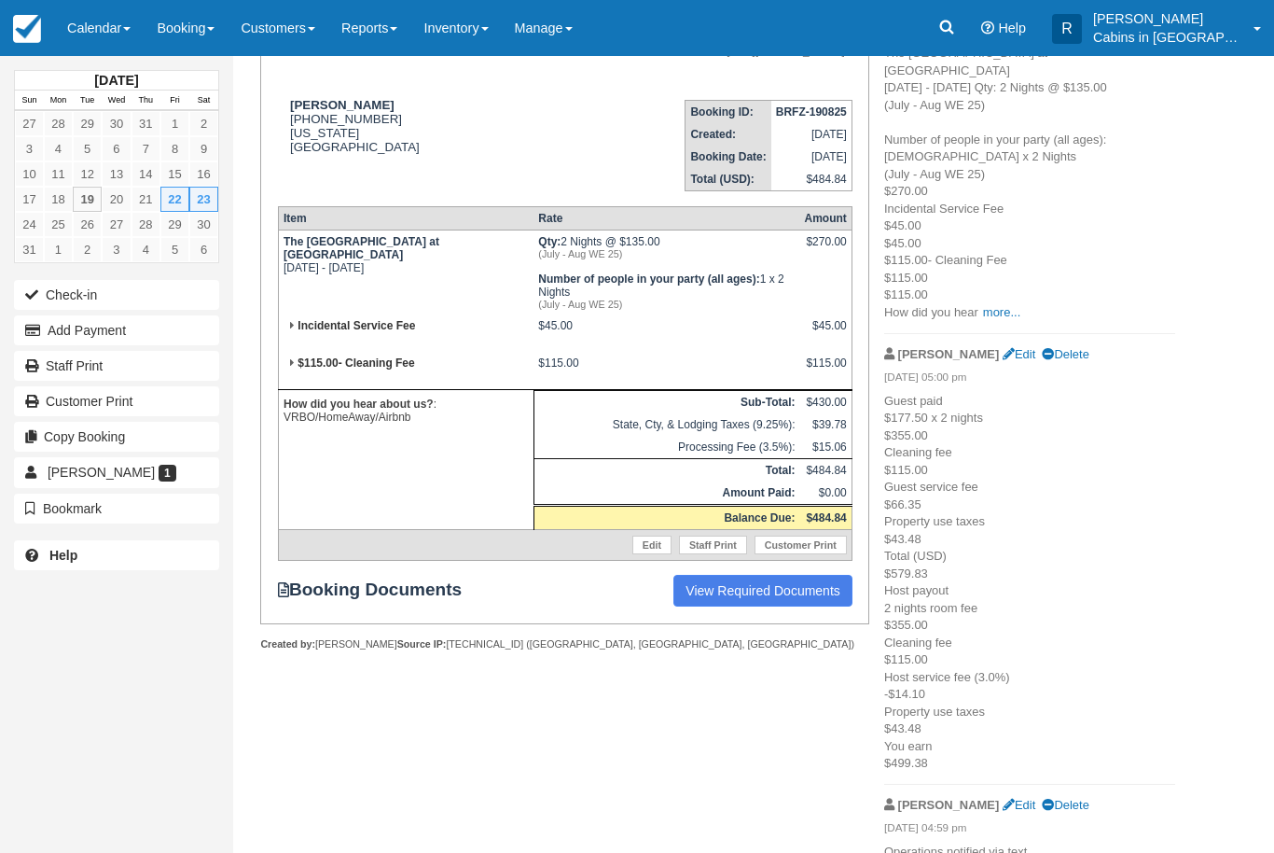
scroll to position [255, 0]
